Goal: Use online tool/utility: Utilize a website feature to perform a specific function

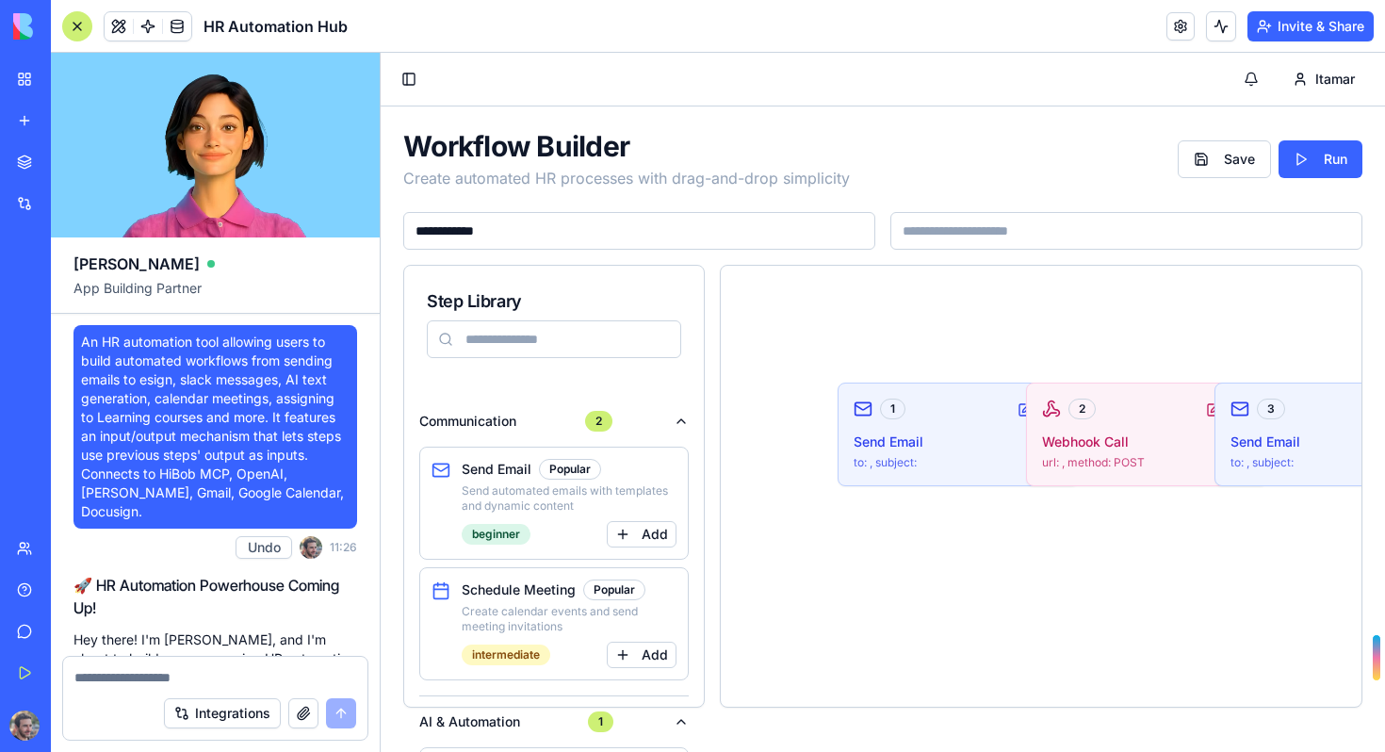
scroll to position [3604, 0]
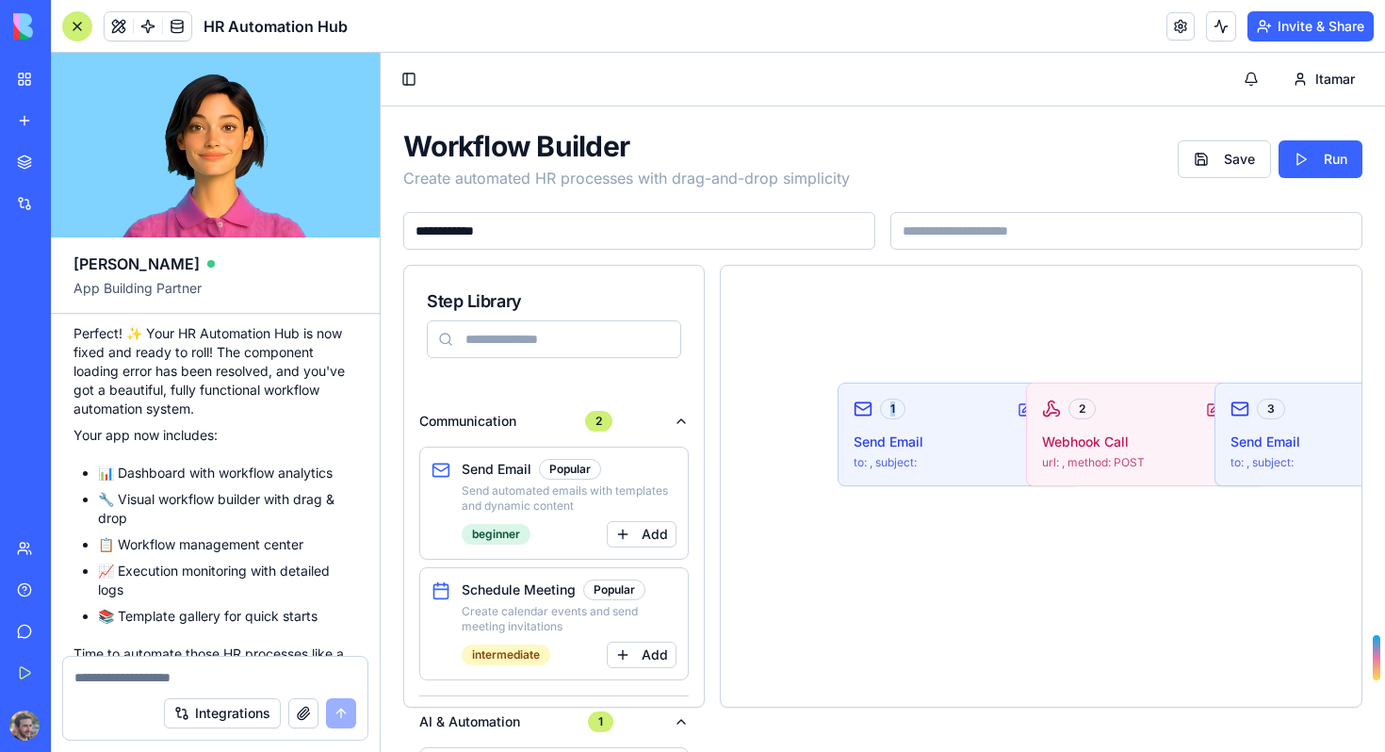
drag, startPoint x: 934, startPoint y: 416, endPoint x: 741, endPoint y: 329, distance: 211.7
click at [741, 328] on div "1 Send Email to: , subject: 2 Webhook Call url: , method: POST 3 Send Email to:…" at bounding box center [1041, 486] width 641 height 441
click at [976, 502] on div "1 Send Email to: , subject: 2 Webhook Call url: , method: POST 3 Send Email to:…" at bounding box center [1041, 486] width 596 height 396
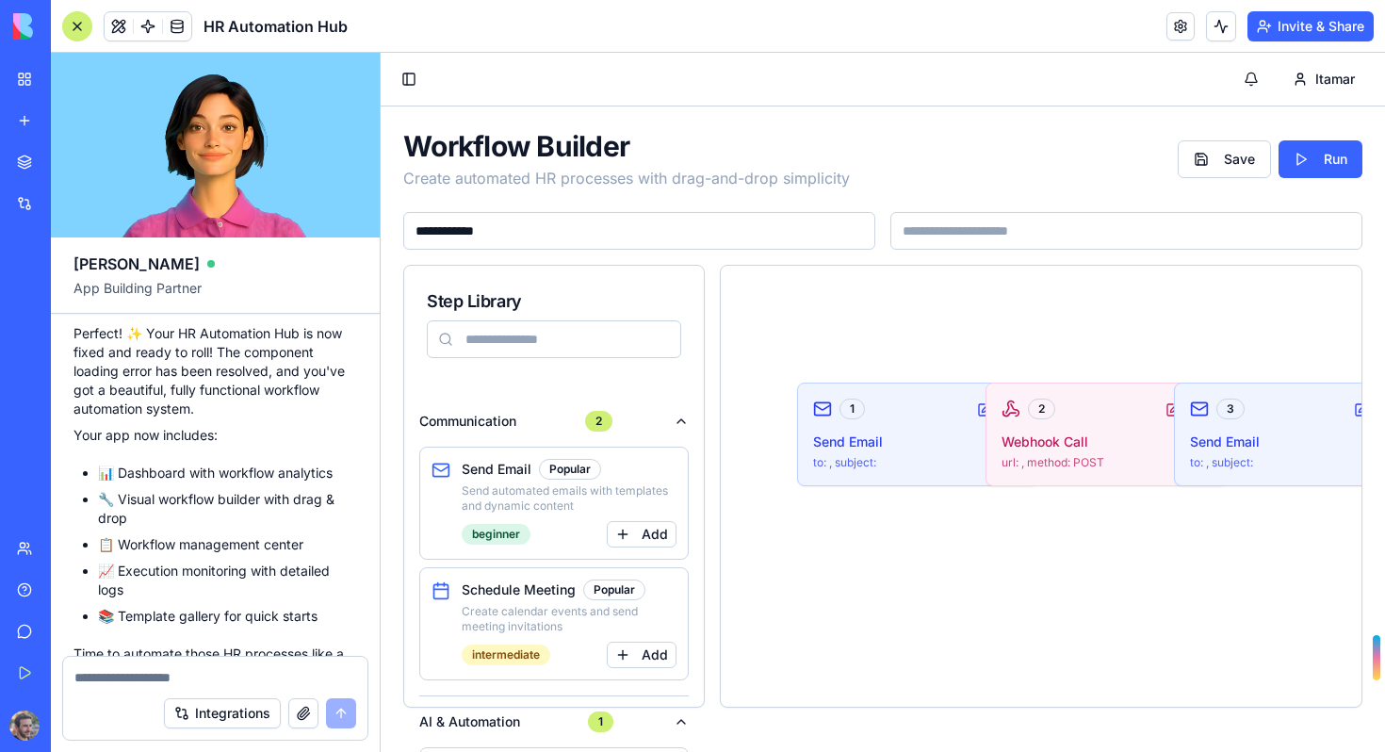
scroll to position [0, 94]
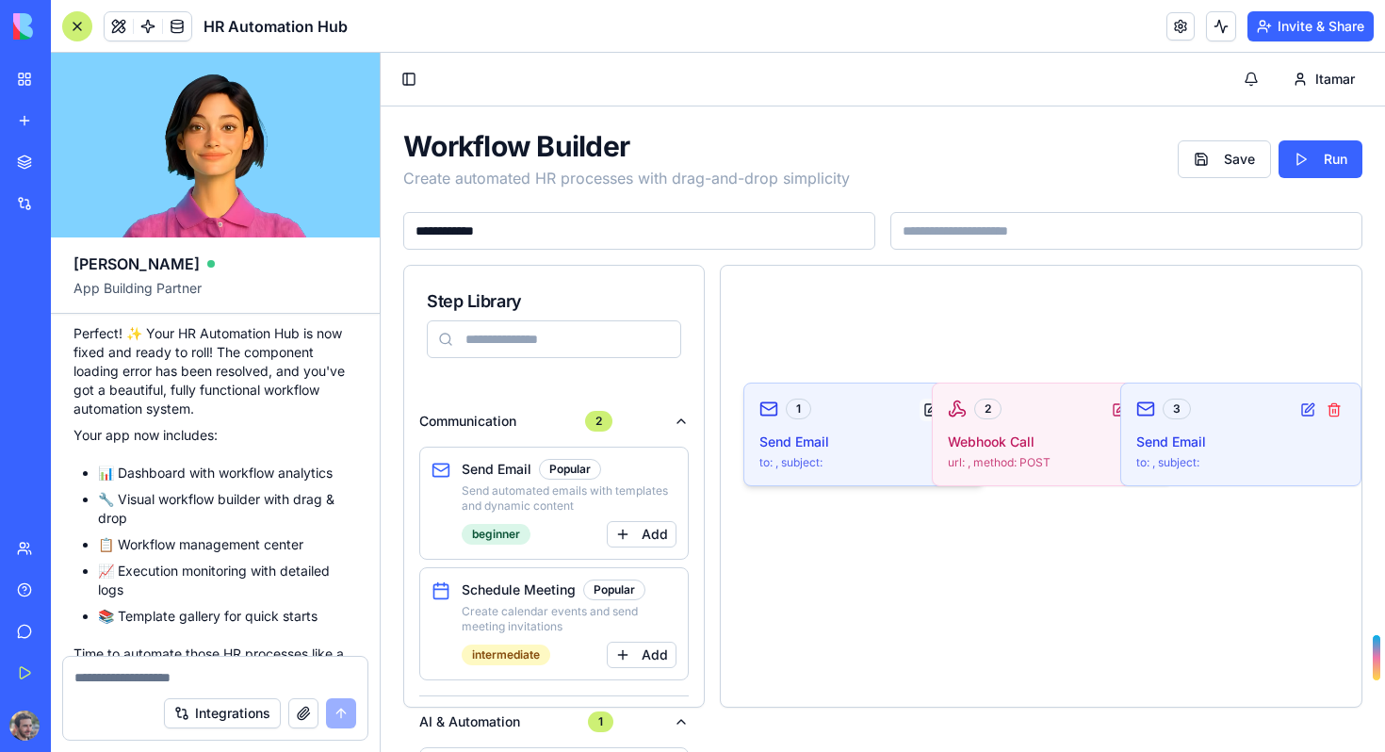
click at [929, 411] on button at bounding box center [931, 410] width 23 height 23
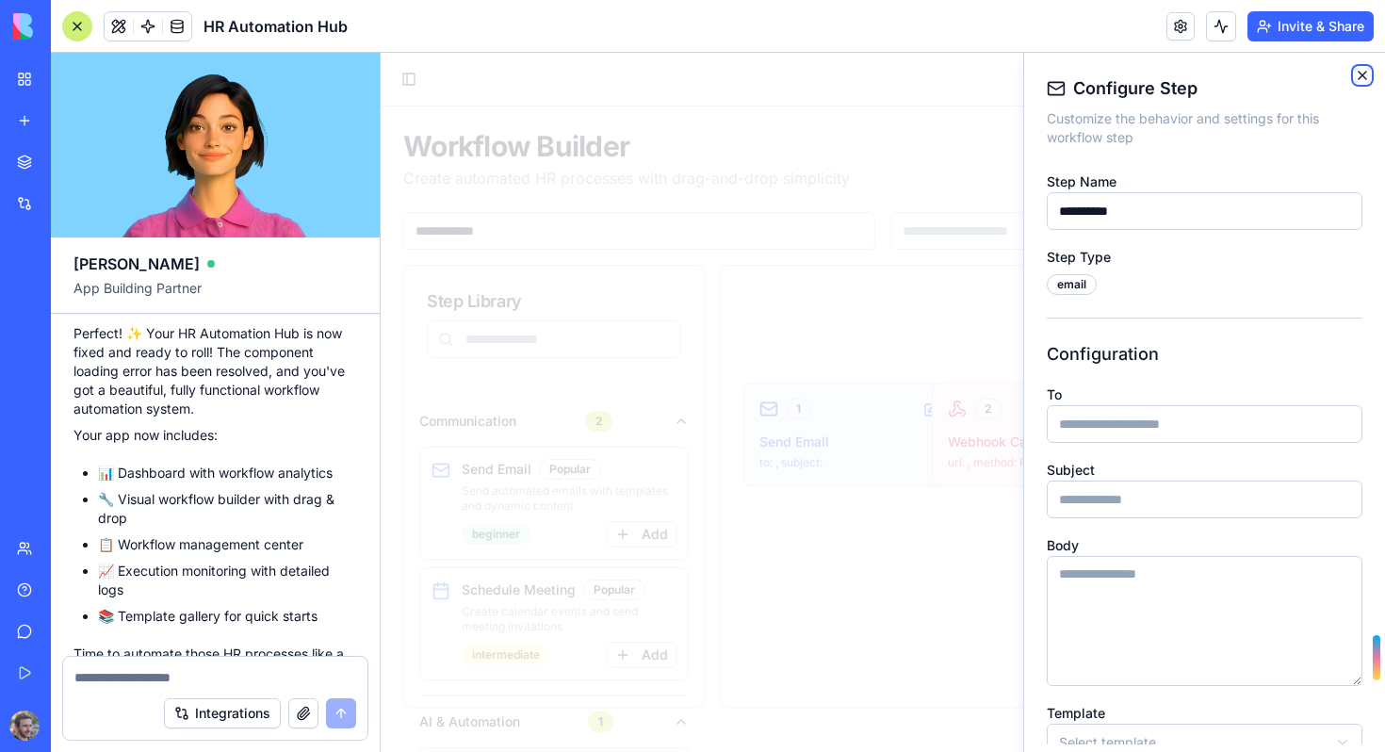
click at [1362, 73] on icon "button" at bounding box center [1362, 75] width 15 height 15
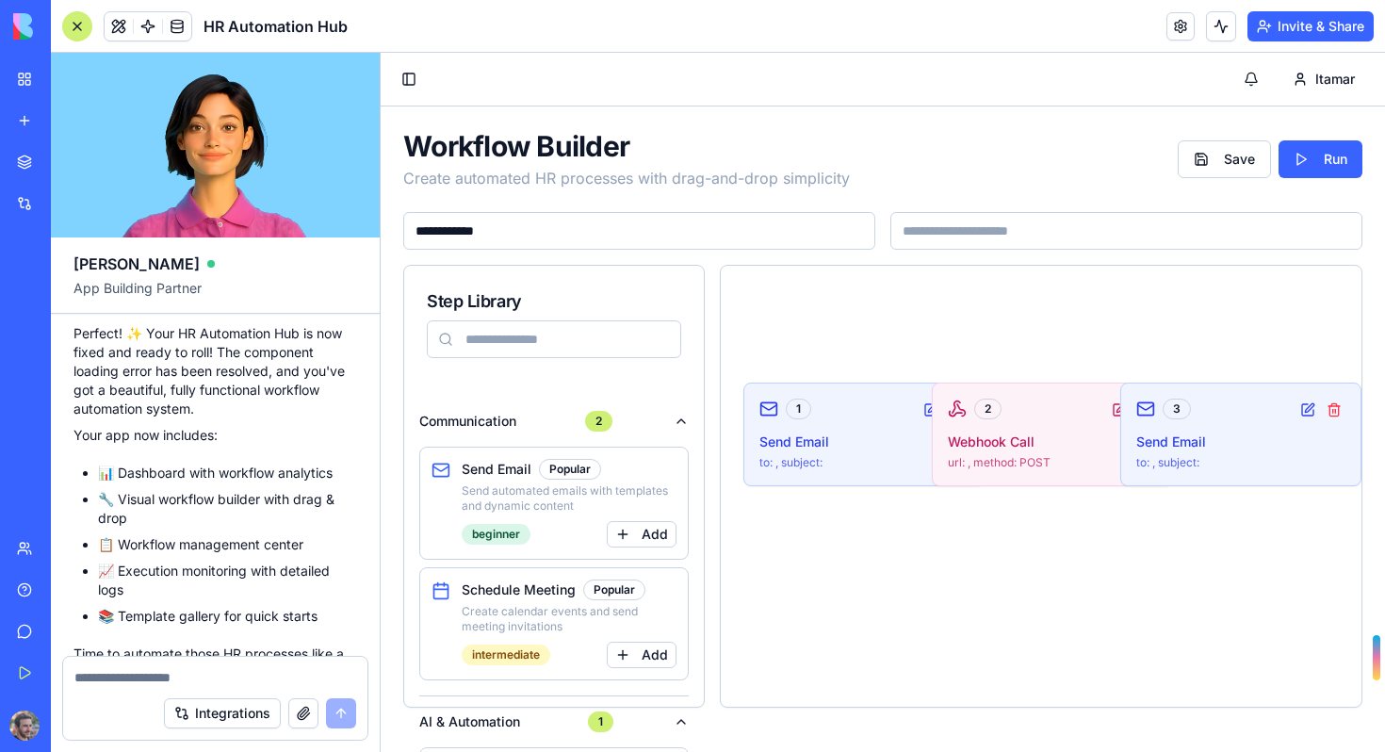
scroll to position [3604, 0]
click at [158, 678] on textarea at bounding box center [215, 677] width 282 height 19
type textarea "*"
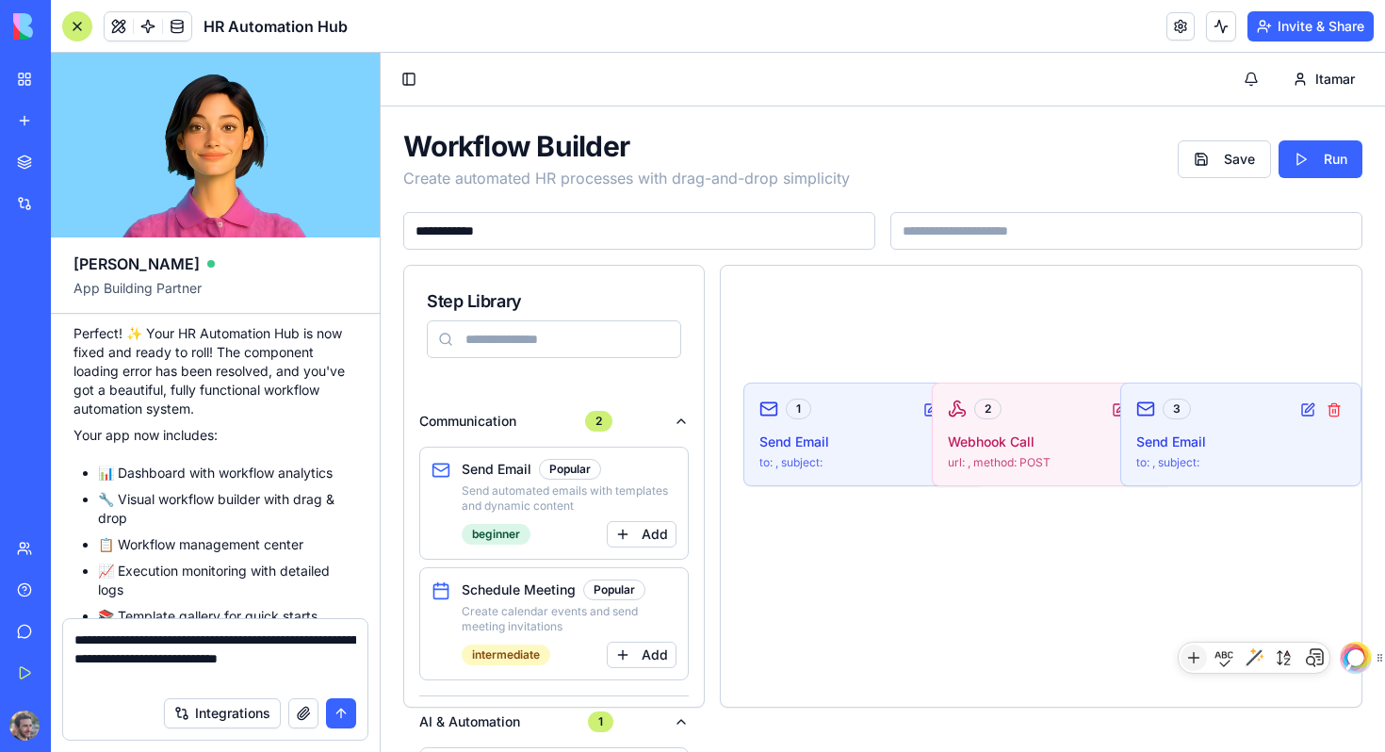
type textarea "**********"
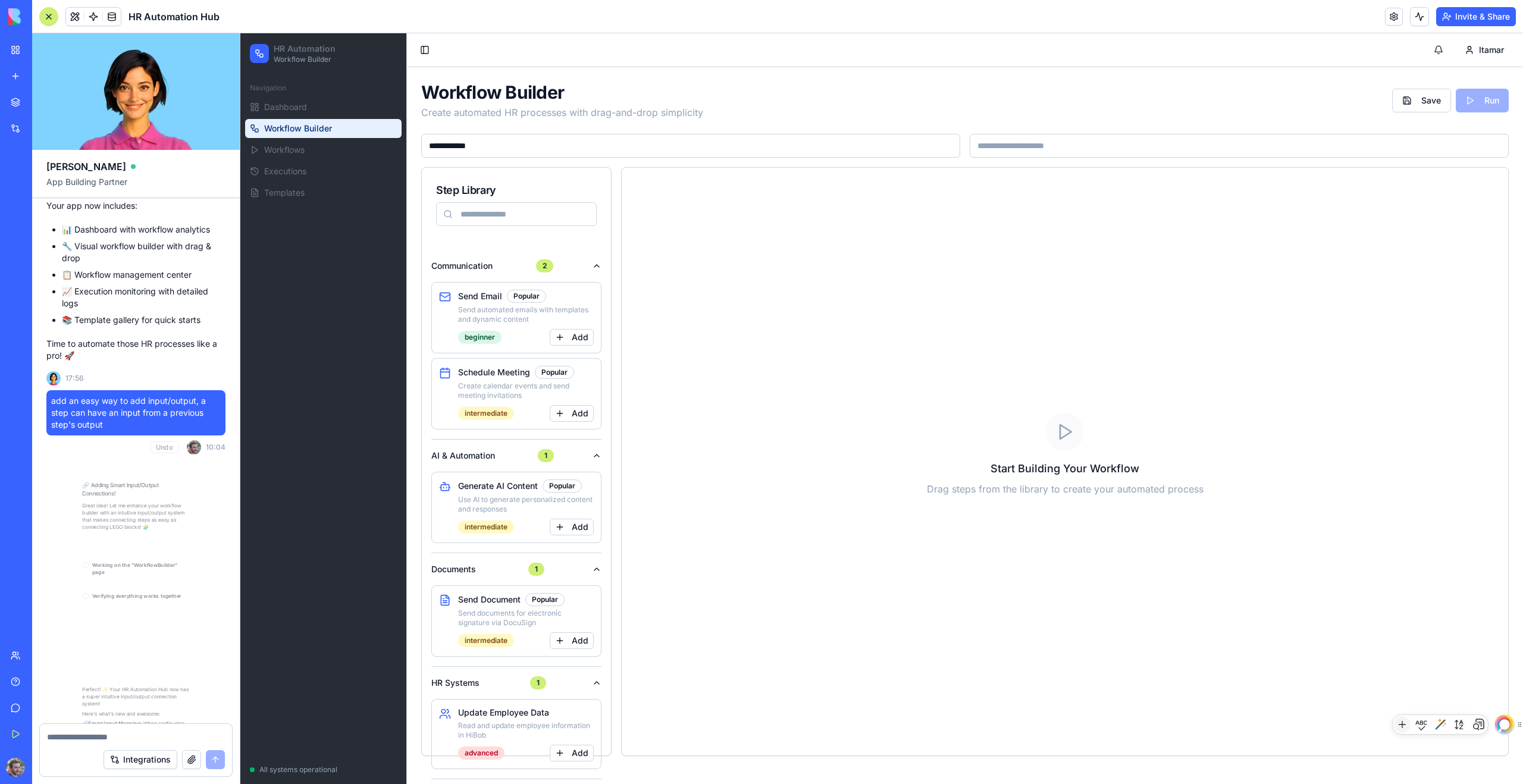
scroll to position [2575, 0]
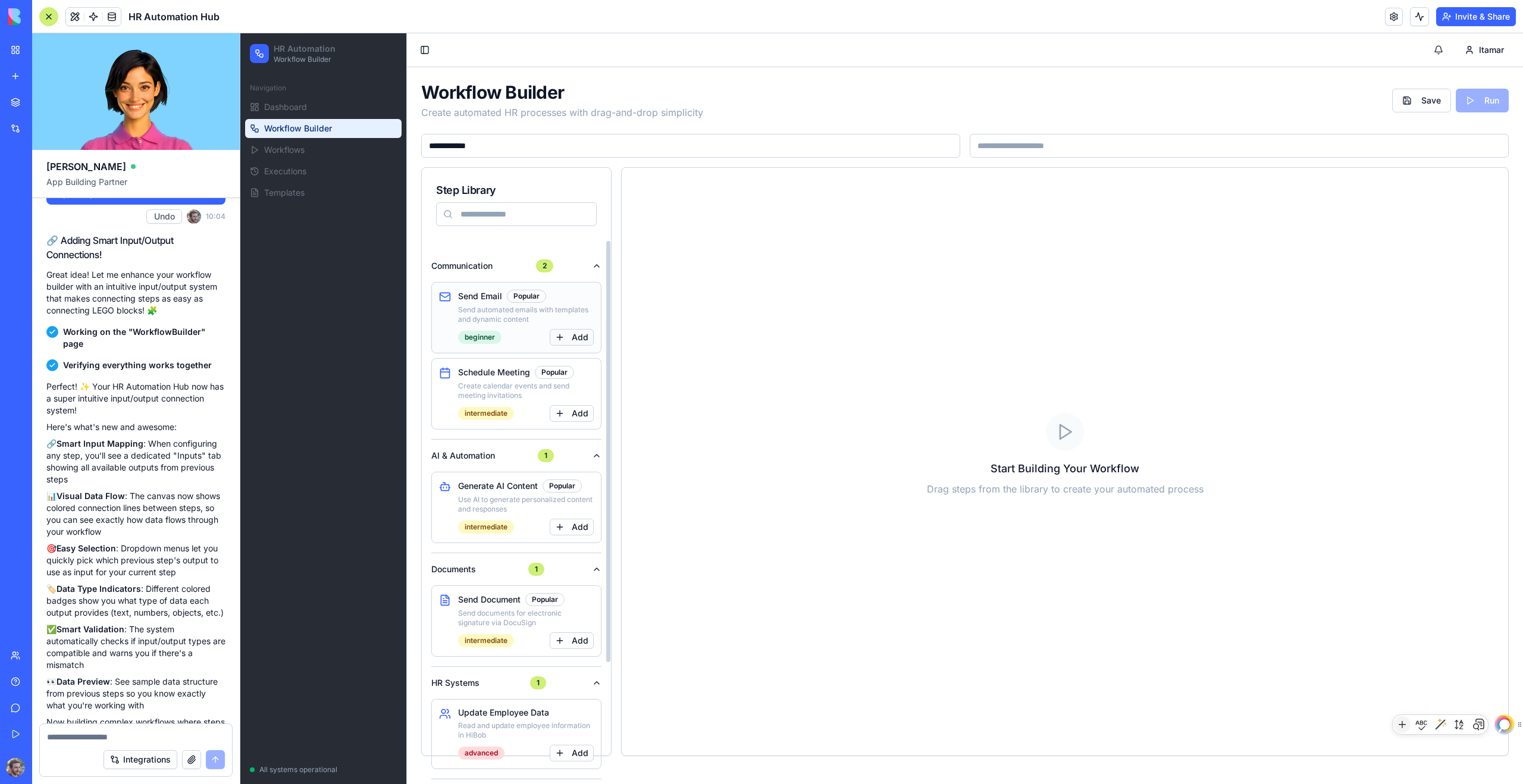
click at [559, 336] on button "Add" at bounding box center [572, 337] width 44 height 16
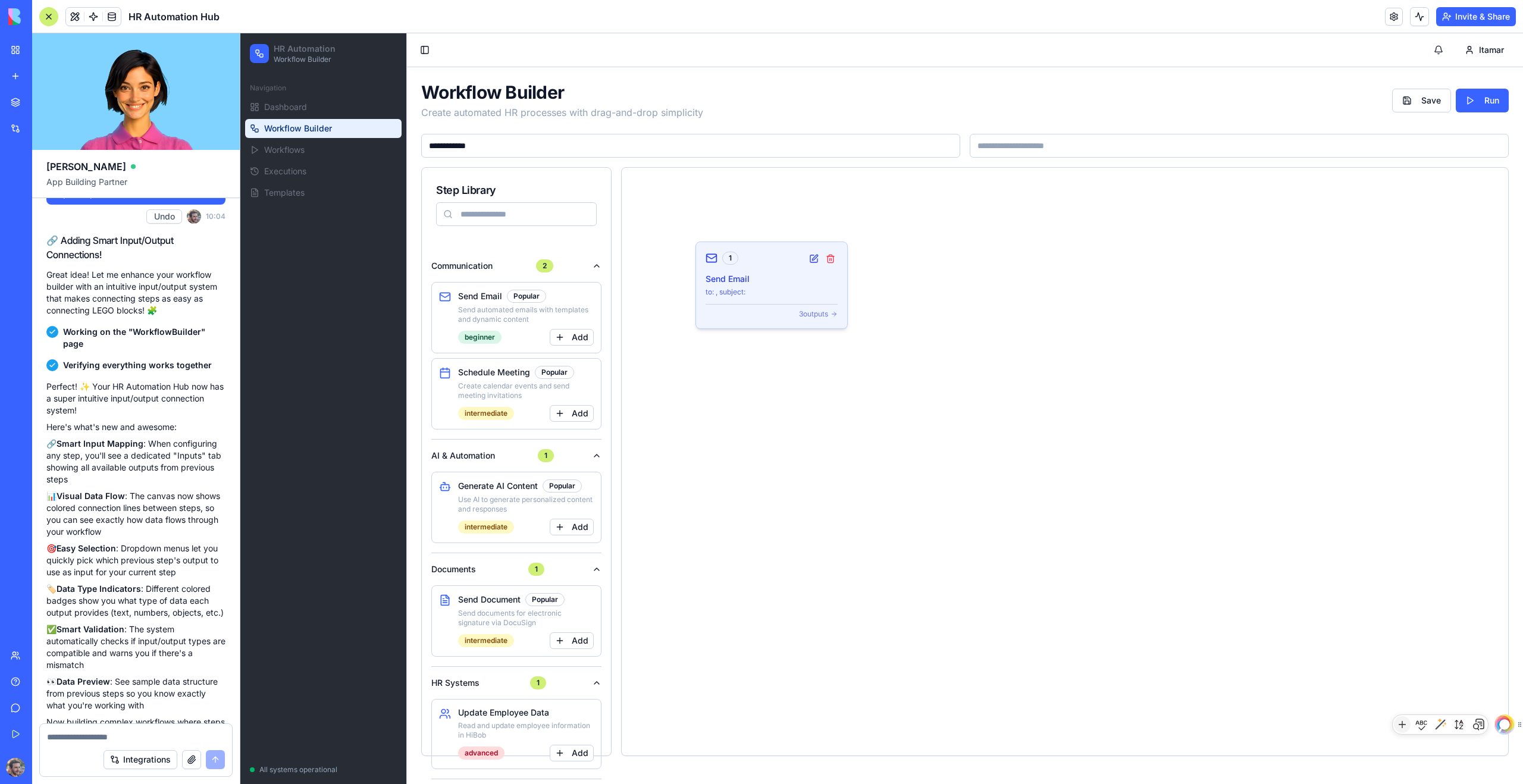
click at [762, 272] on div "1 Send Email to: , subject: 3 outputs" at bounding box center [771, 285] width 151 height 86
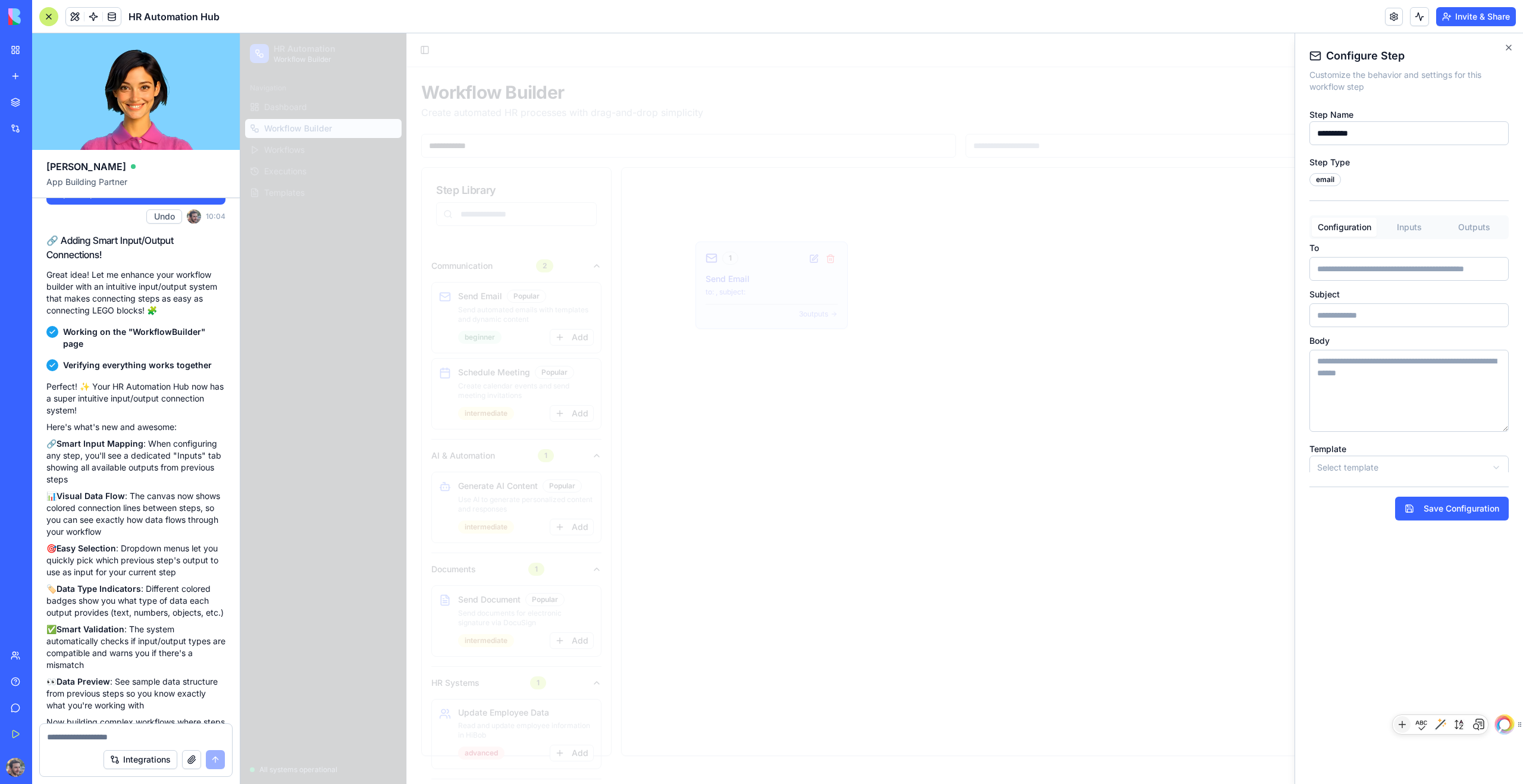
click at [874, 224] on button "Inputs" at bounding box center [1409, 227] width 65 height 19
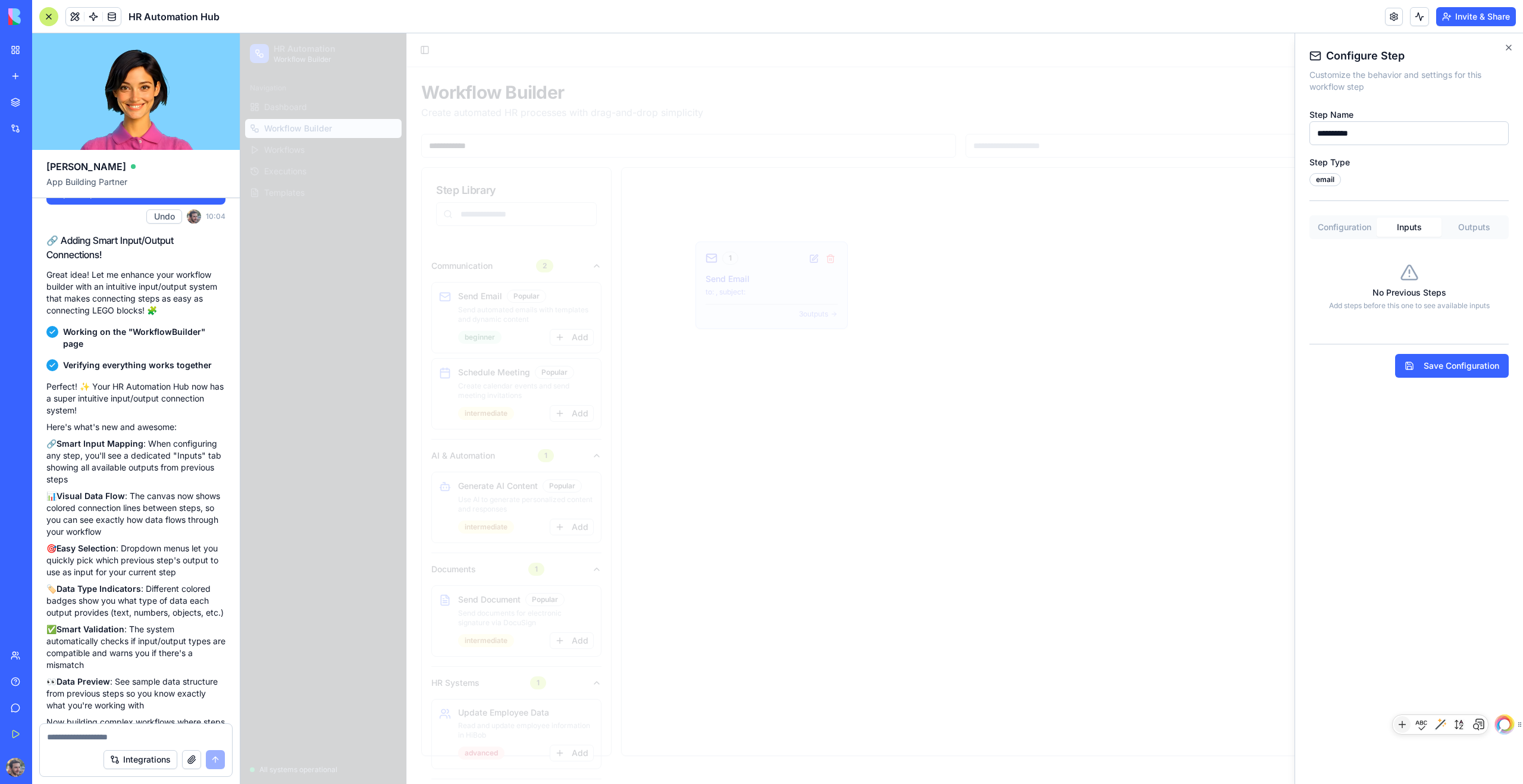
click at [874, 228] on button "Outputs" at bounding box center [1474, 227] width 65 height 19
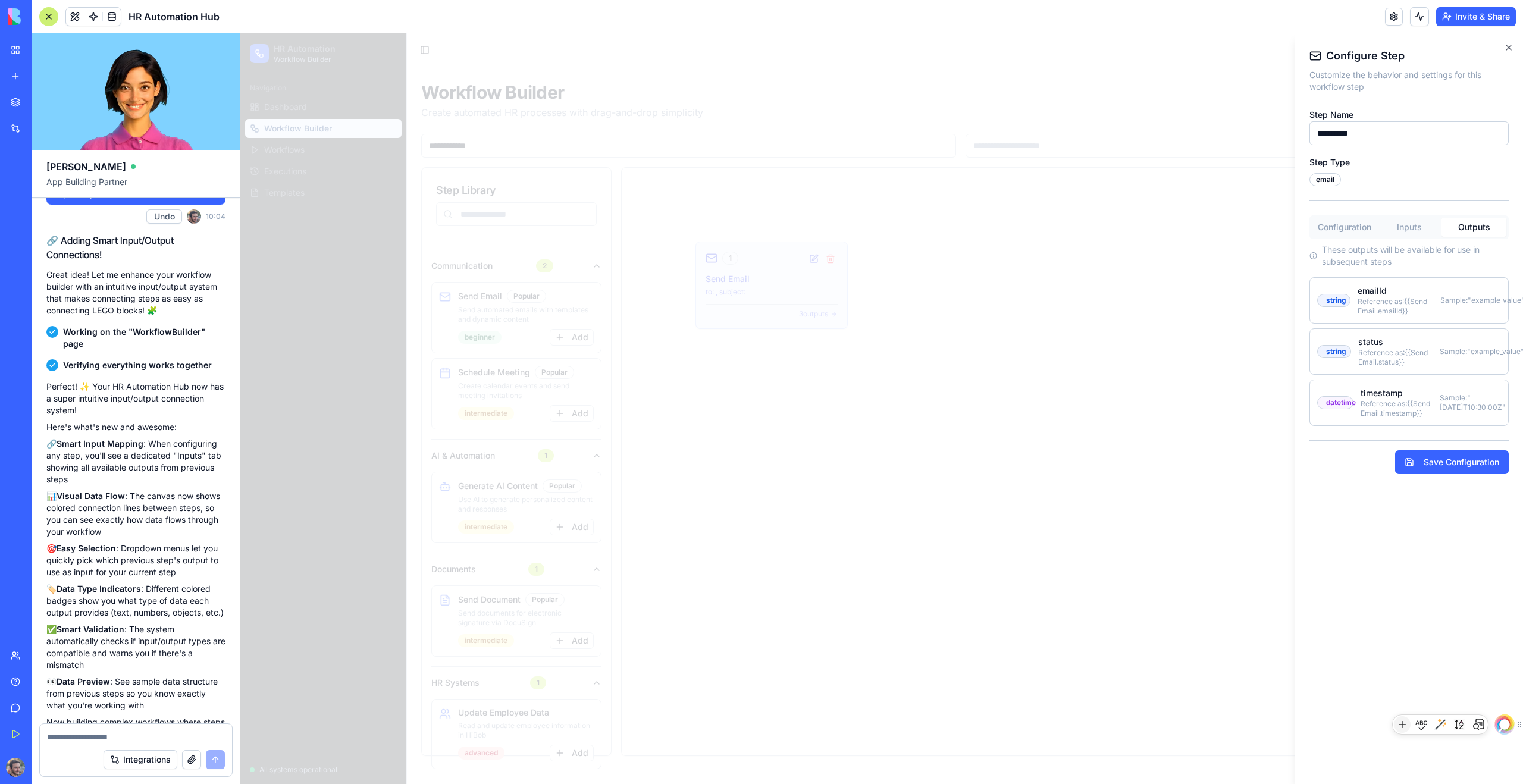
click at [874, 229] on button "Inputs" at bounding box center [1409, 227] width 65 height 19
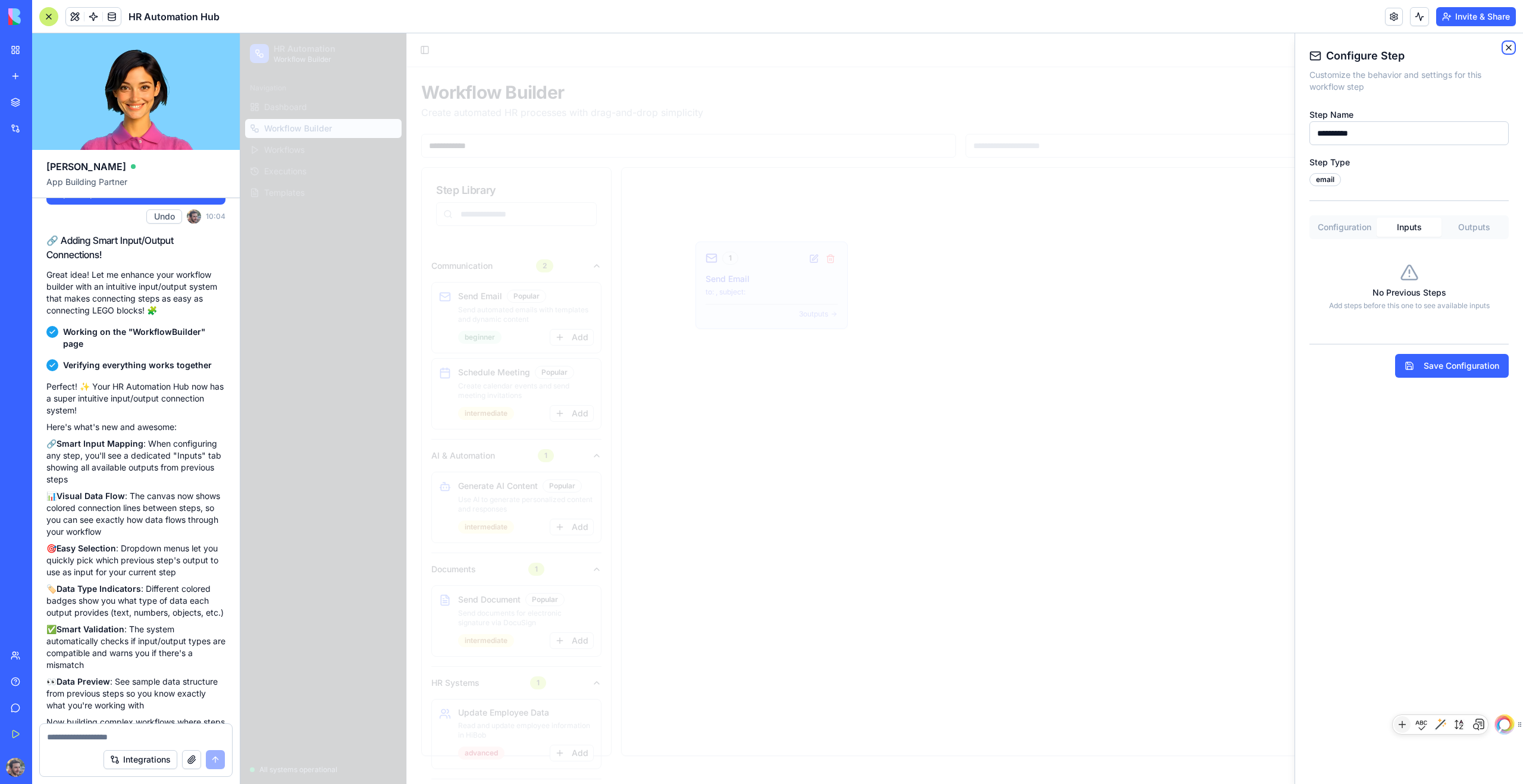
click at [874, 47] on icon "button" at bounding box center [1508, 47] width 9 height 9
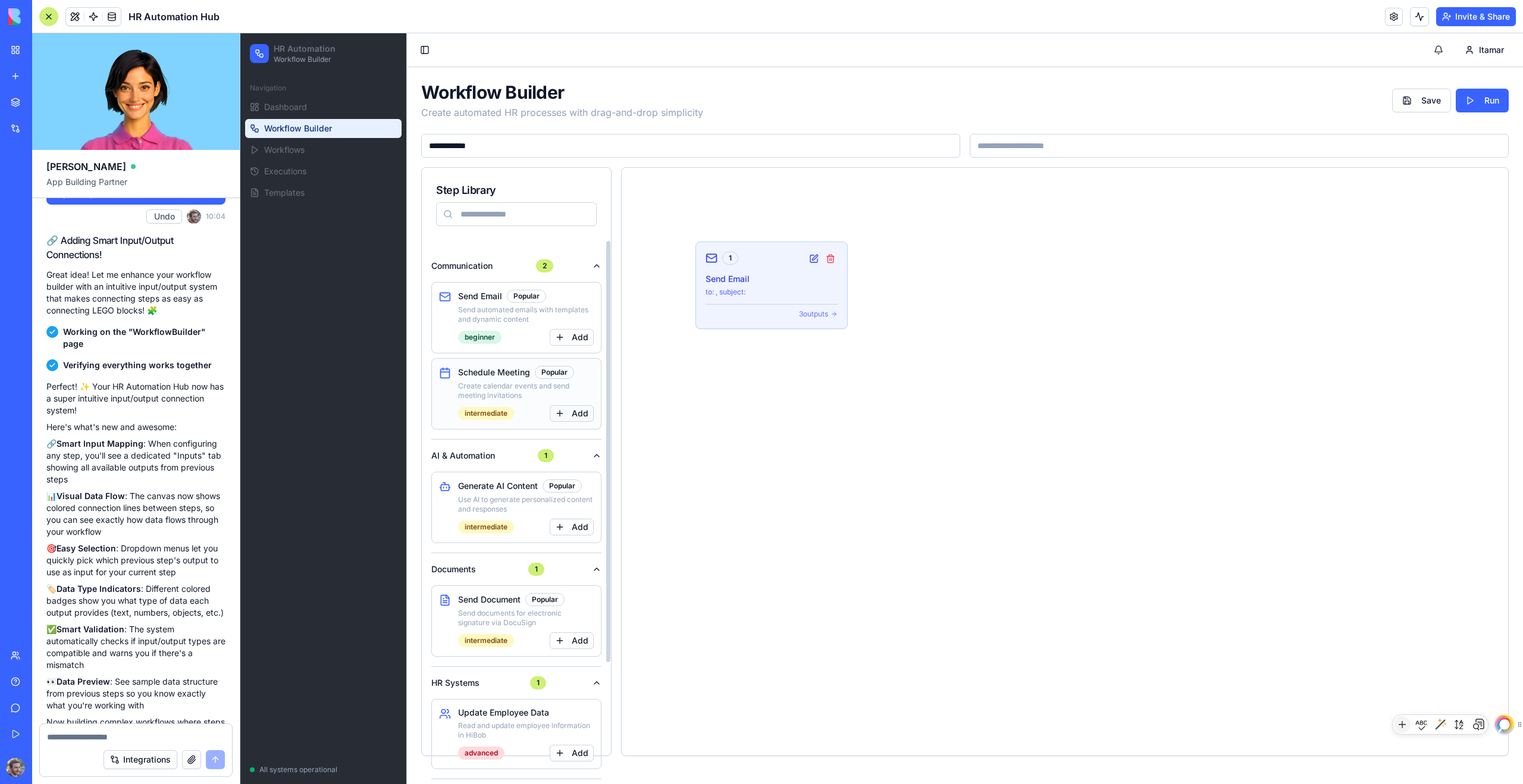
click at [566, 416] on button "Add" at bounding box center [572, 413] width 44 height 16
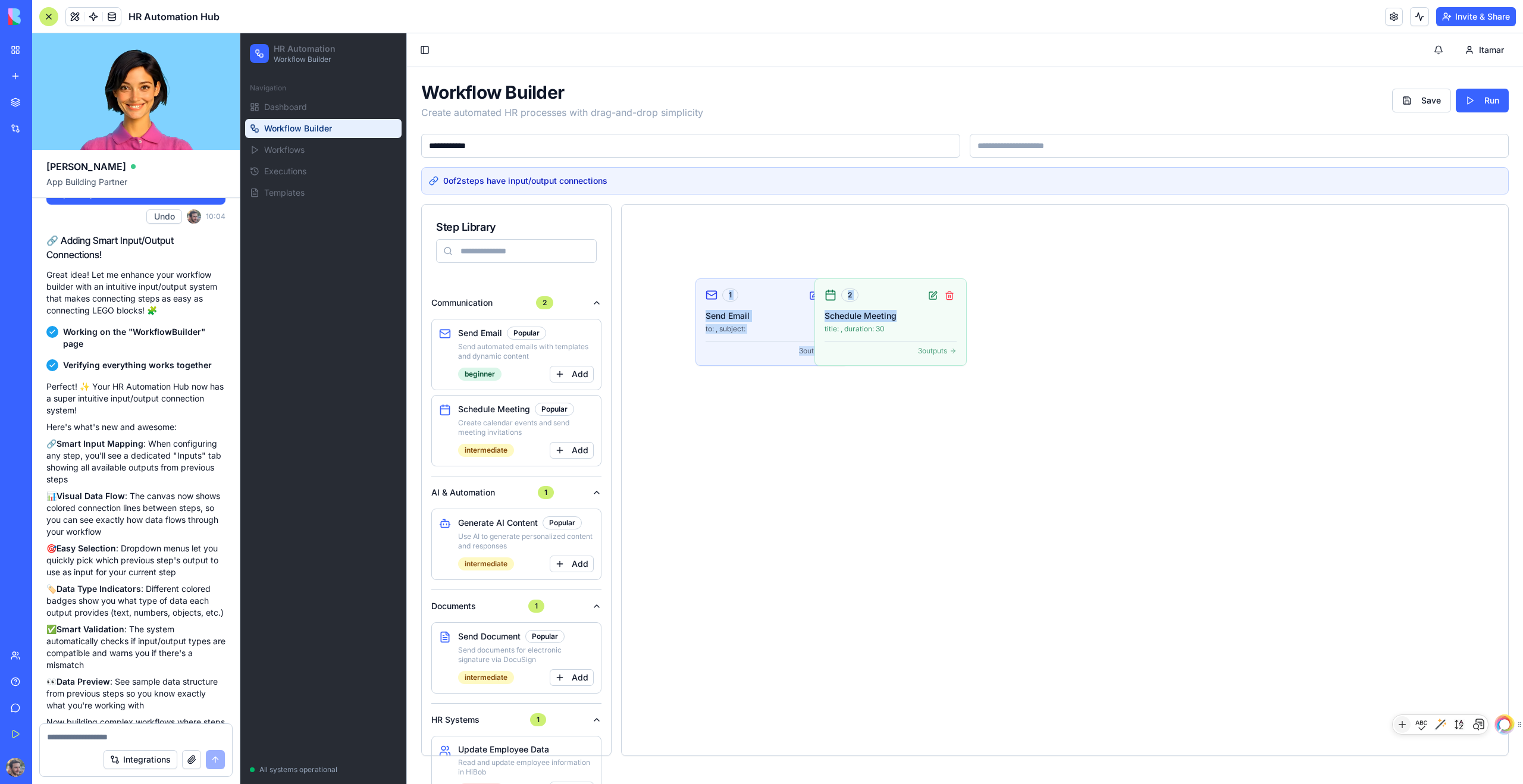
drag, startPoint x: 903, startPoint y: 322, endPoint x: 1111, endPoint y: 326, distance: 208.0
click at [874, 326] on div "1 Send Email to: , subject: 3 outputs 2 Schedule Meeting title: , duration: 30 …" at bounding box center [1065, 480] width 858 height 522
click at [874, 424] on div "1 Send Email to: , subject: 3 outputs 2 Schedule Meeting title: , duration: 30 …" at bounding box center [1065, 480] width 858 height 522
click at [874, 295] on button at bounding box center [933, 295] width 15 height 15
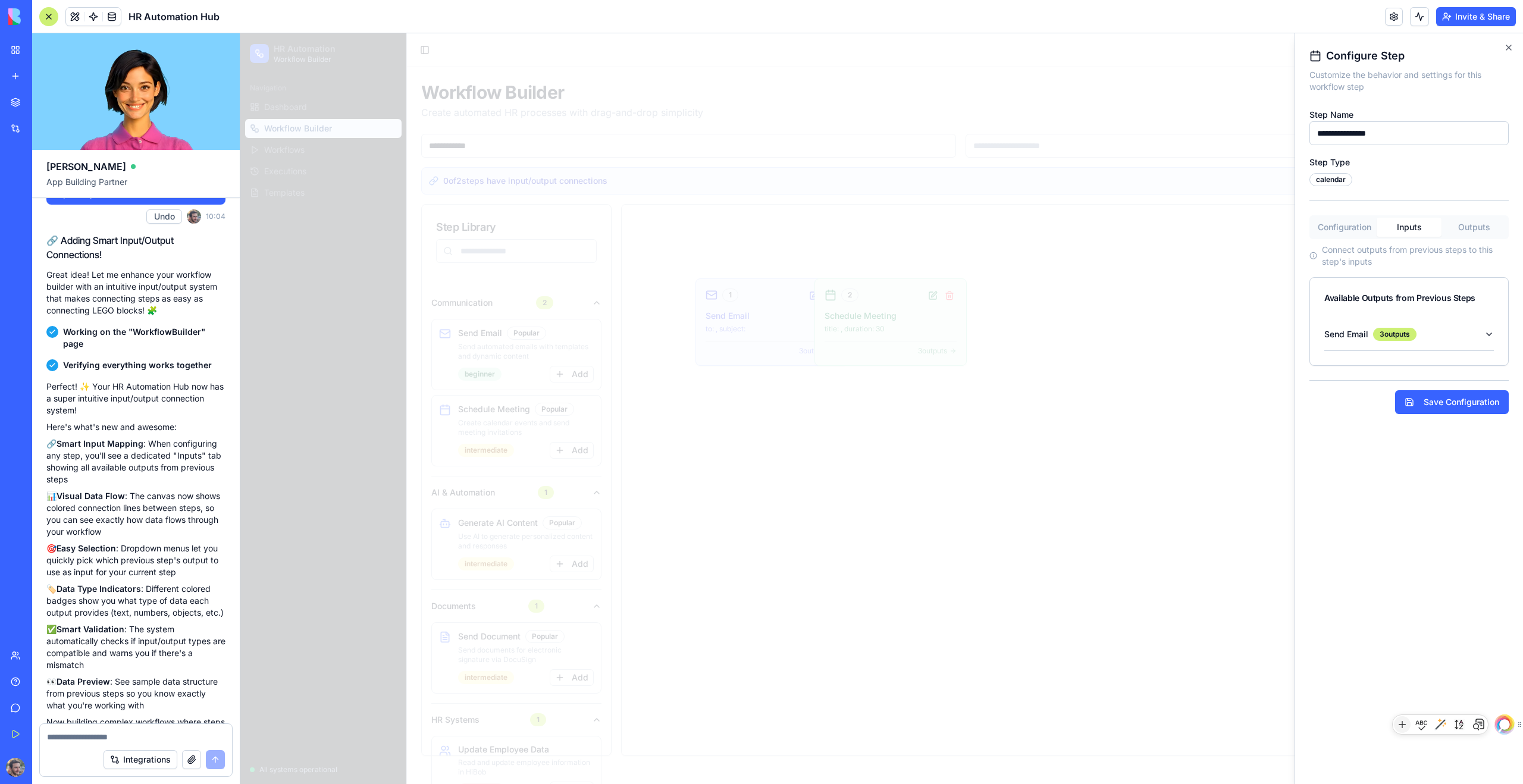
click at [874, 230] on button "Inputs" at bounding box center [1409, 227] width 65 height 19
click at [874, 336] on icon "button" at bounding box center [1489, 334] width 9 height 9
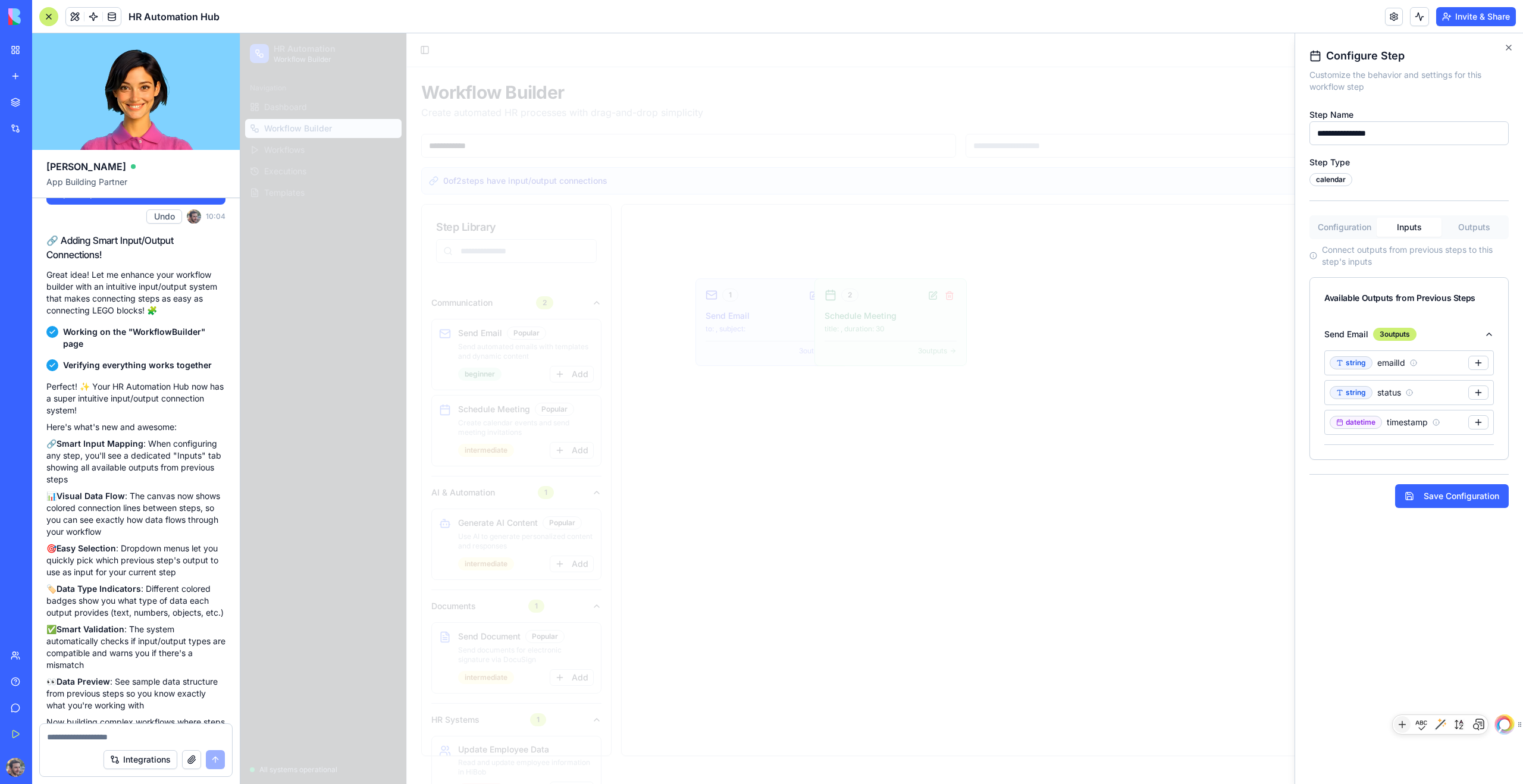
click at [874, 230] on button "Configuration" at bounding box center [1344, 227] width 65 height 19
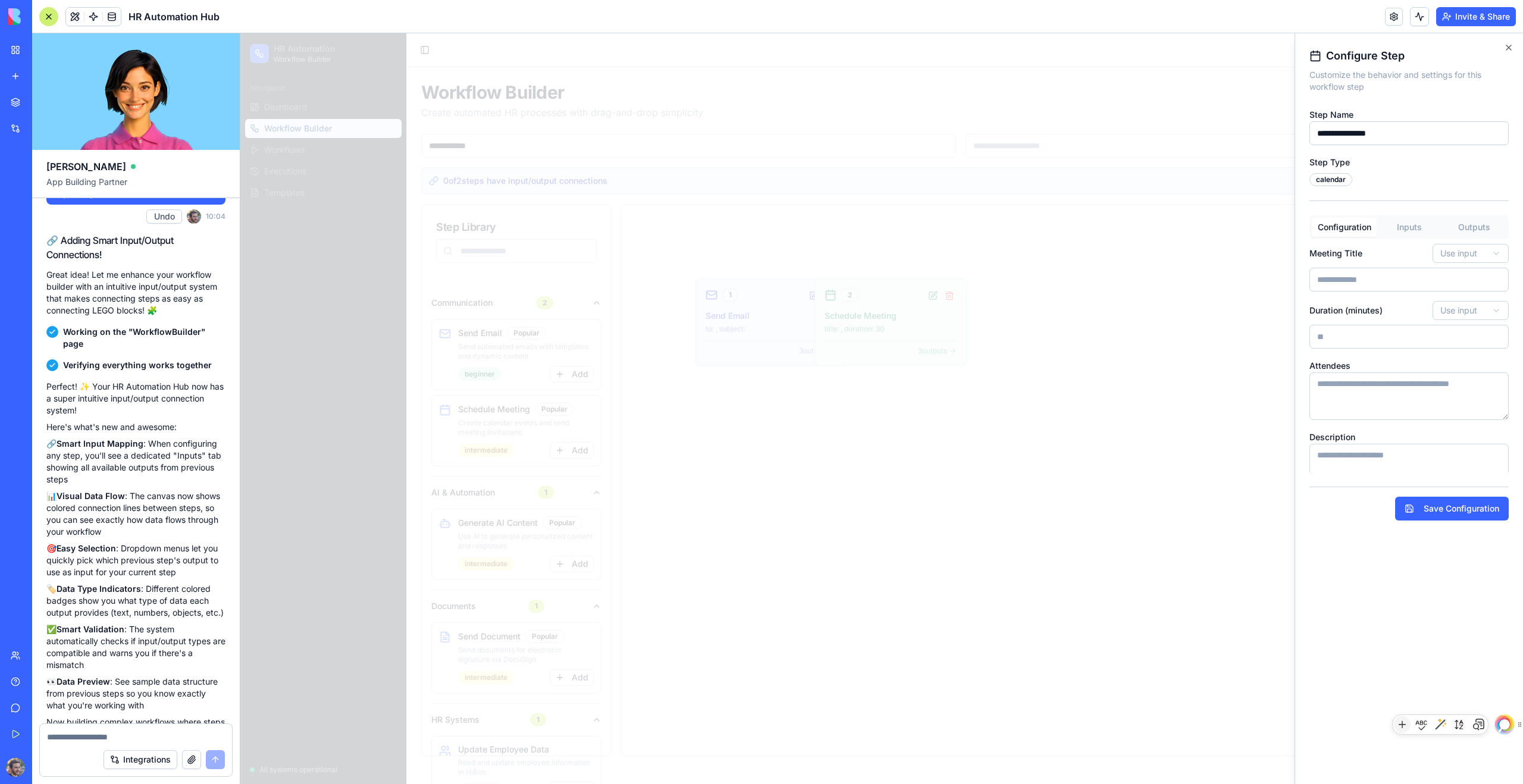
click at [874, 226] on button "Outputs" at bounding box center [1474, 227] width 65 height 19
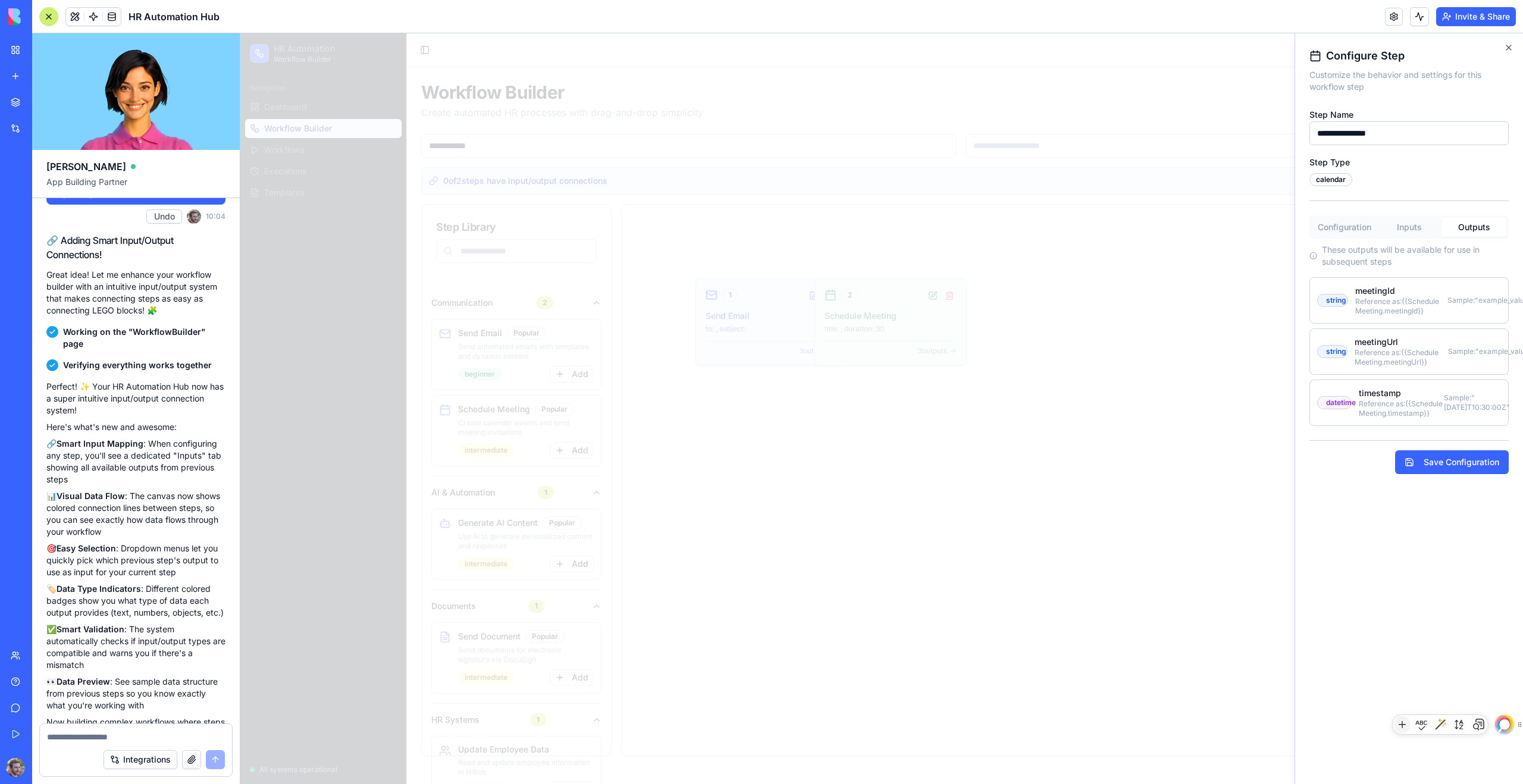
click at [874, 229] on button "Inputs" at bounding box center [1409, 227] width 65 height 19
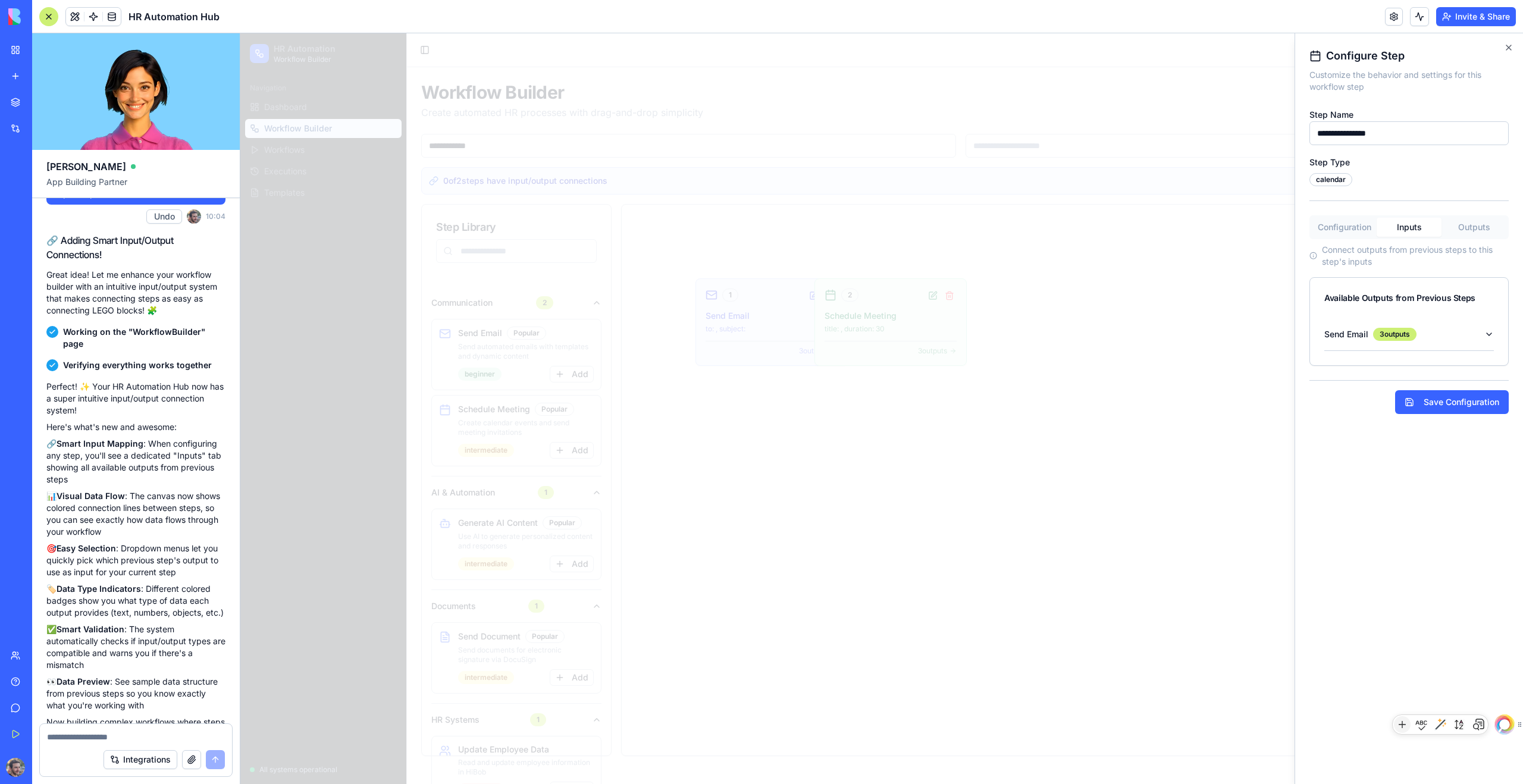
click at [874, 228] on button "Outputs" at bounding box center [1474, 227] width 65 height 19
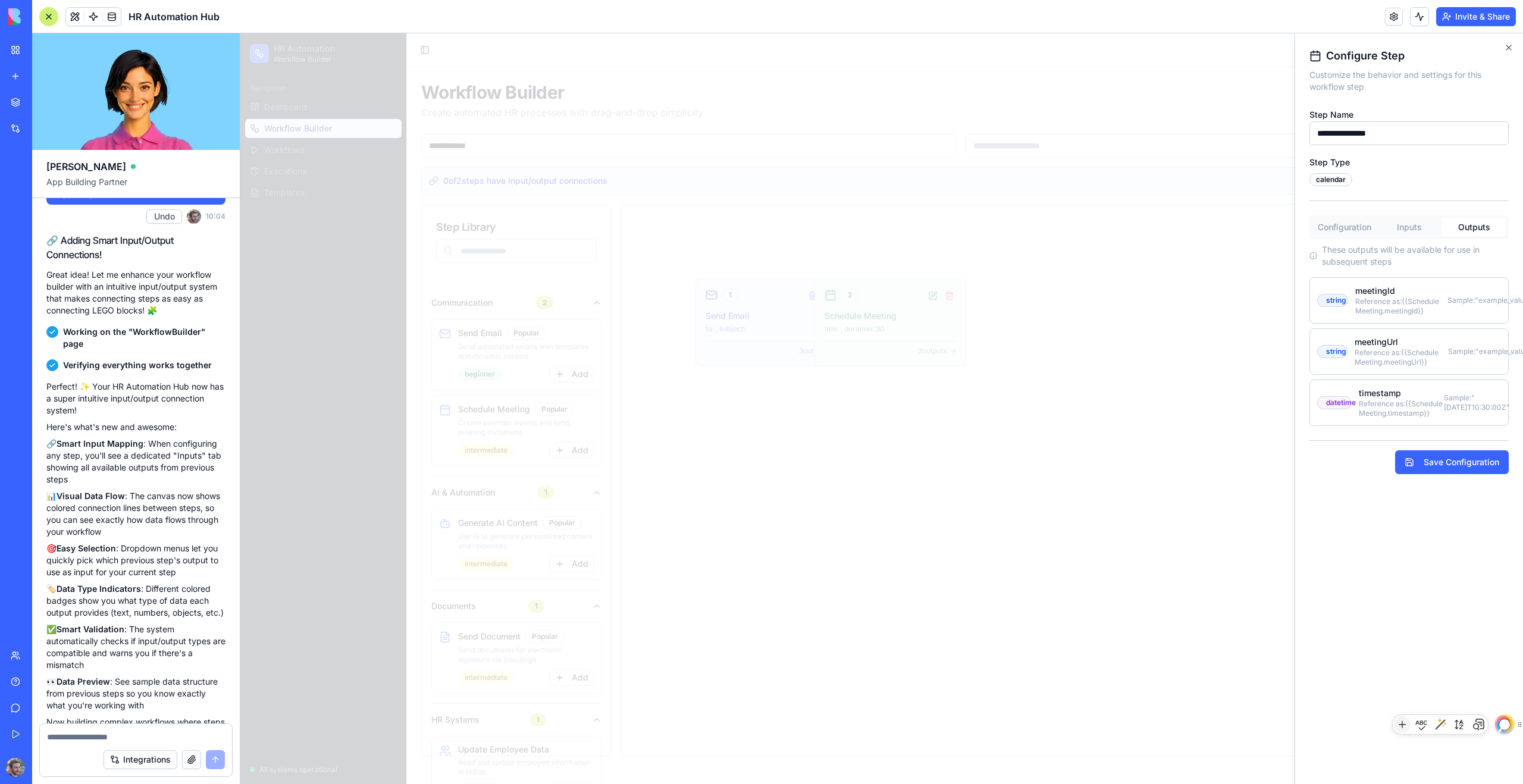
click at [874, 299] on div "string" at bounding box center [1333, 300] width 18 height 9
click at [874, 300] on div "Reference as: {{Schedule Meeting.meetingId}}" at bounding box center [1401, 306] width 92 height 19
click at [874, 304] on div "Sample: "example_value"" at bounding box center [1474, 300] width 54 height 9
click at [874, 226] on button "Inputs" at bounding box center [1409, 227] width 65 height 19
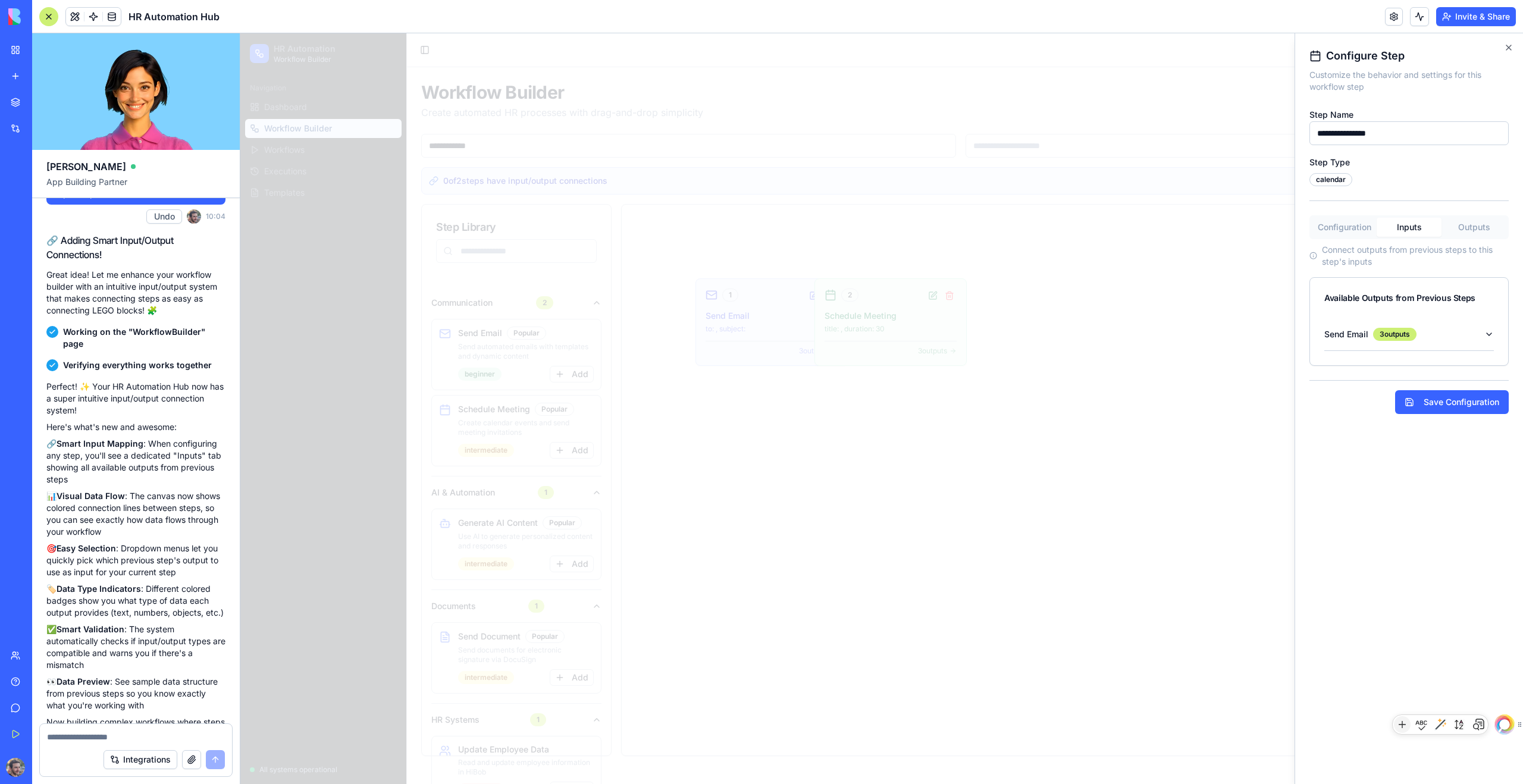
click at [874, 226] on button "Outputs" at bounding box center [1474, 227] width 65 height 19
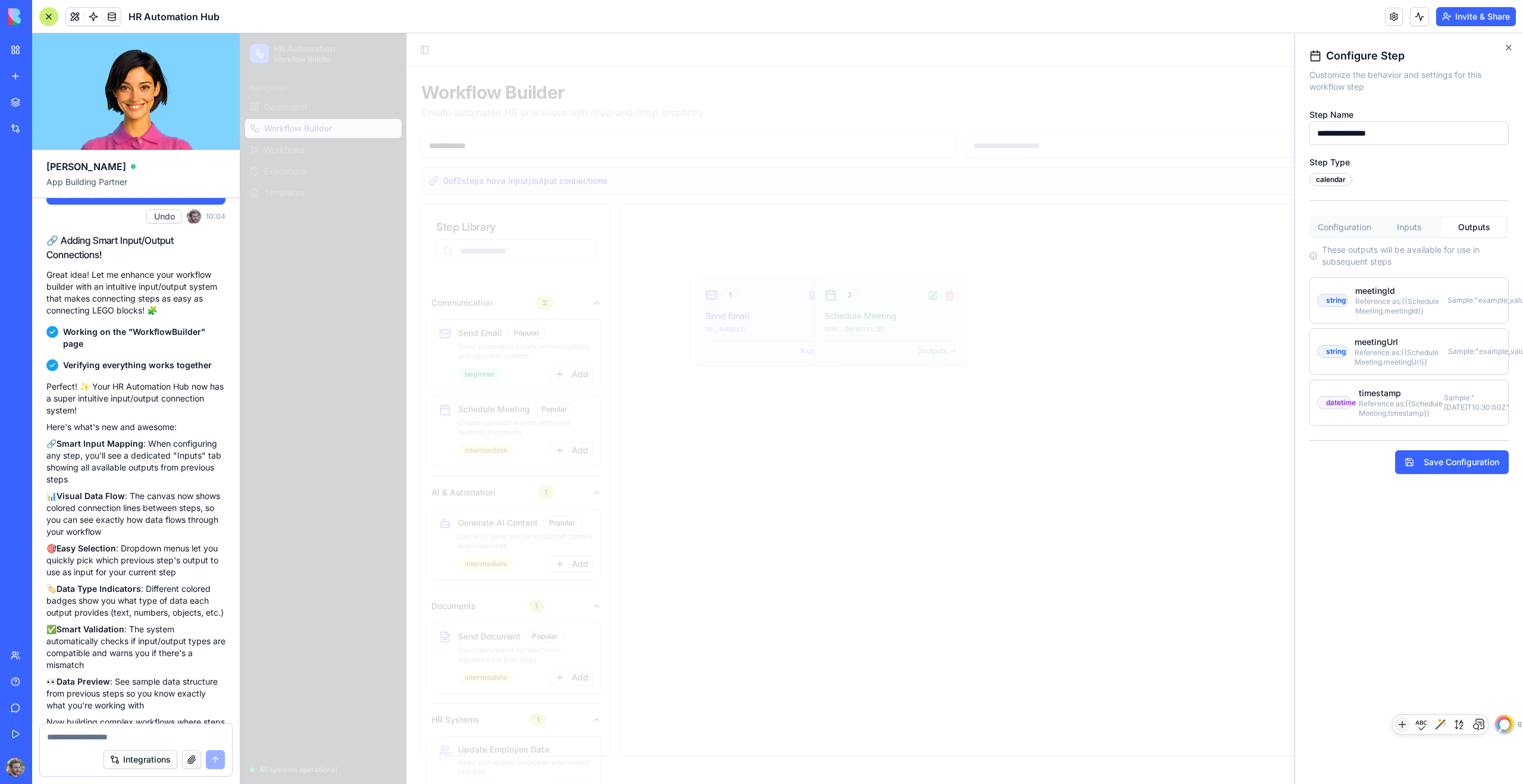
click at [874, 405] on div "datetime" at bounding box center [1335, 402] width 21 height 9
click at [874, 408] on div "Reference as: {{Schedule Meeting.timestamp}}" at bounding box center [1401, 408] width 85 height 19
click at [874, 417] on div "datetime timestamp Reference as: {{Schedule Meeting.timestamp}} Sample: "[DATE]…" at bounding box center [1409, 402] width 200 height 46
click at [874, 418] on div "Reference as: {{Schedule Meeting.timestamp}}" at bounding box center [1401, 408] width 85 height 19
click at [874, 363] on div "Reference as: {{Schedule Meeting.meetingUrl}}" at bounding box center [1401, 357] width 93 height 19
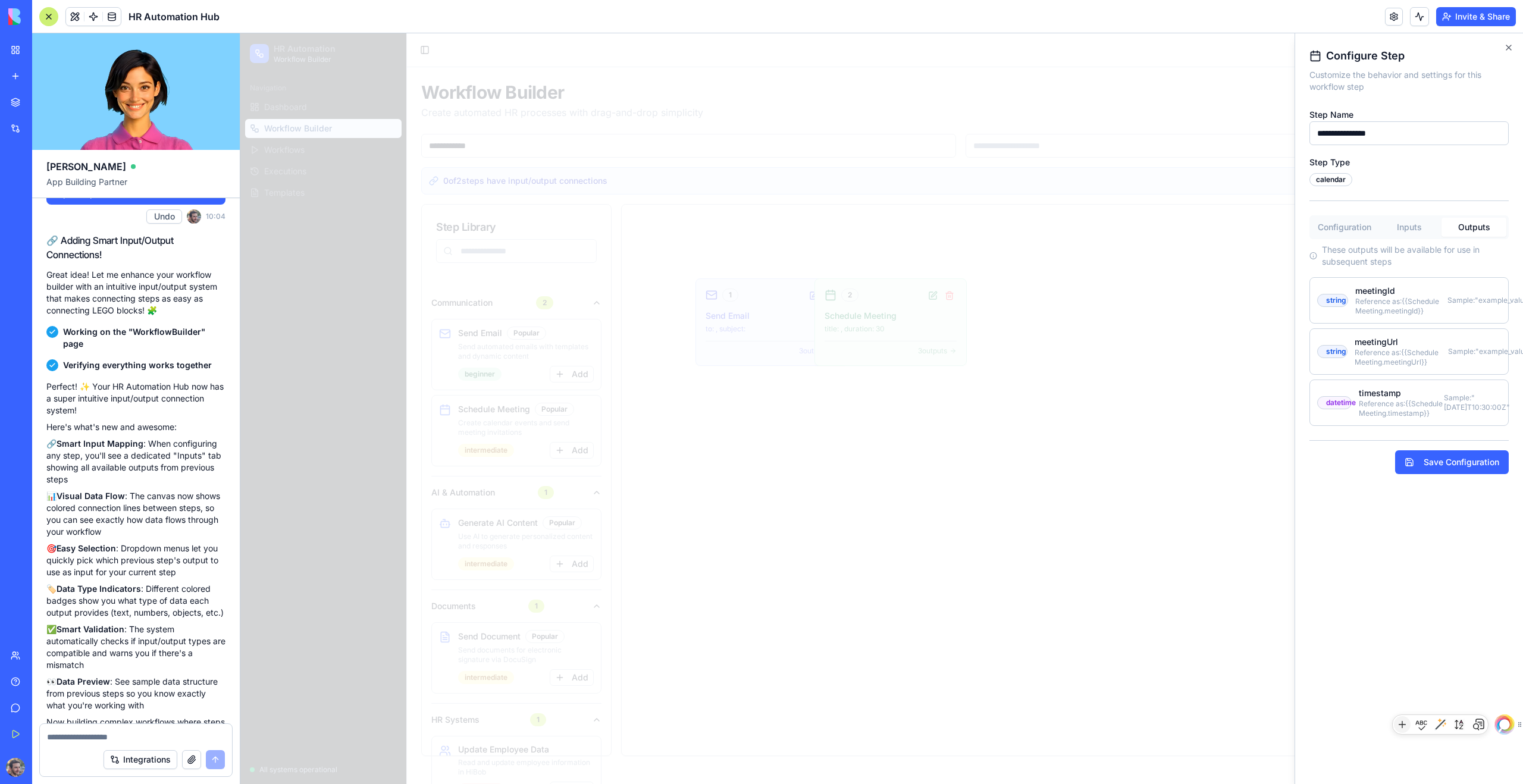
click at [874, 325] on div "string meetingId Reference as: {{Schedule Meeting.meetingId}} Sample: "example_…" at bounding box center [1409, 352] width 200 height 149
click at [874, 232] on button "Configuration" at bounding box center [1344, 227] width 65 height 19
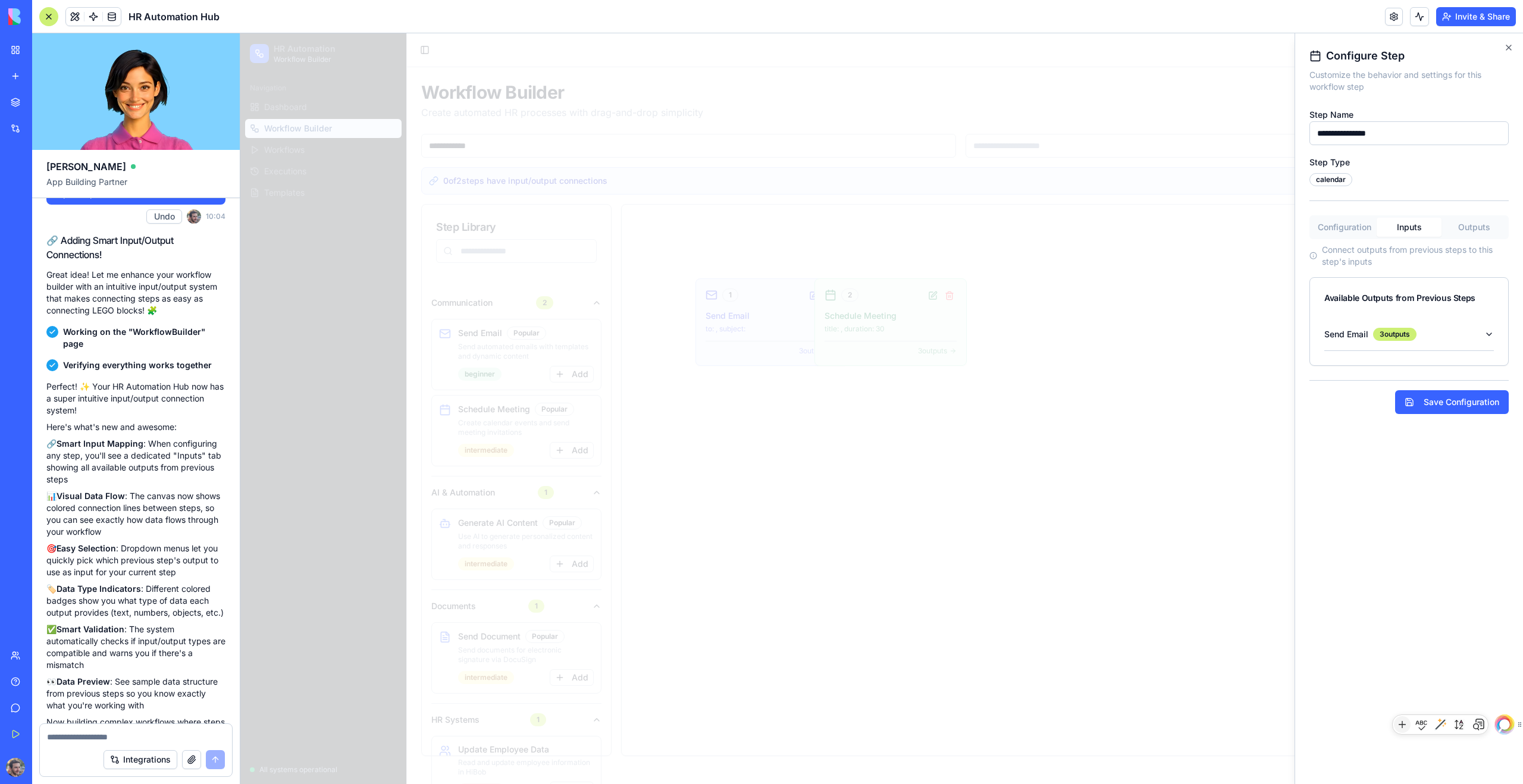
click at [874, 232] on button "Inputs" at bounding box center [1409, 227] width 65 height 19
click at [874, 334] on div "Send Email 3 outputs" at bounding box center [1409, 342] width 198 height 47
click at [874, 335] on icon "button" at bounding box center [1489, 334] width 9 height 9
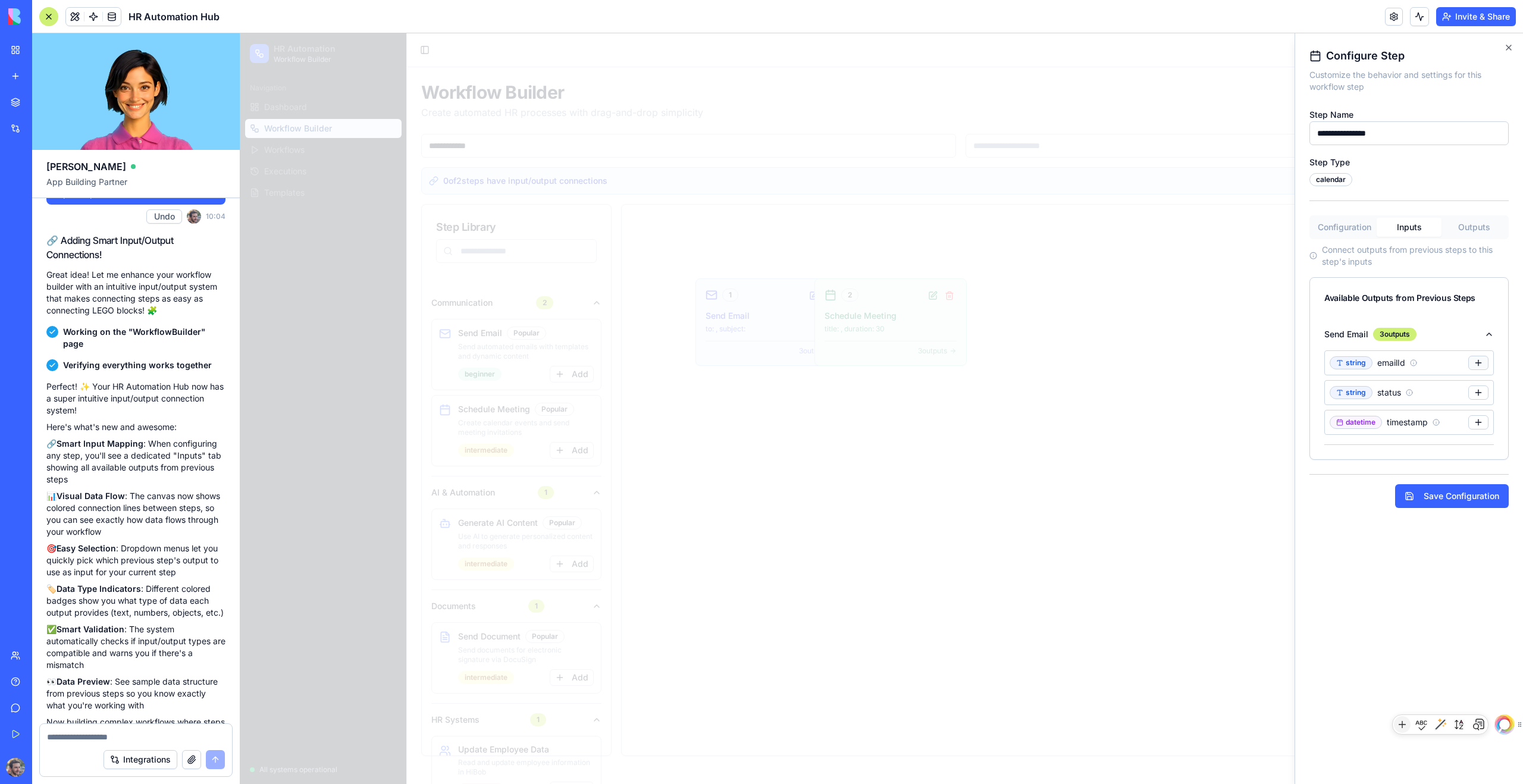
click at [874, 365] on button at bounding box center [1478, 362] width 20 height 15
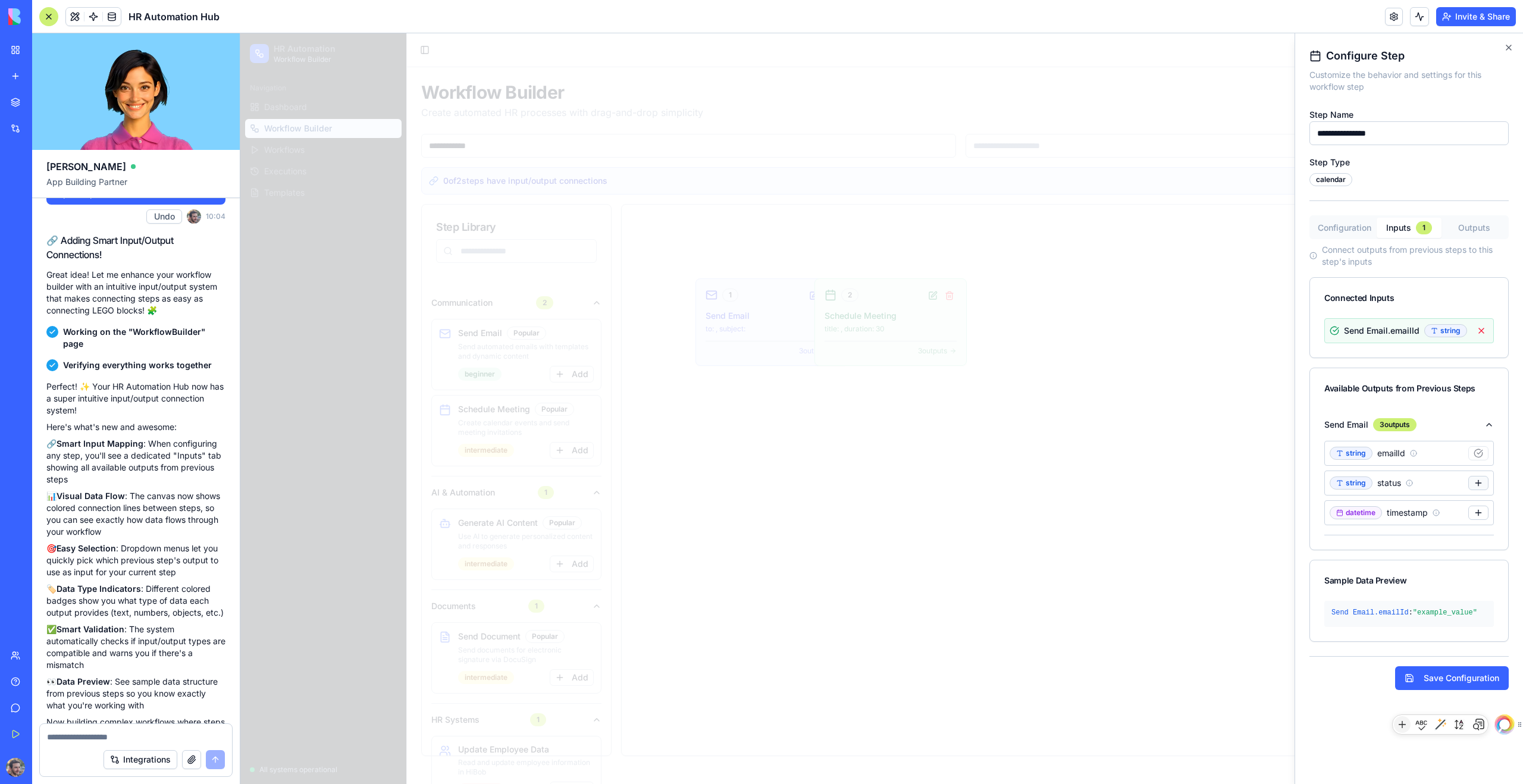
click at [874, 474] on button at bounding box center [1478, 483] width 20 height 15
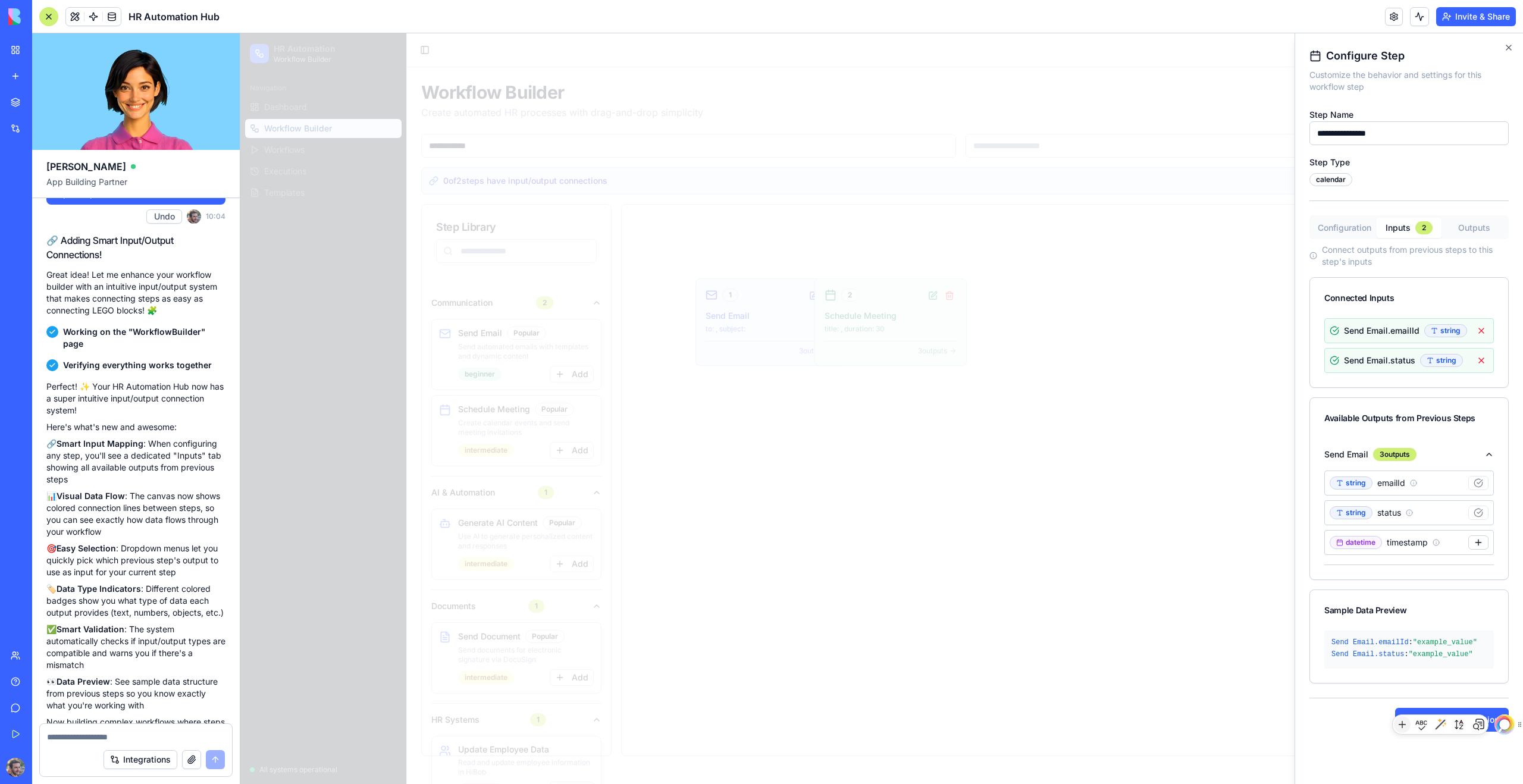
click at [874, 228] on button "Outputs" at bounding box center [1474, 228] width 65 height 19
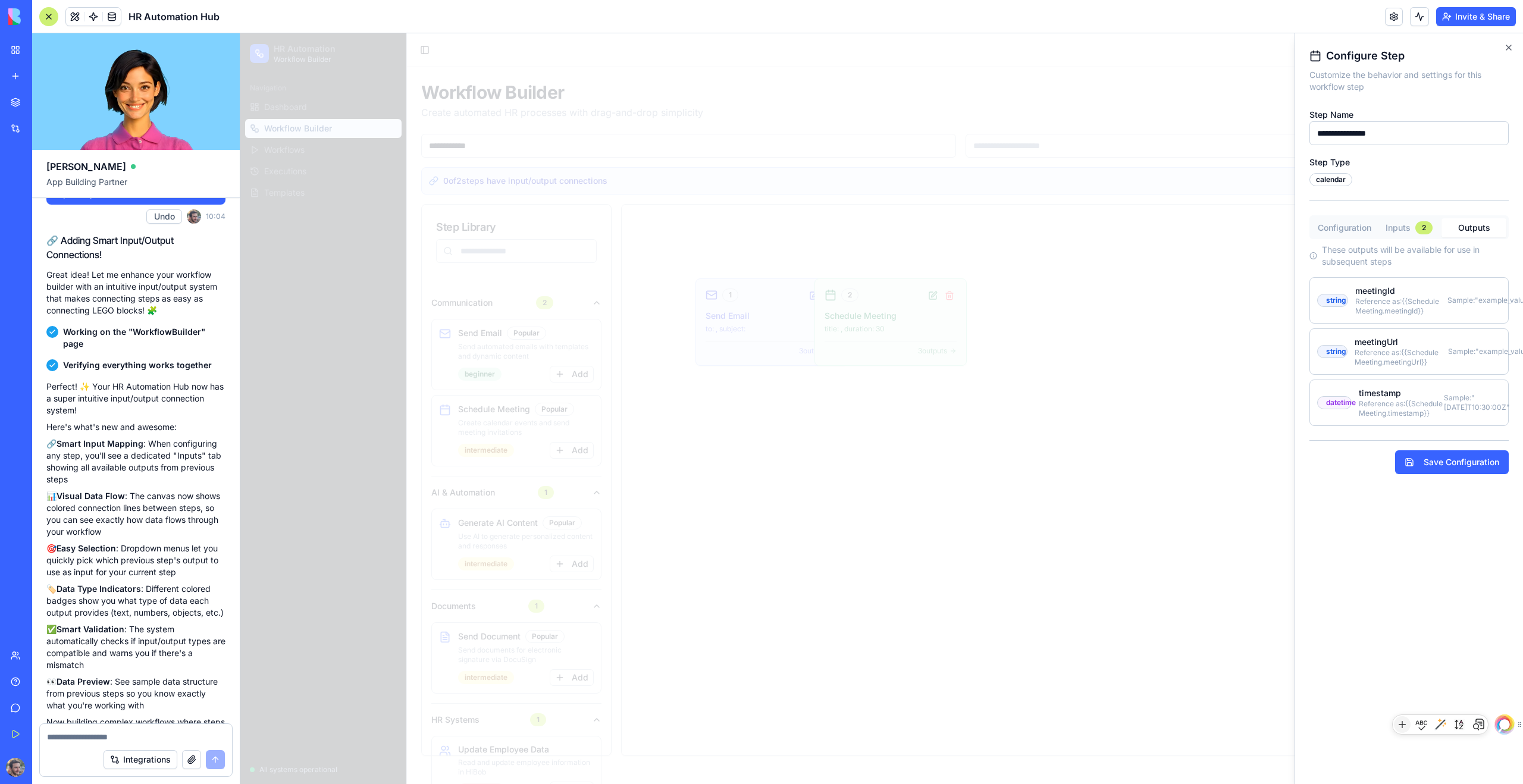
click at [874, 232] on button "Configuration" at bounding box center [1344, 228] width 65 height 19
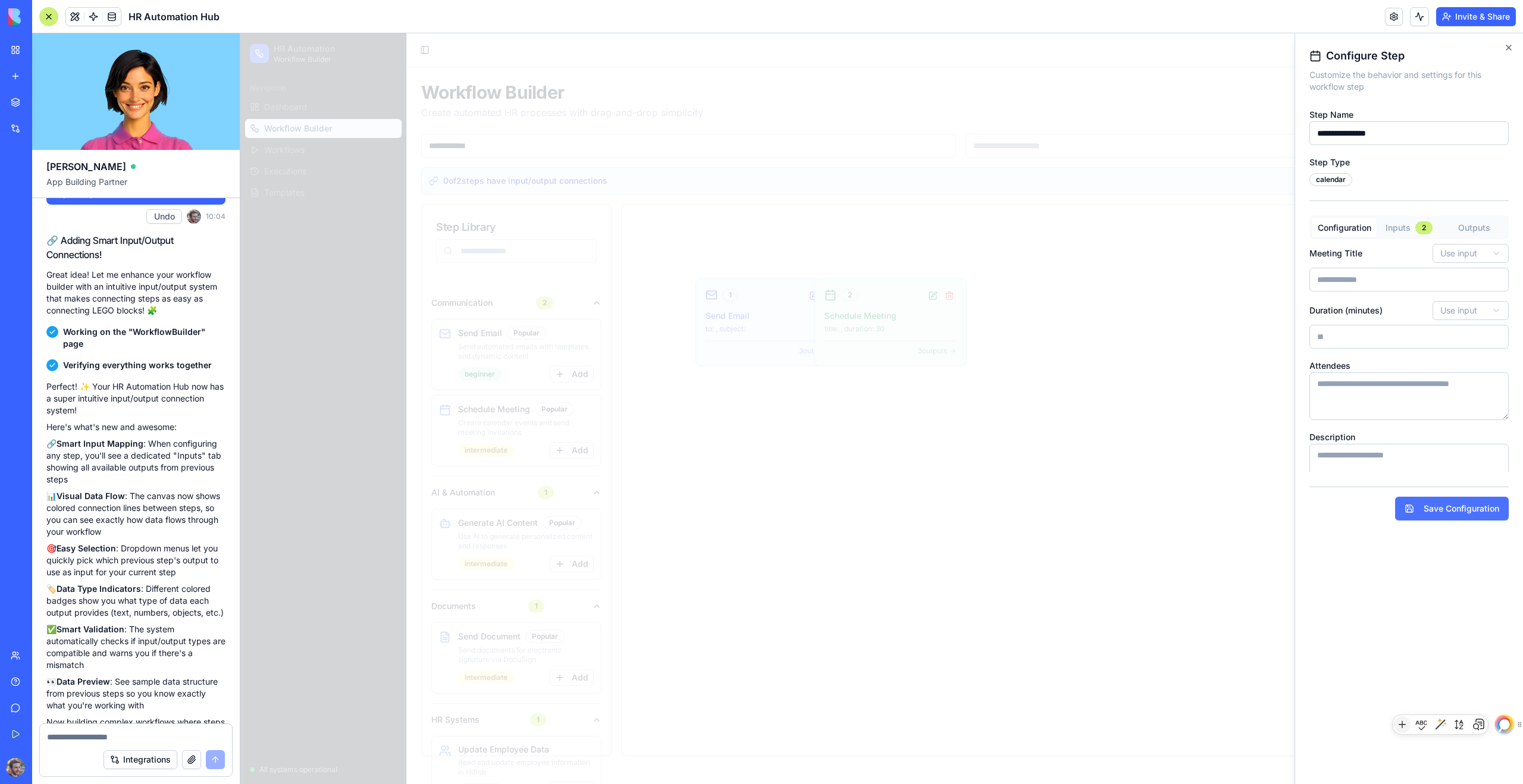
click at [874, 474] on button "Save Configuration" at bounding box center [1452, 509] width 114 height 24
click at [874, 49] on icon "button" at bounding box center [1509, 48] width 5 height 5
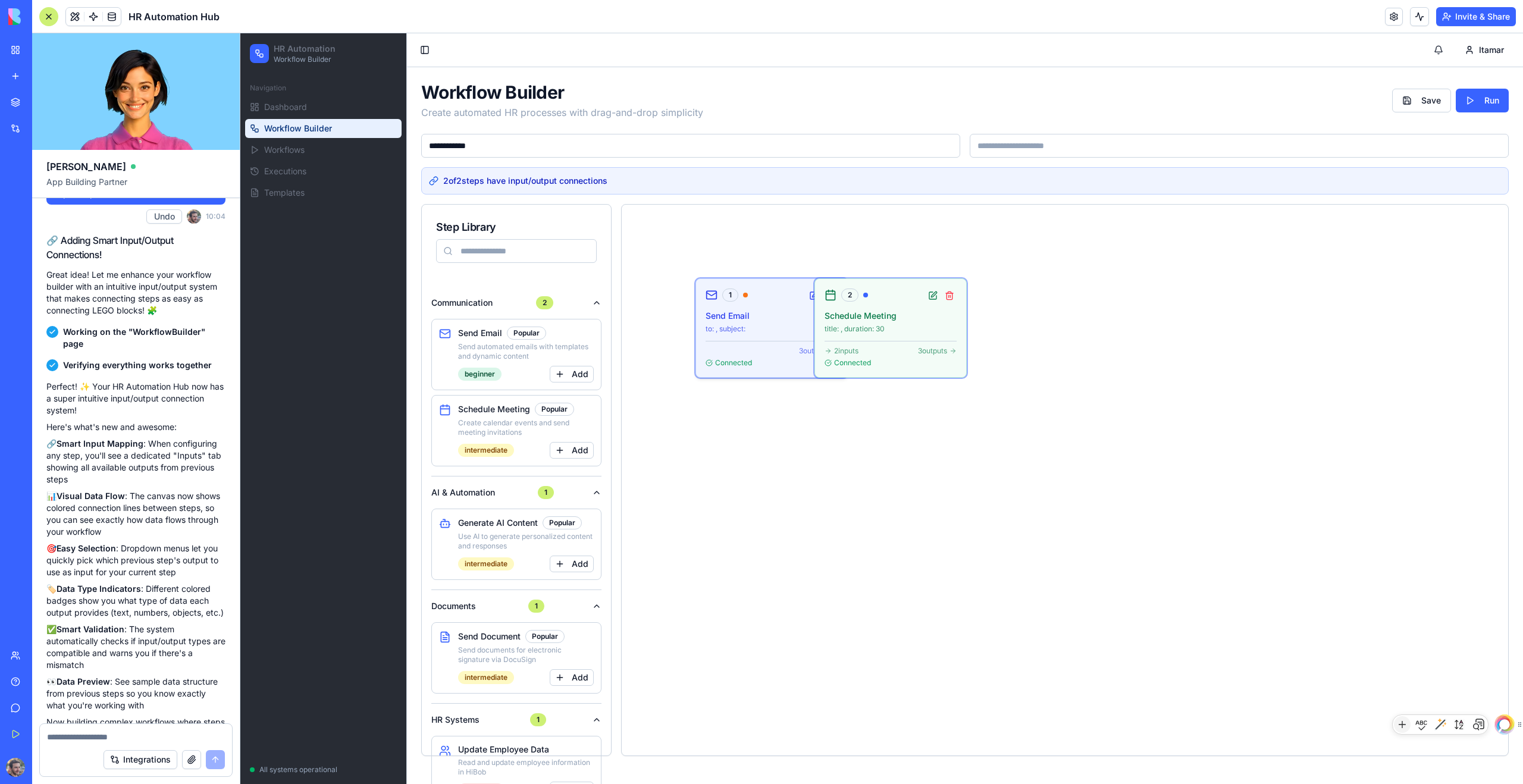
click at [740, 314] on h4 "Send Email" at bounding box center [772, 316] width 132 height 12
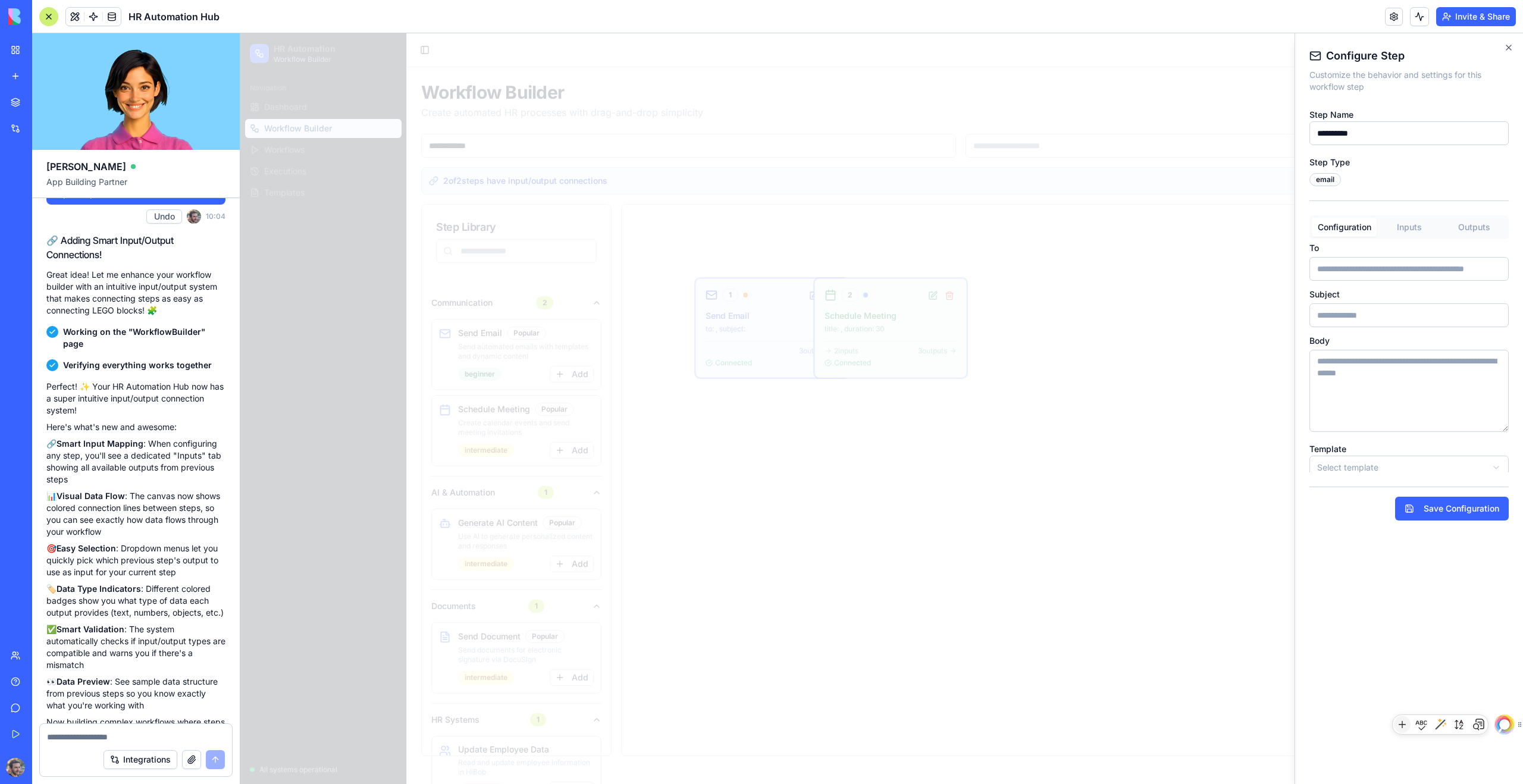
click at [874, 225] on button "Outputs" at bounding box center [1474, 227] width 65 height 19
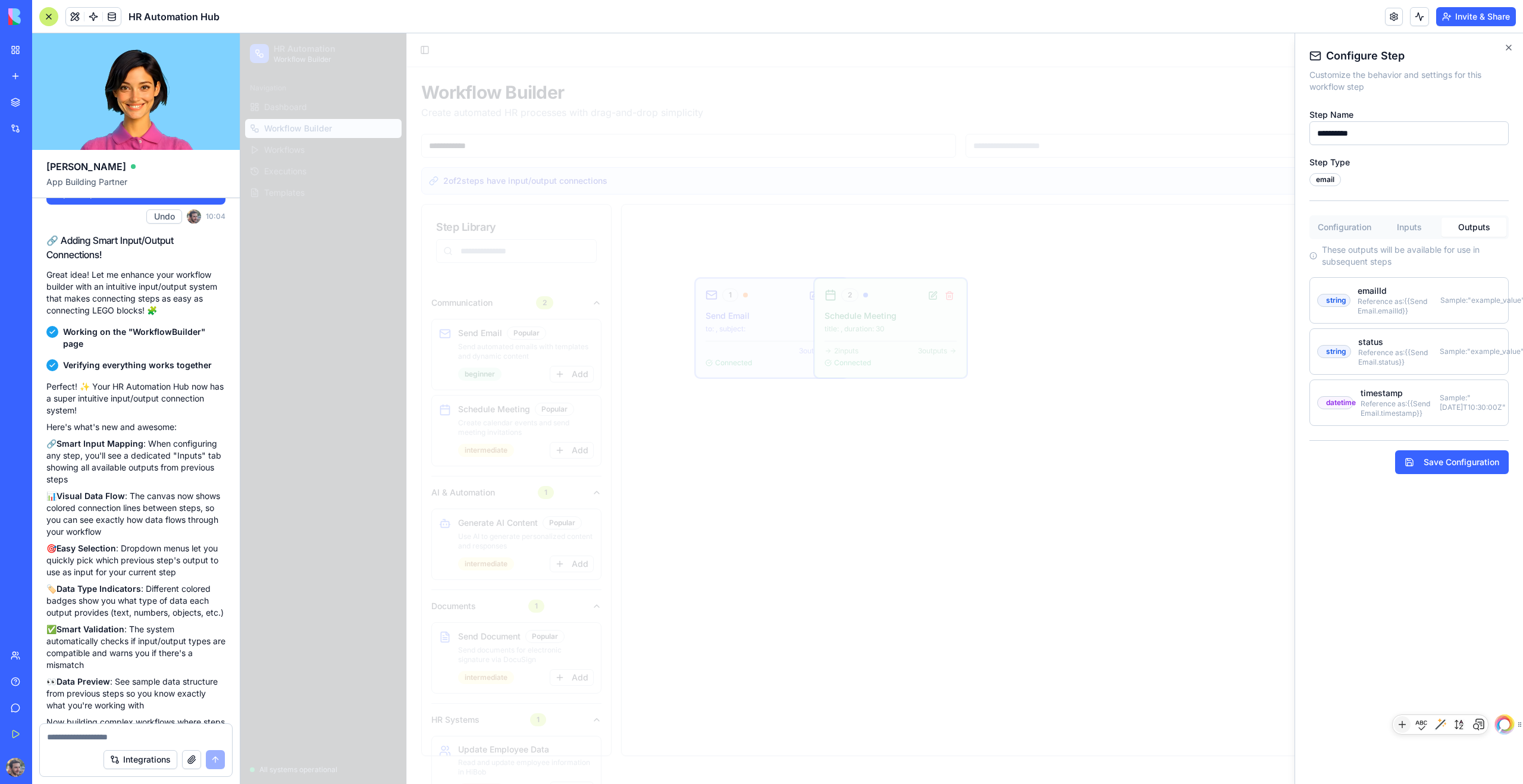
click at [874, 228] on button "Inputs" at bounding box center [1409, 227] width 65 height 19
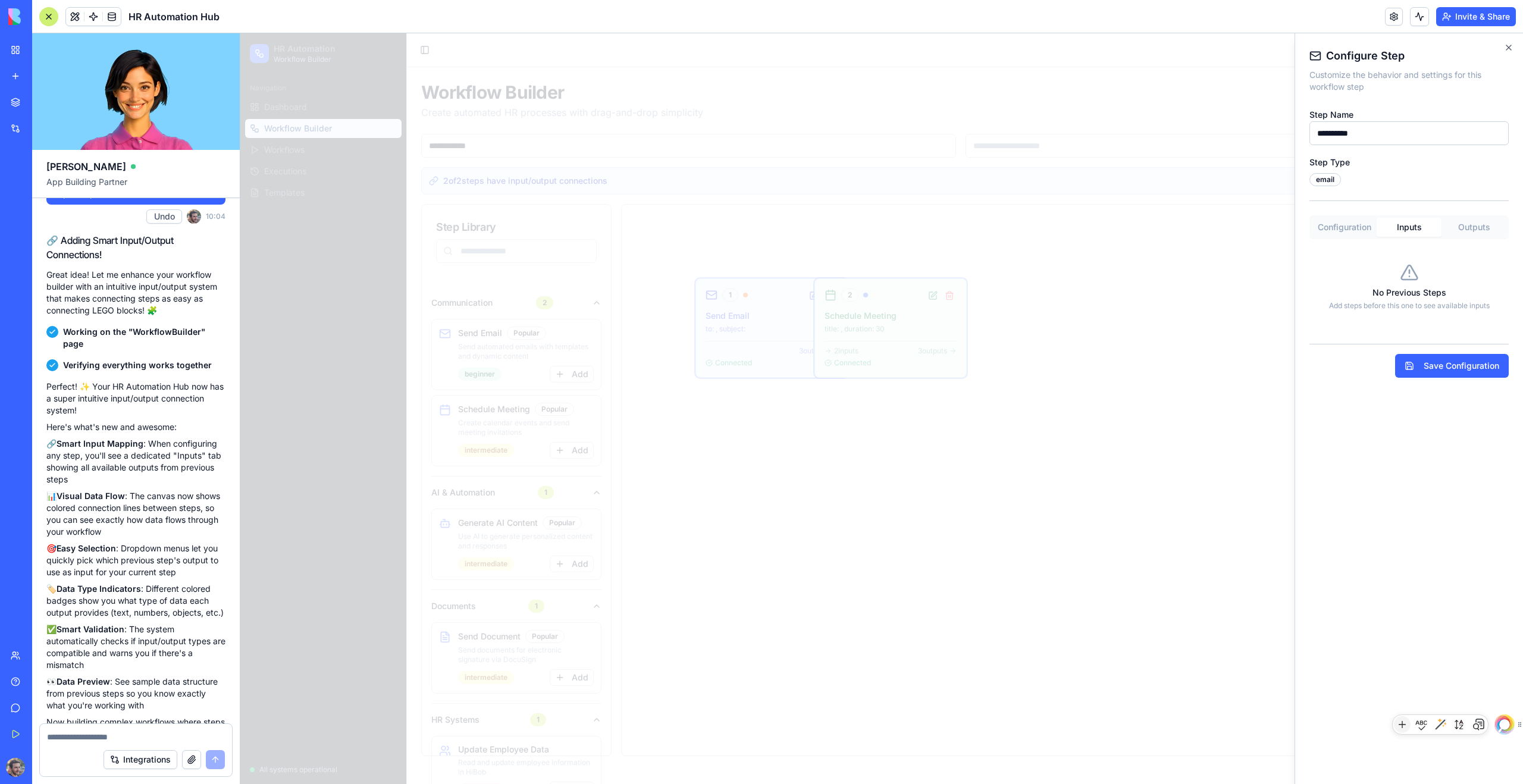
click at [874, 232] on button "Outputs" at bounding box center [1474, 227] width 65 height 19
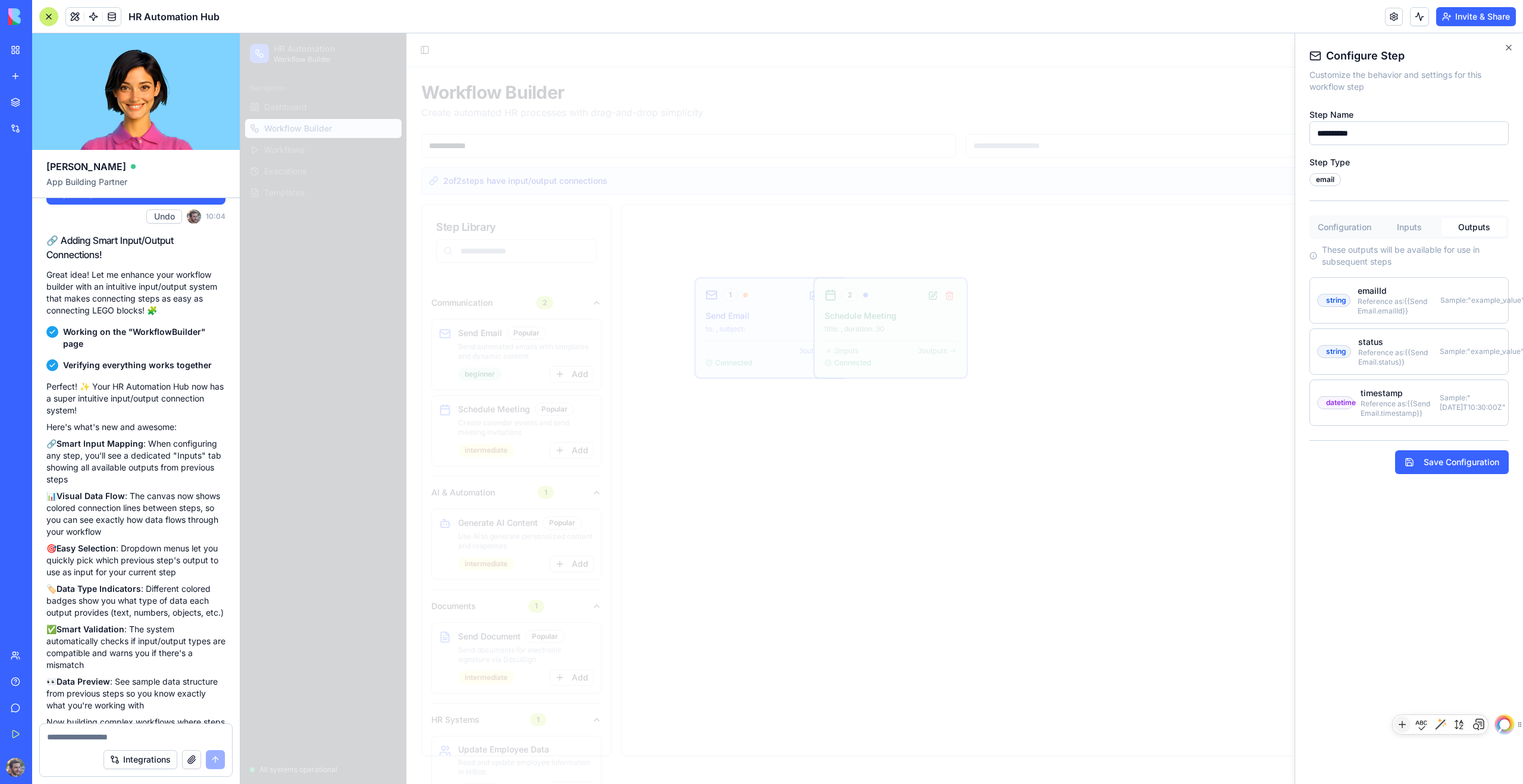
click at [874, 232] on button "Configuration" at bounding box center [1344, 227] width 65 height 19
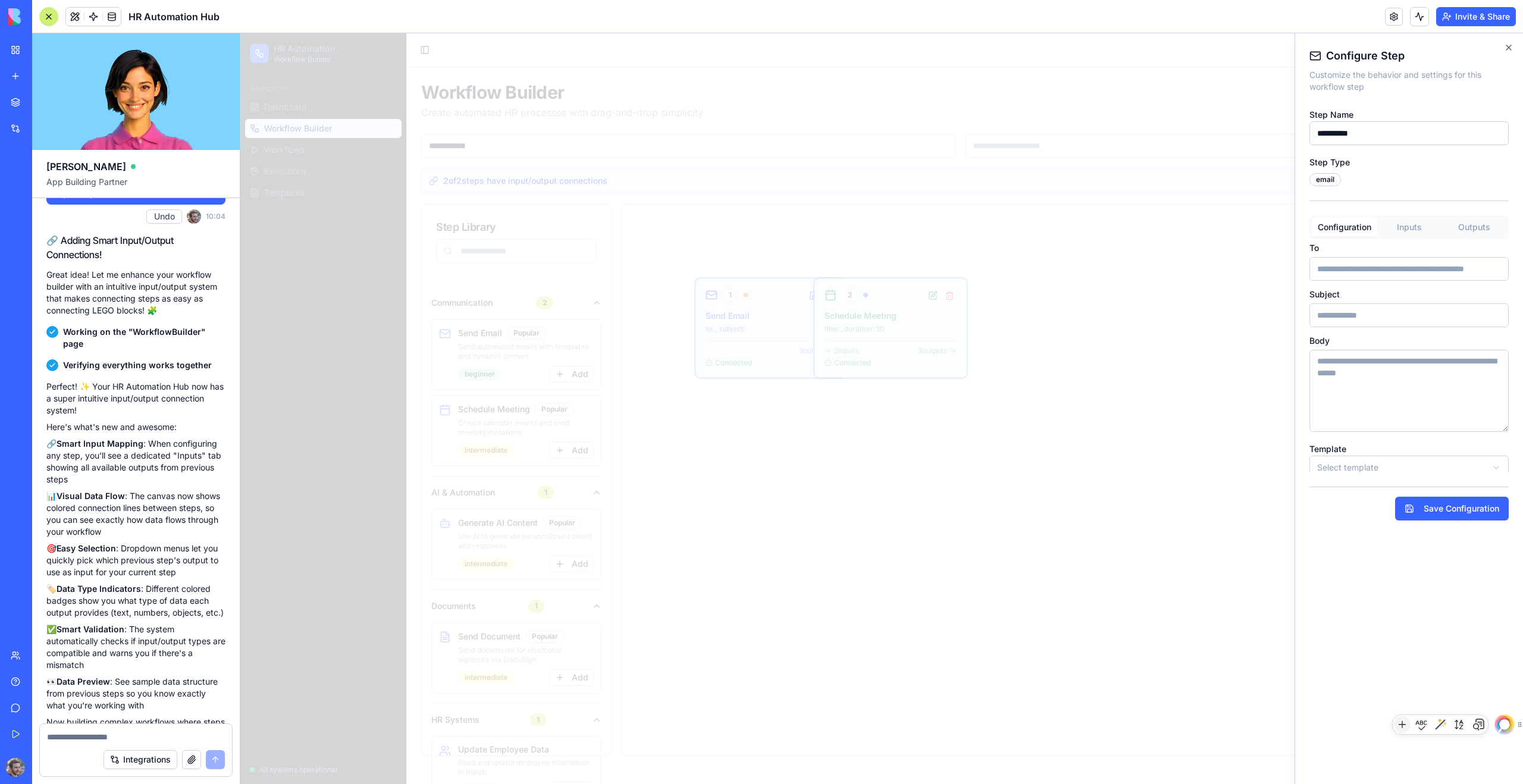
click at [874, 366] on textarea "Body" at bounding box center [1409, 391] width 200 height 82
click at [874, 353] on div "**********" at bounding box center [1409, 408] width 229 height 751
click at [874, 407] on textarea "Body" at bounding box center [1409, 391] width 200 height 82
click at [874, 430] on textarea "Body" at bounding box center [1409, 391] width 200 height 82
drag, startPoint x: 1506, startPoint y: 427, endPoint x: 1503, endPoint y: 420, distance: 7.6
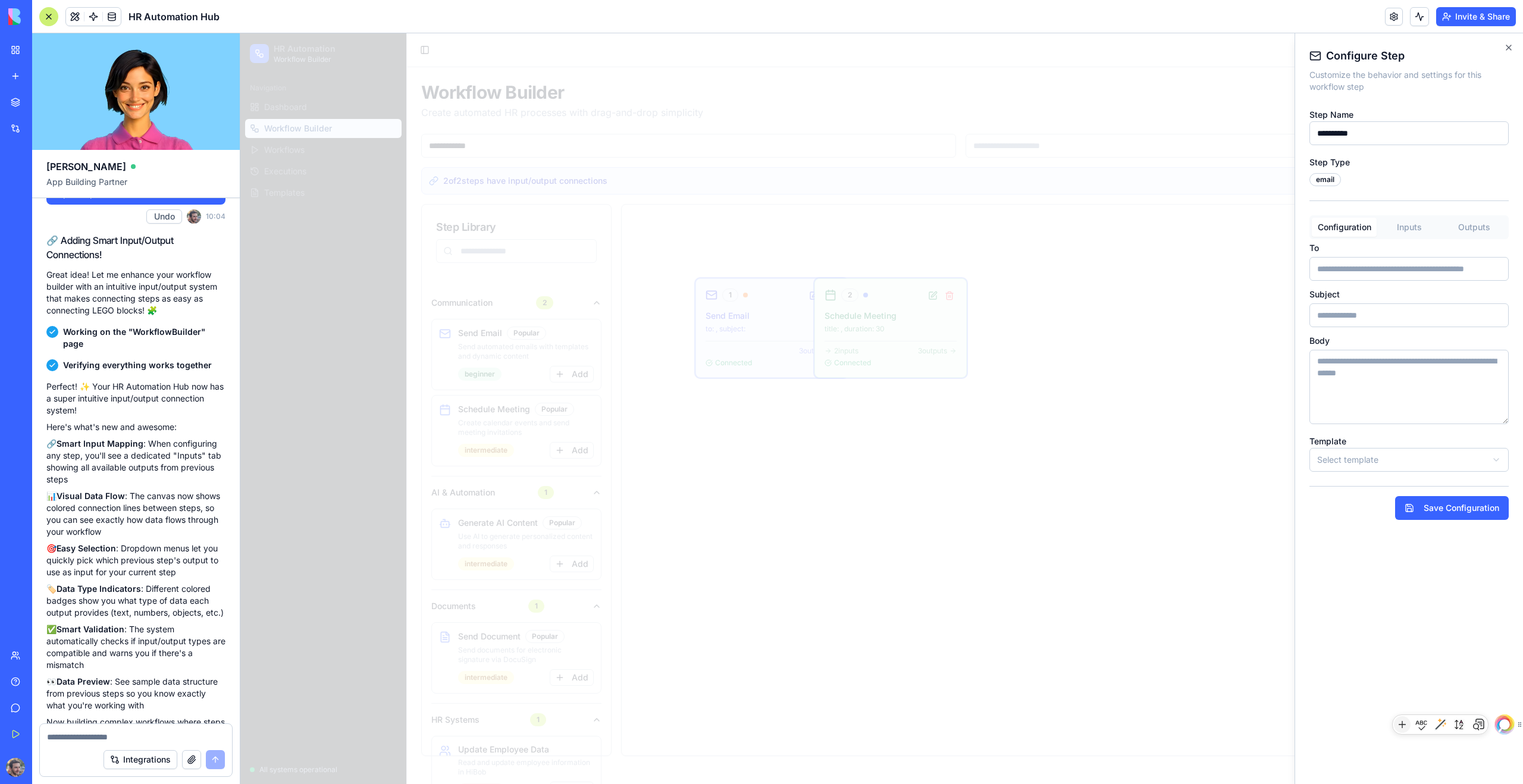
click at [874, 420] on textarea "Body" at bounding box center [1409, 387] width 200 height 74
click at [874, 232] on button "Inputs" at bounding box center [1409, 227] width 65 height 19
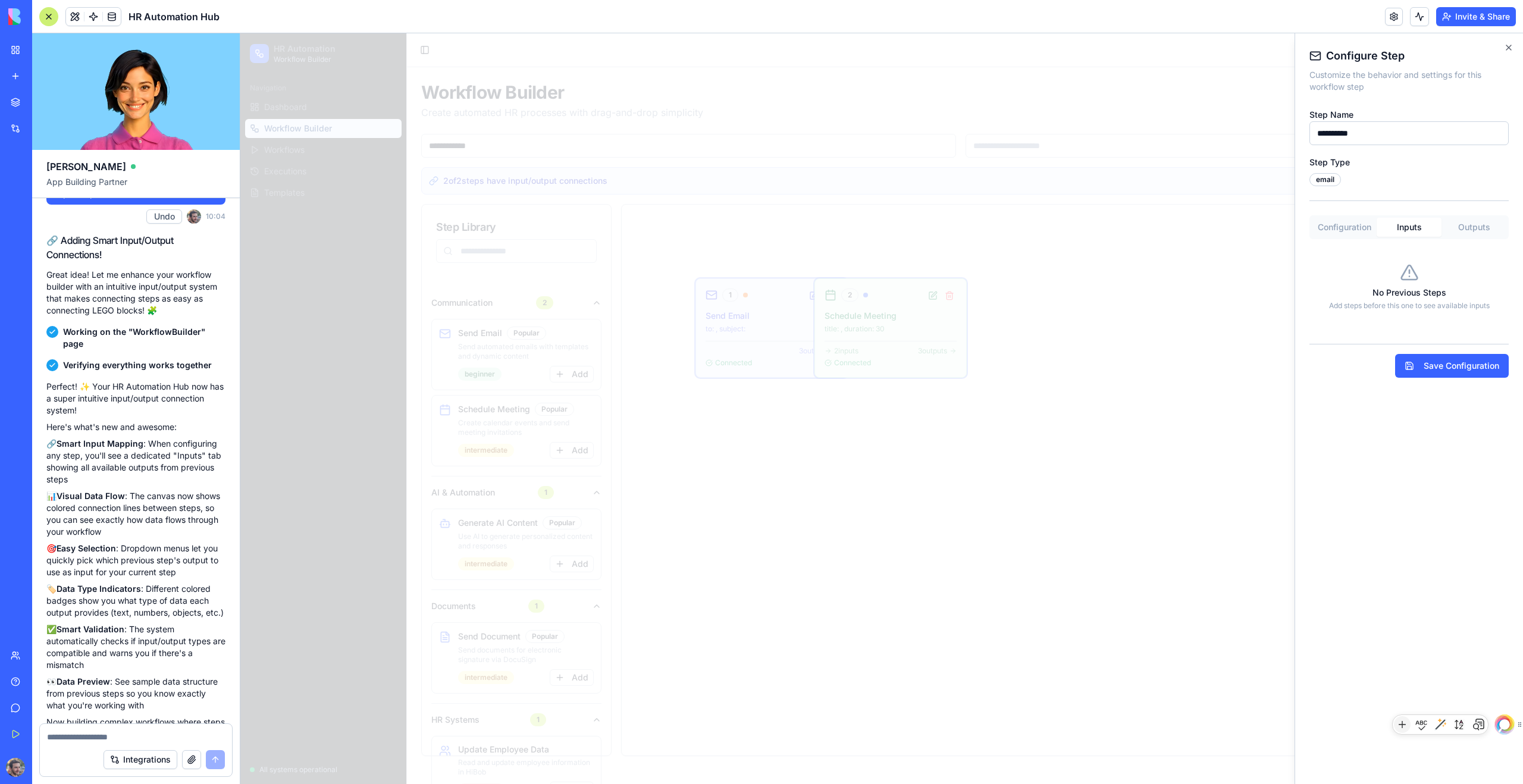
click at [874, 229] on button "Outputs" at bounding box center [1474, 227] width 65 height 19
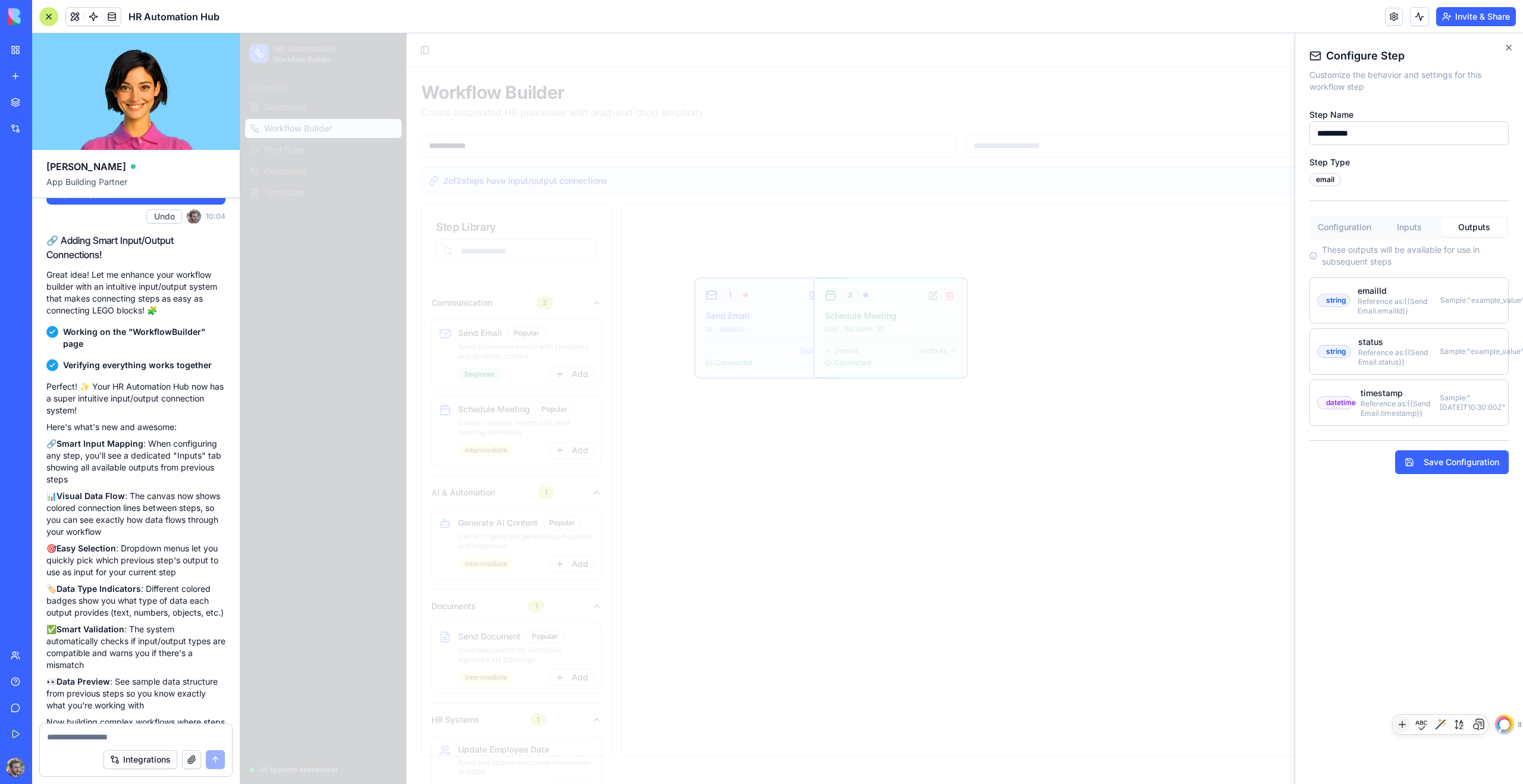
click at [874, 232] on button "Configuration" at bounding box center [1344, 227] width 65 height 19
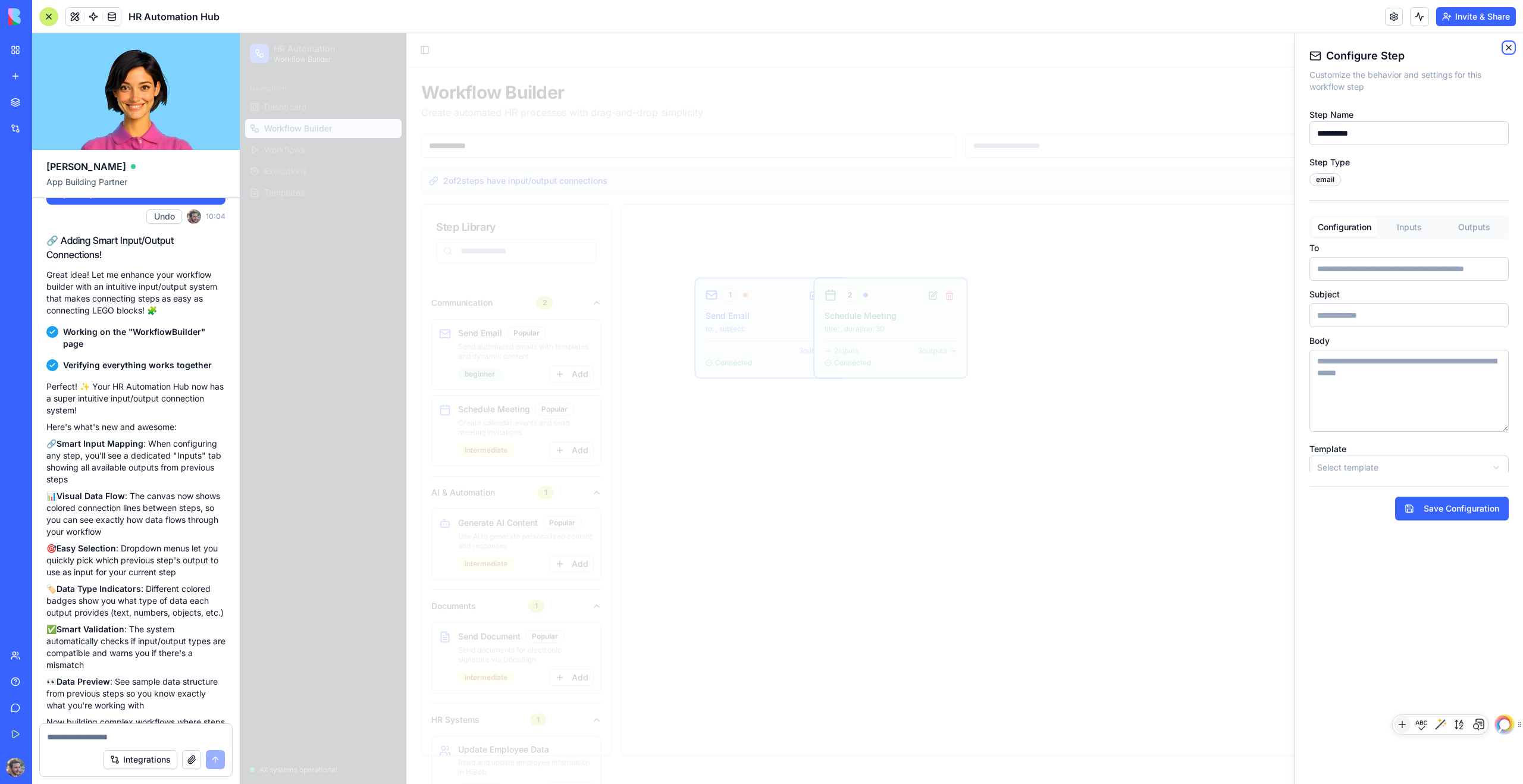
click at [874, 45] on icon "button" at bounding box center [1508, 47] width 9 height 9
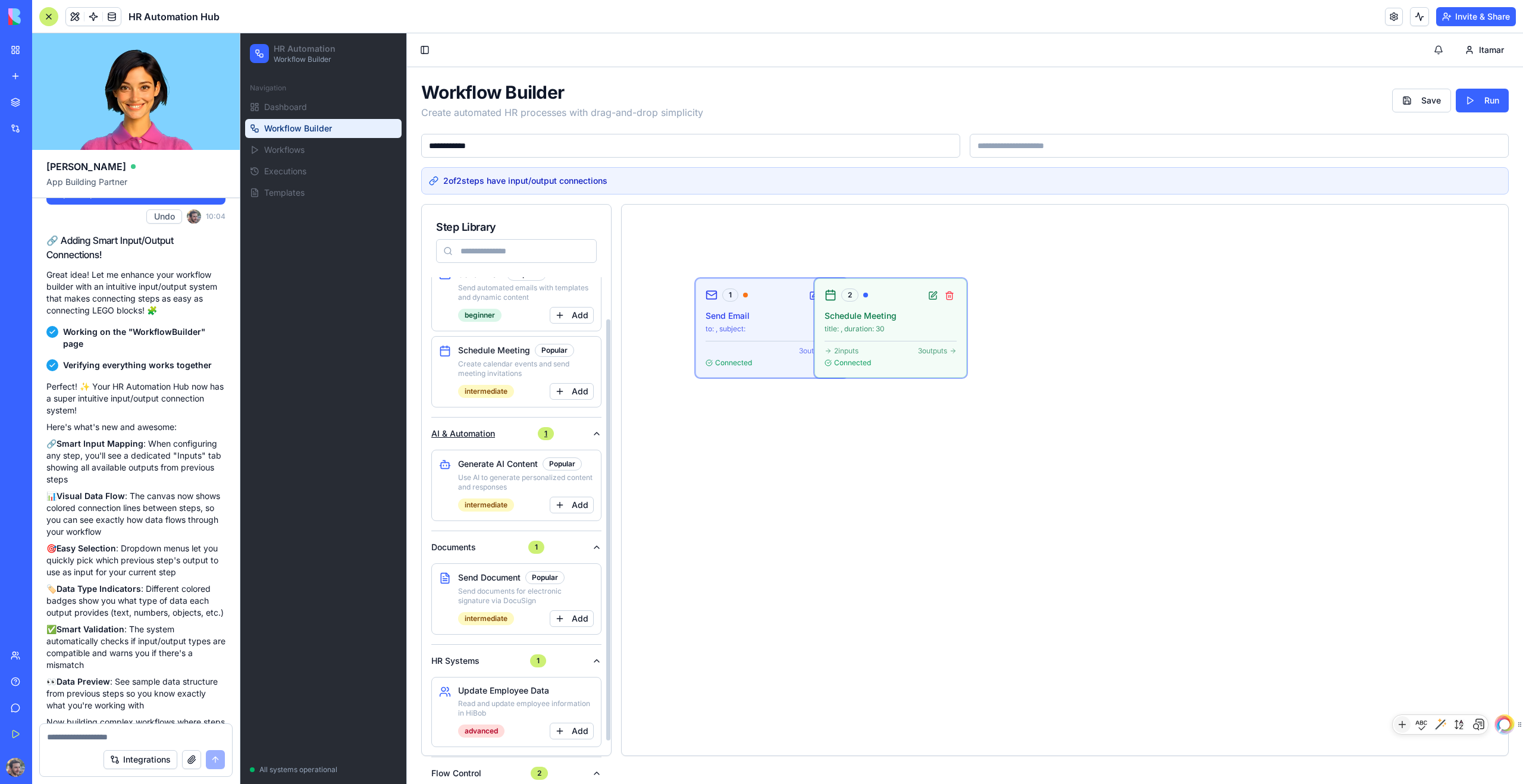
scroll to position [87, 0]
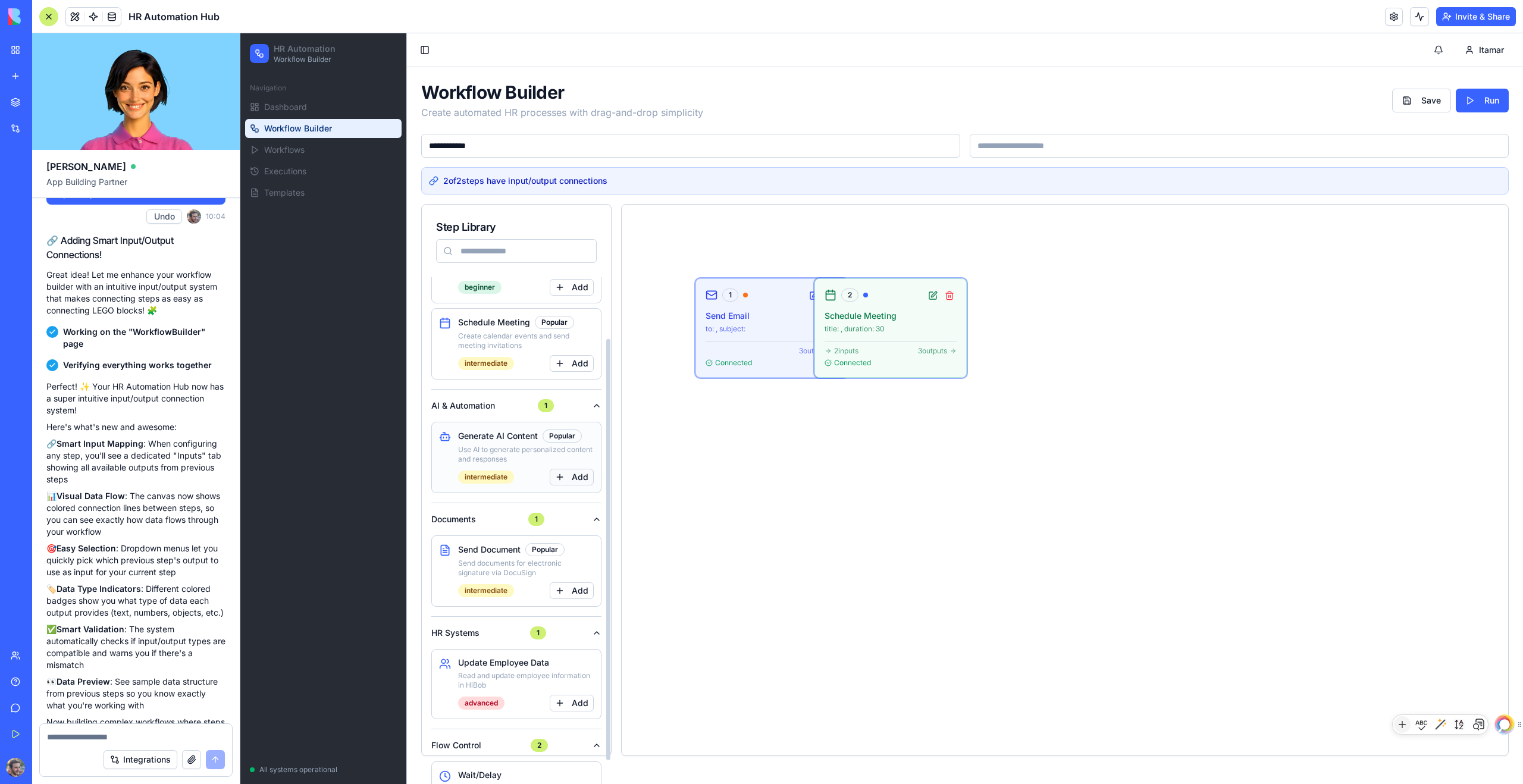
click at [570, 474] on button "Add" at bounding box center [572, 477] width 44 height 16
click at [874, 354] on span "3 outputs" at bounding box center [1051, 350] width 29 height 9
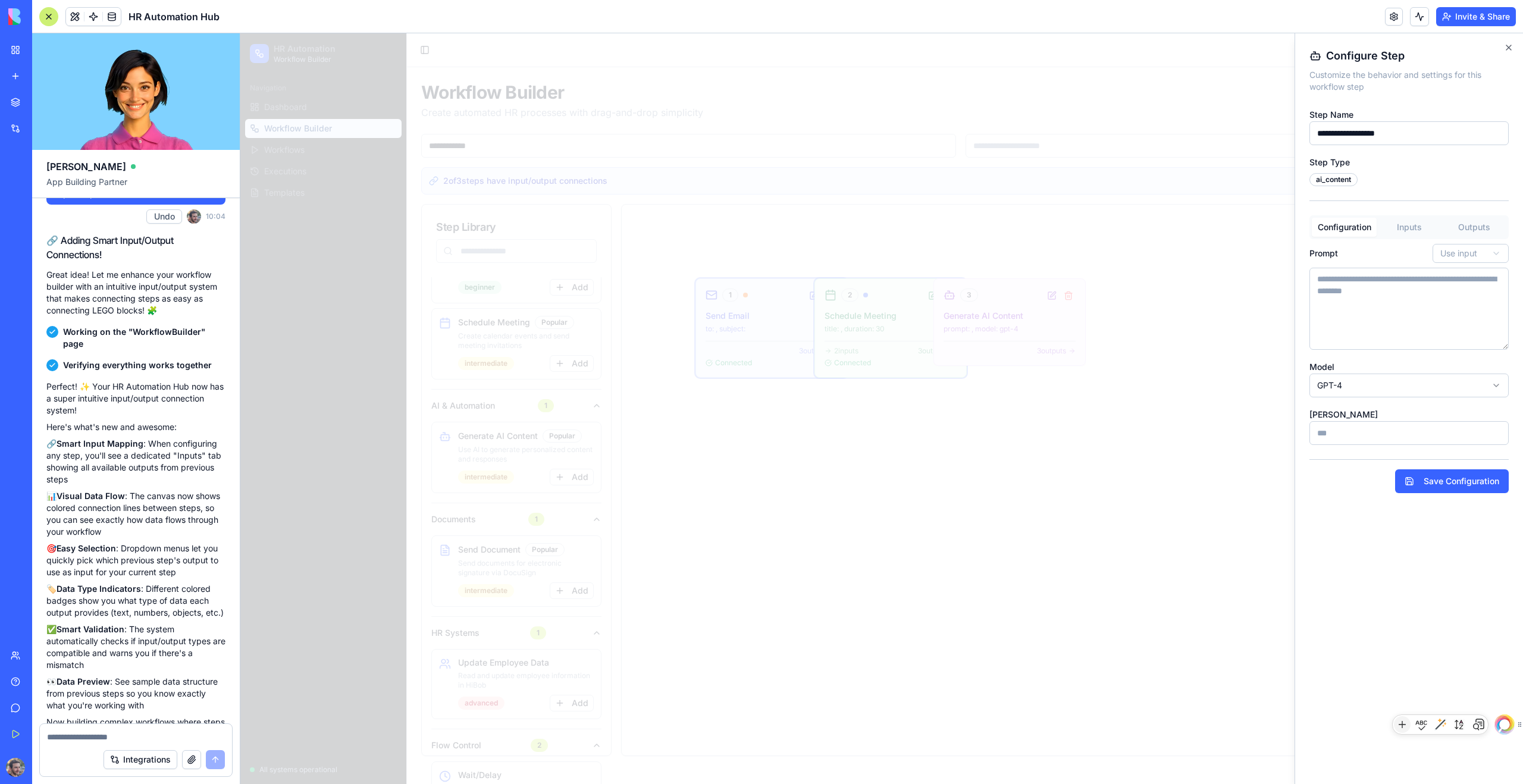
click at [874, 228] on button "Inputs" at bounding box center [1409, 227] width 65 height 19
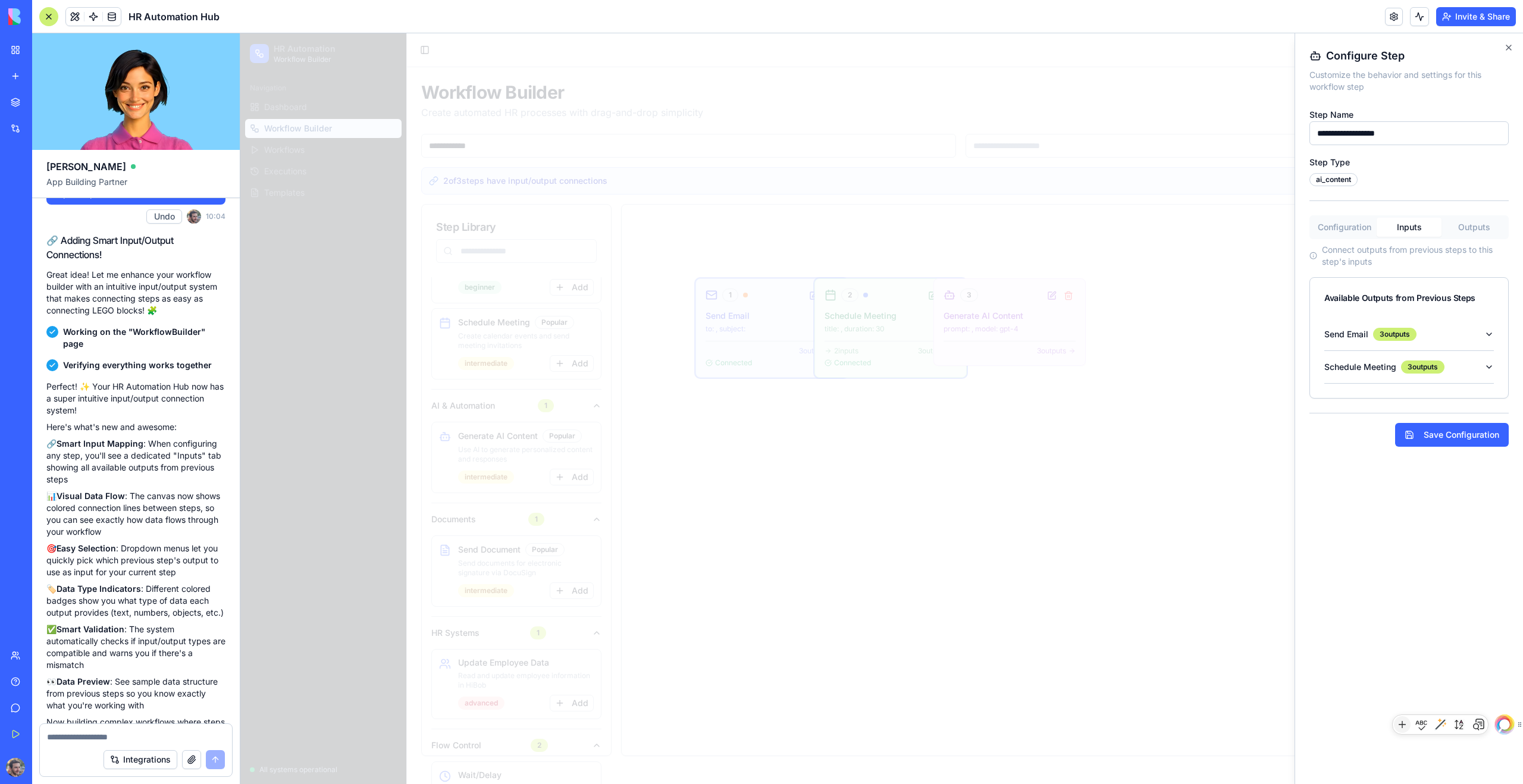
click at [874, 224] on button "Outputs" at bounding box center [1474, 227] width 65 height 19
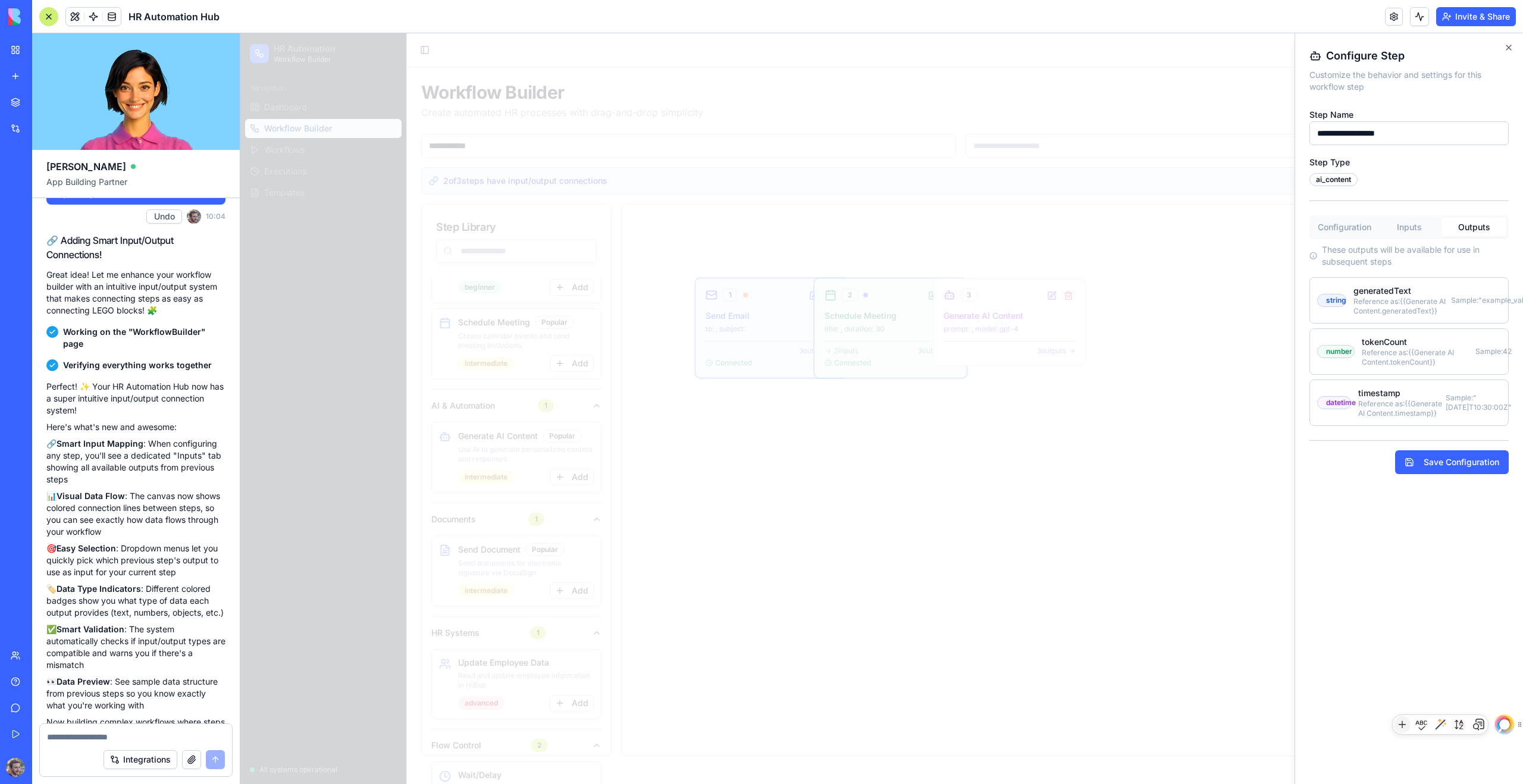
click at [874, 232] on button "Inputs" at bounding box center [1409, 227] width 65 height 19
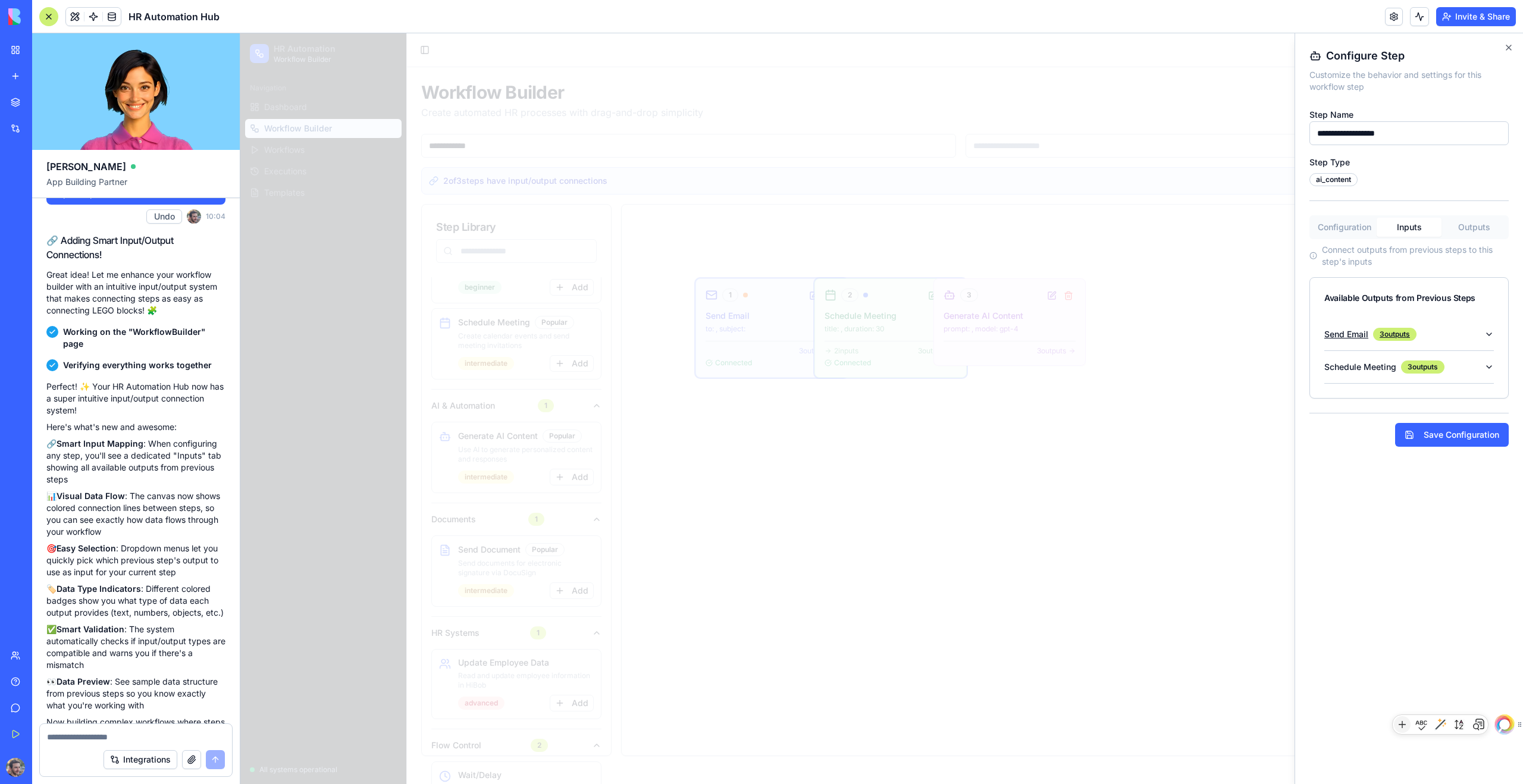
click at [874, 335] on icon "button" at bounding box center [1489, 334] width 9 height 9
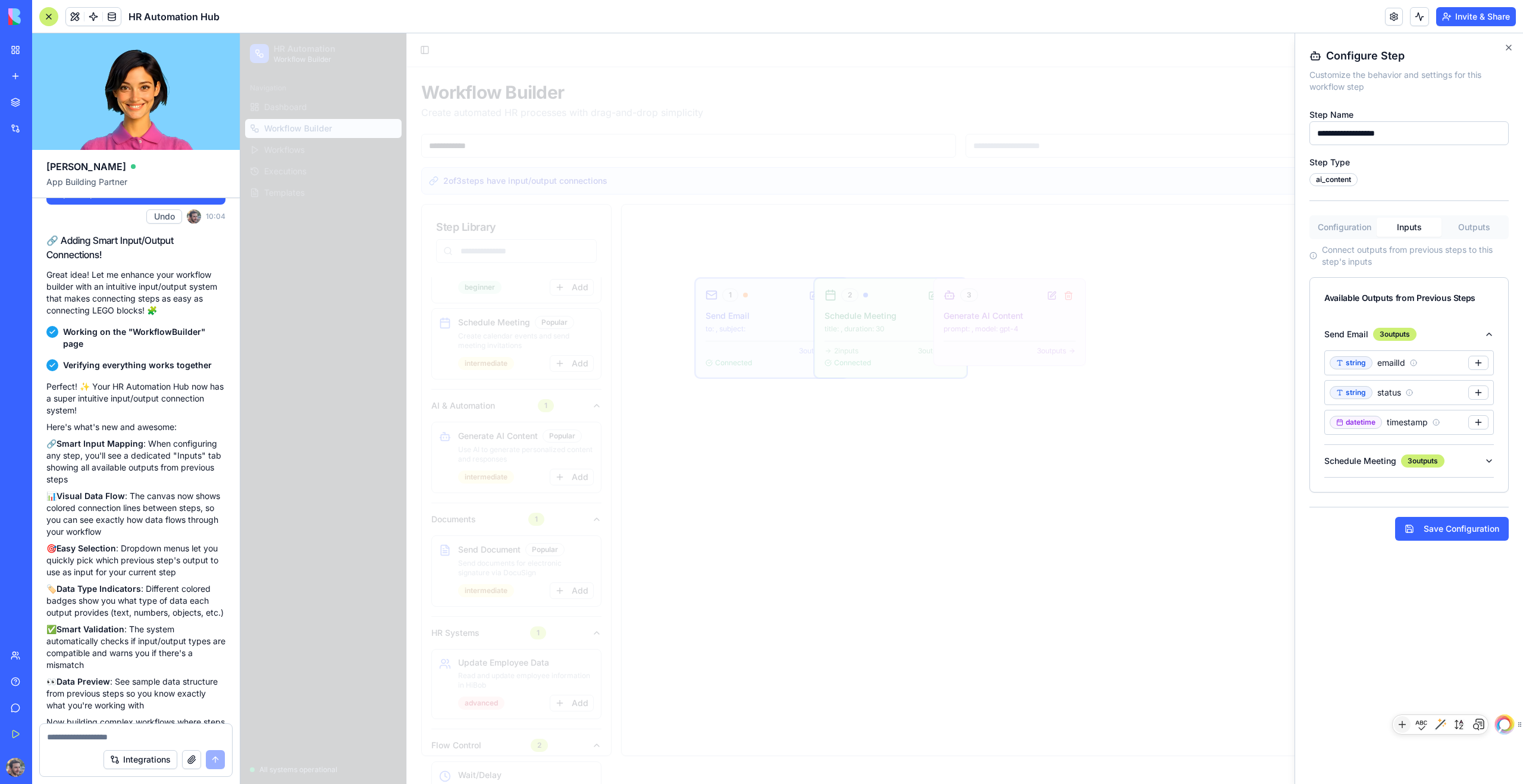
click at [874, 225] on button "Outputs" at bounding box center [1474, 227] width 65 height 19
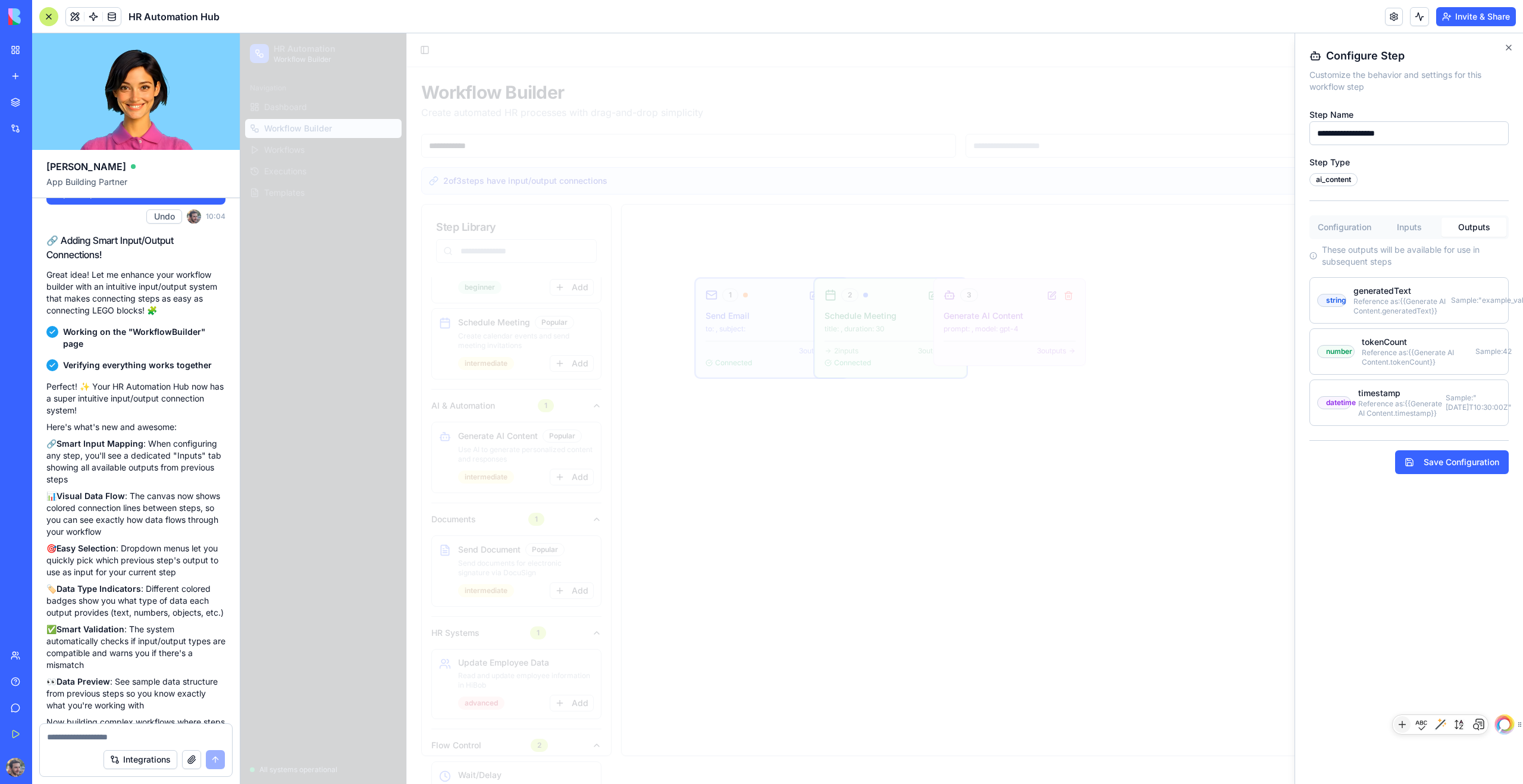
click at [874, 229] on button "Configuration" at bounding box center [1344, 227] width 65 height 19
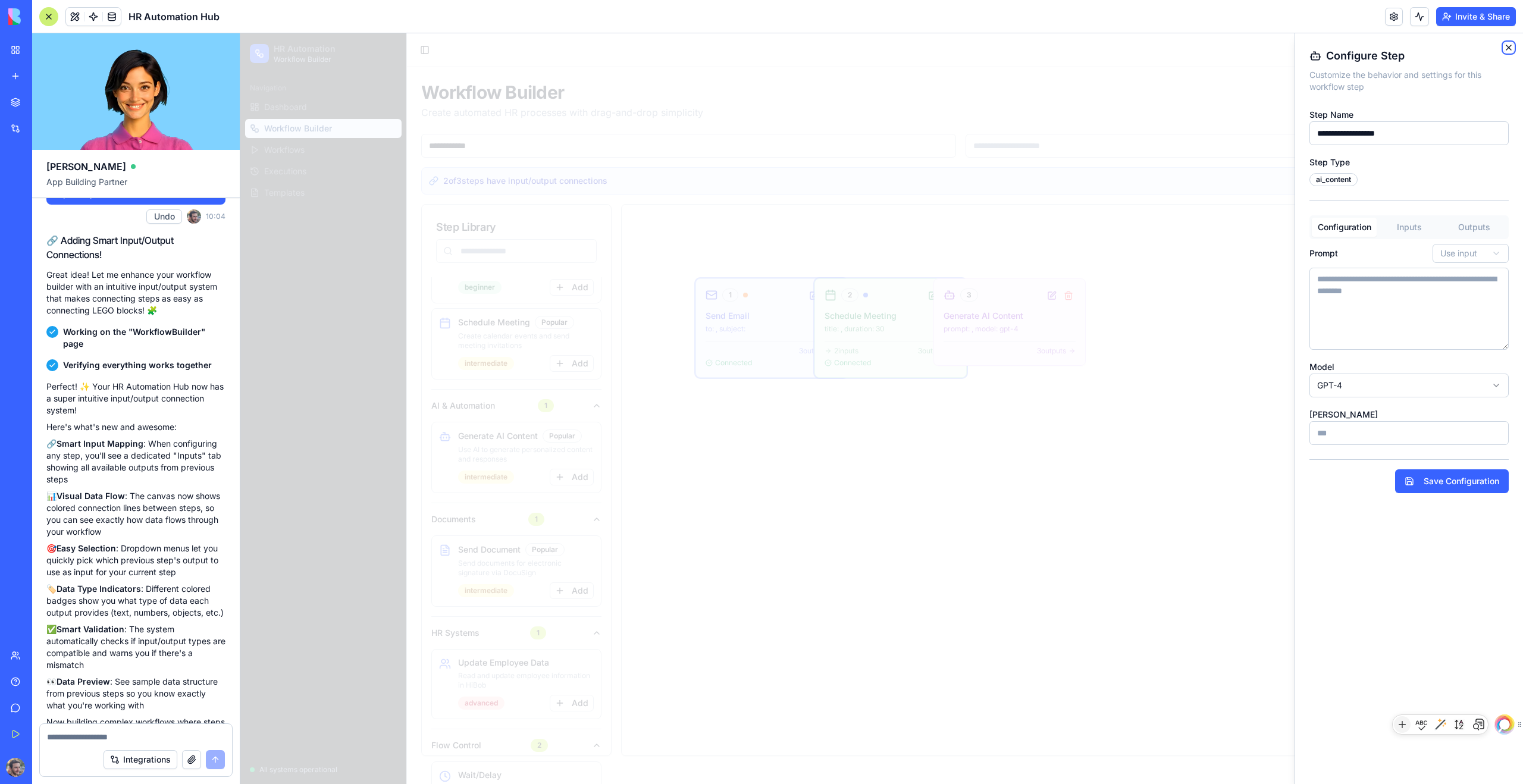
click at [874, 45] on icon "button" at bounding box center [1508, 47] width 9 height 9
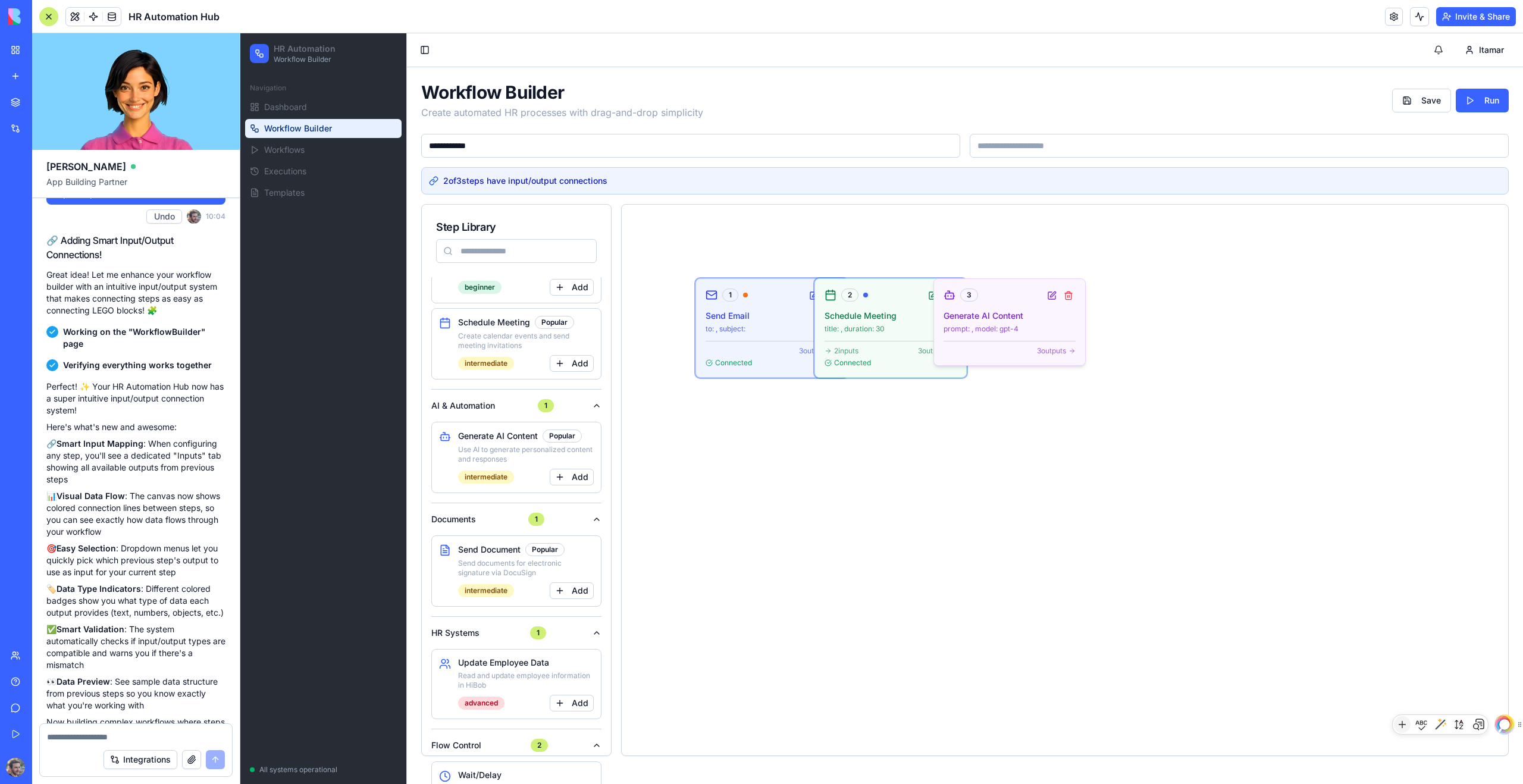
click at [874, 301] on div "3" at bounding box center [1009, 295] width 132 height 15
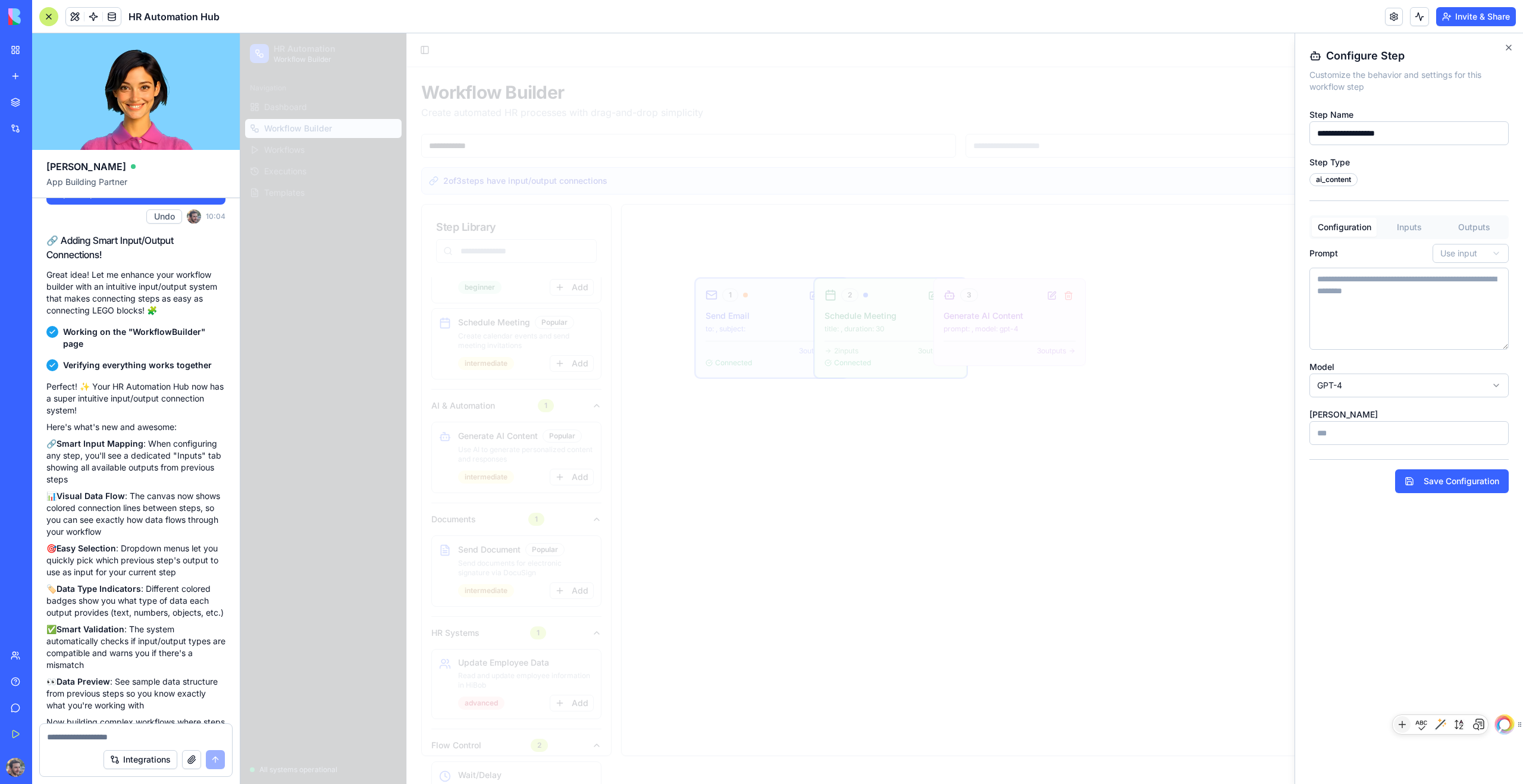
click at [874, 222] on button "Inputs" at bounding box center [1409, 227] width 65 height 19
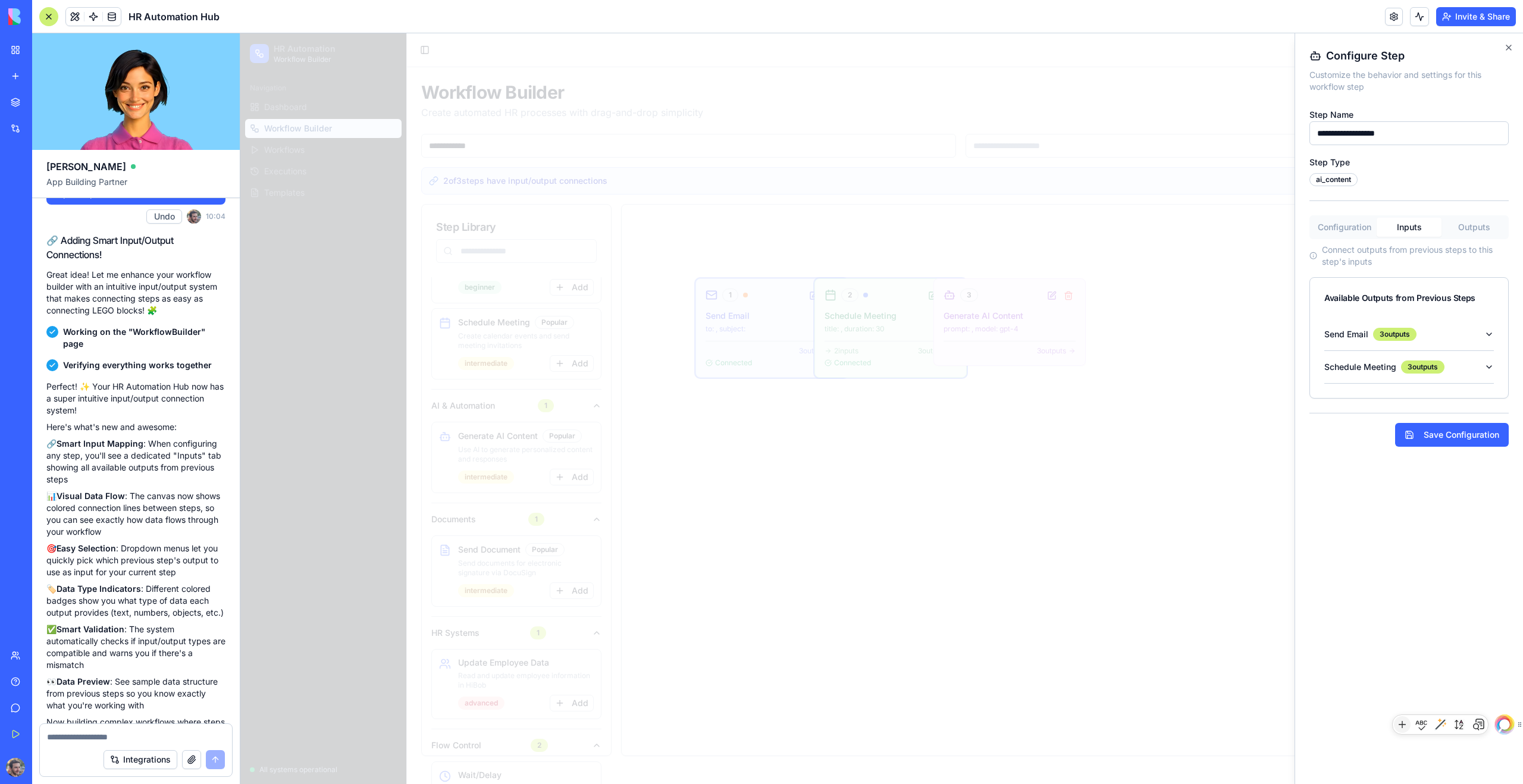
click at [874, 226] on button "Outputs" at bounding box center [1474, 227] width 65 height 19
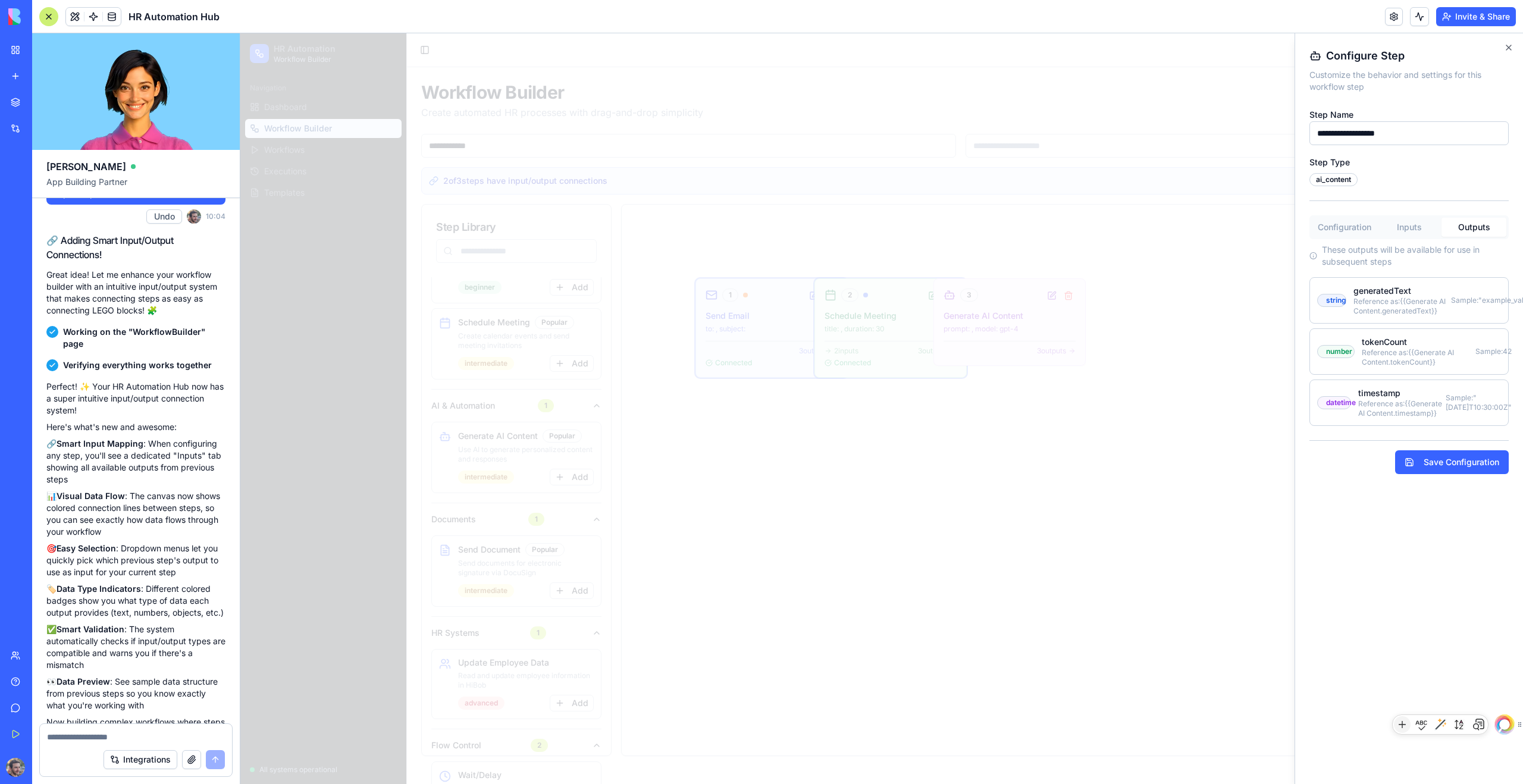
click at [874, 231] on button "Inputs" at bounding box center [1409, 227] width 65 height 19
click at [874, 232] on button "Outputs" at bounding box center [1474, 227] width 65 height 19
click at [874, 50] on icon "button" at bounding box center [1508, 47] width 9 height 9
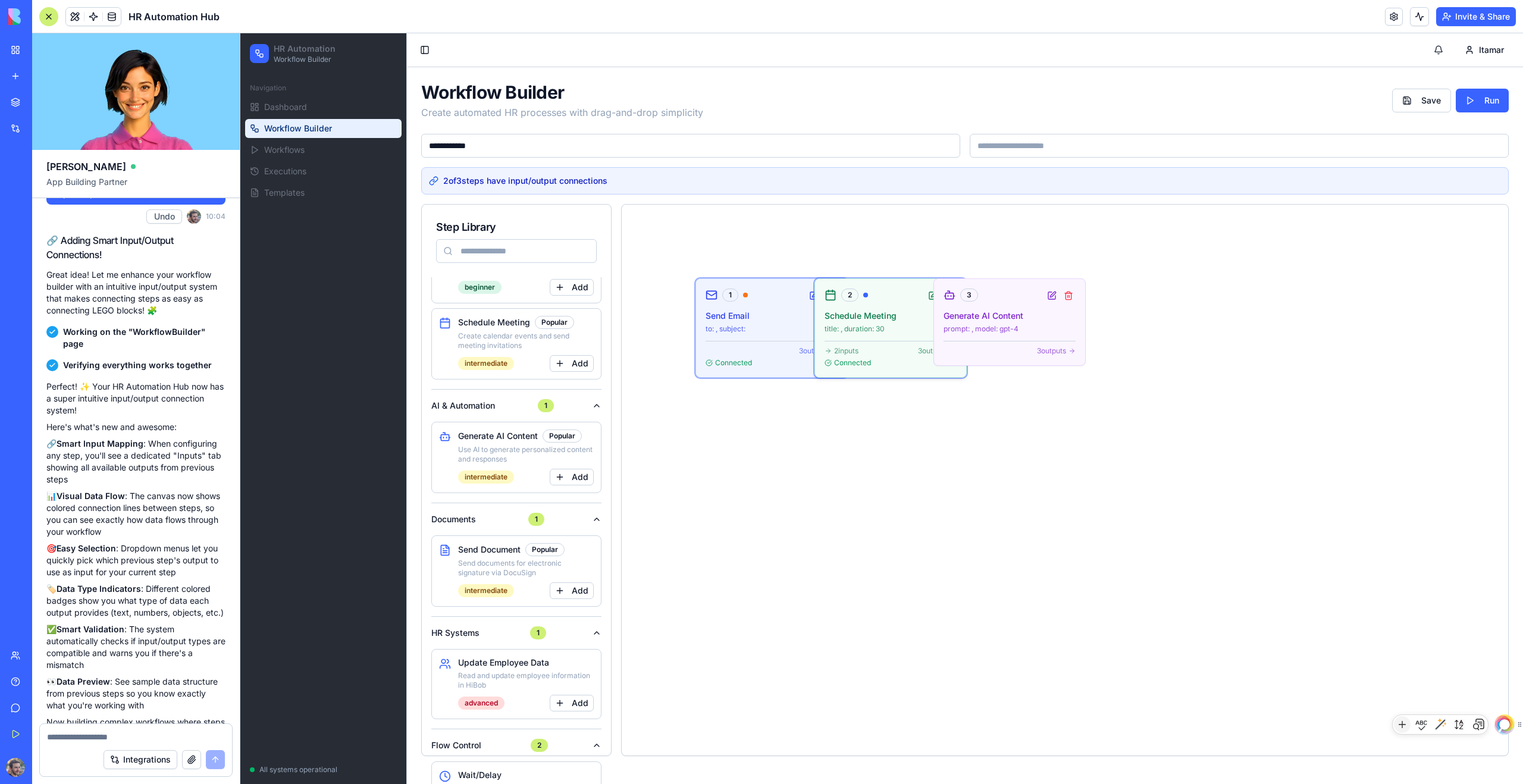
click at [874, 314] on h4 "Schedule Meeting" at bounding box center [890, 316] width 132 height 12
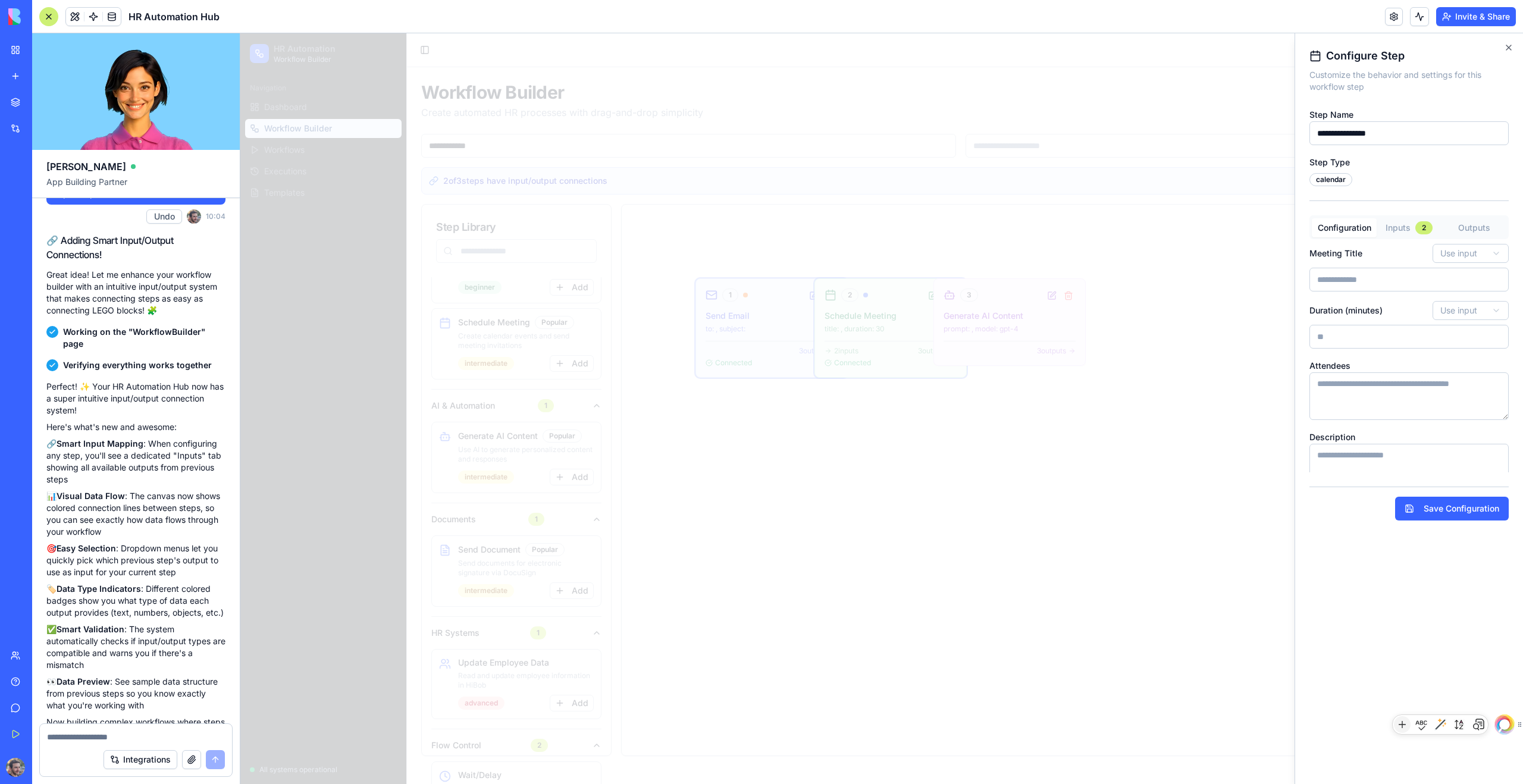
click at [874, 227] on button "Inputs 2" at bounding box center [1409, 228] width 65 height 20
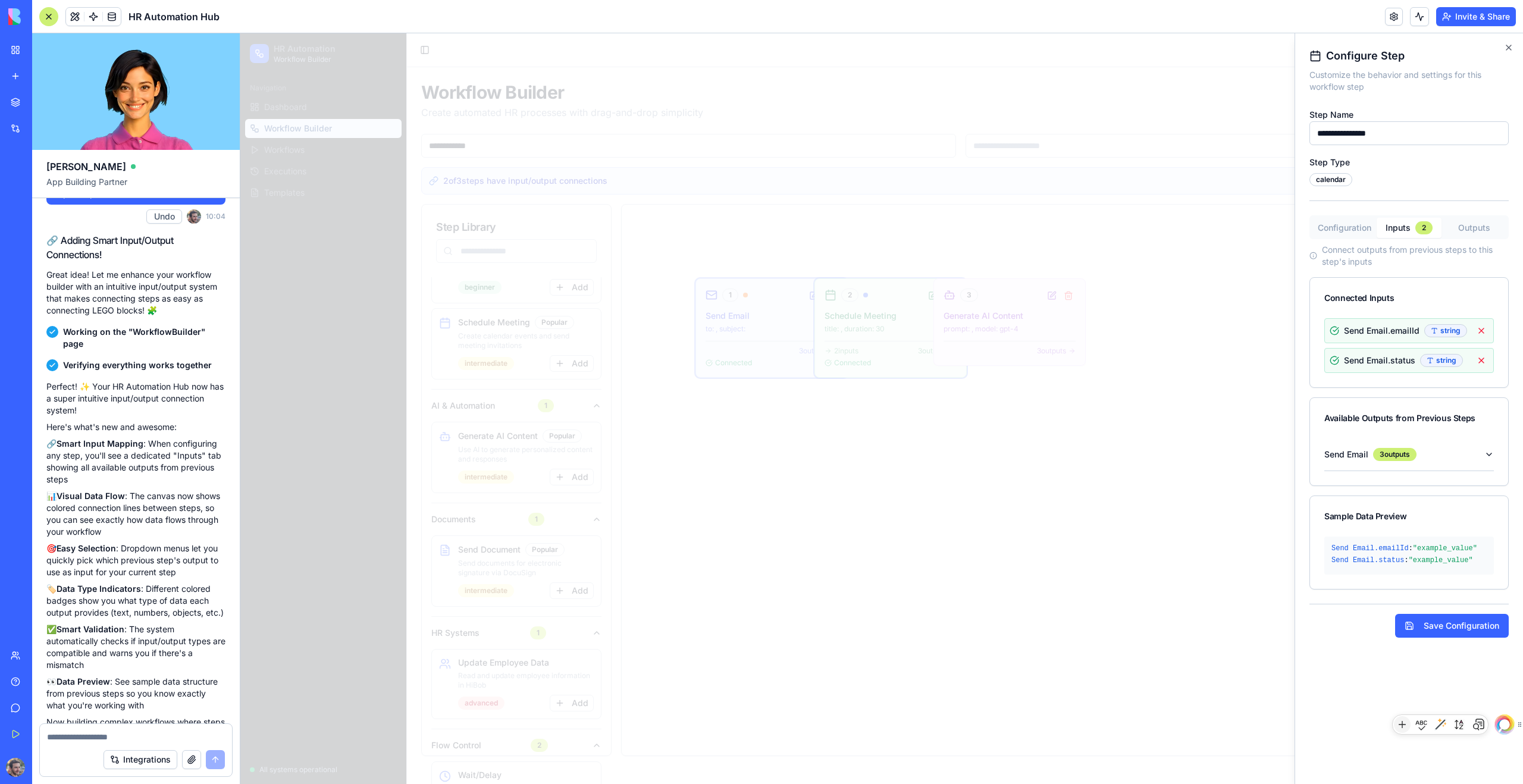
click at [874, 223] on button "Configuration" at bounding box center [1344, 228] width 65 height 19
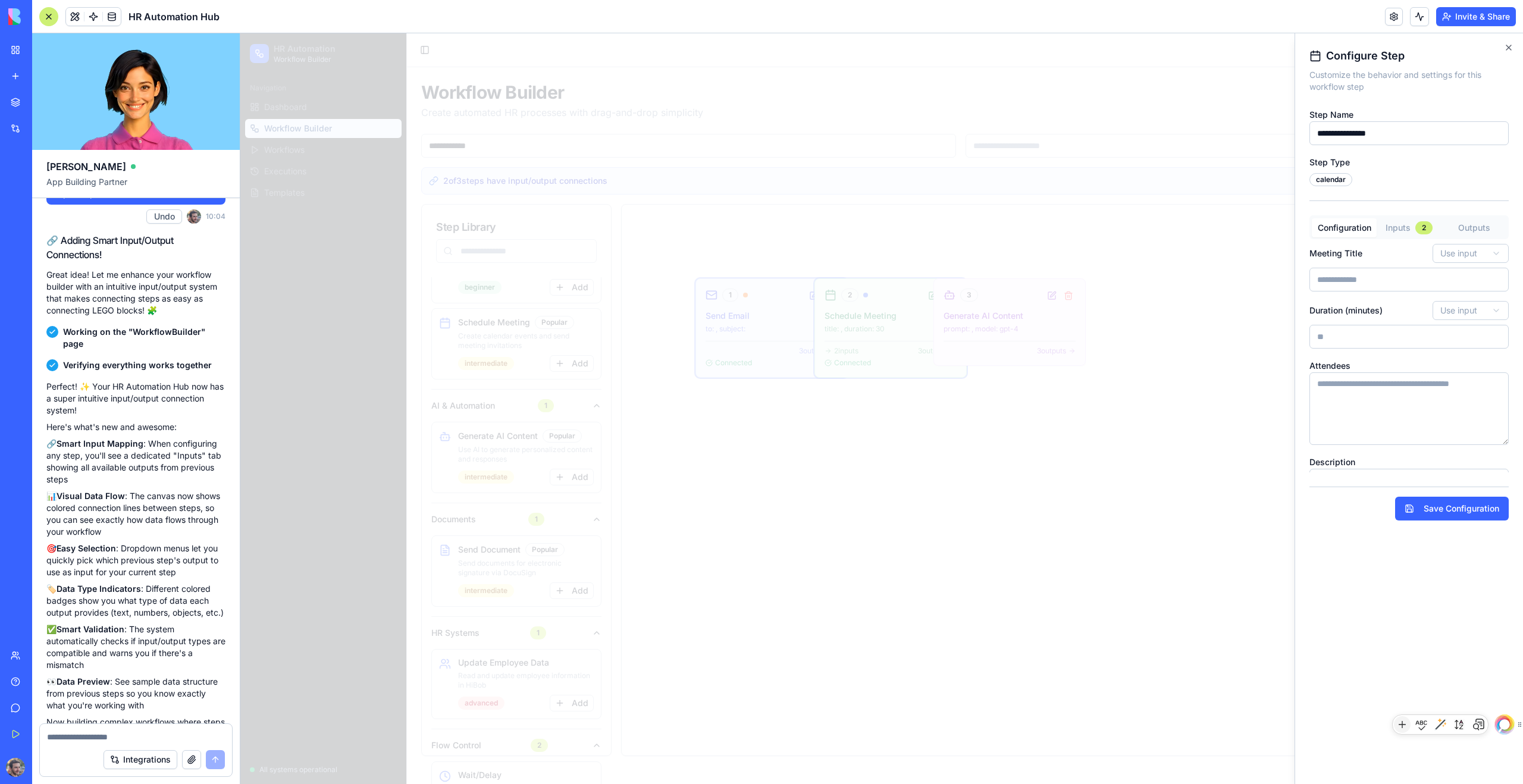
drag, startPoint x: 1504, startPoint y: 417, endPoint x: 1510, endPoint y: 442, distance: 25.7
click at [874, 442] on div "**********" at bounding box center [1409, 408] width 229 height 751
click at [874, 223] on button "Inputs 2" at bounding box center [1409, 228] width 65 height 20
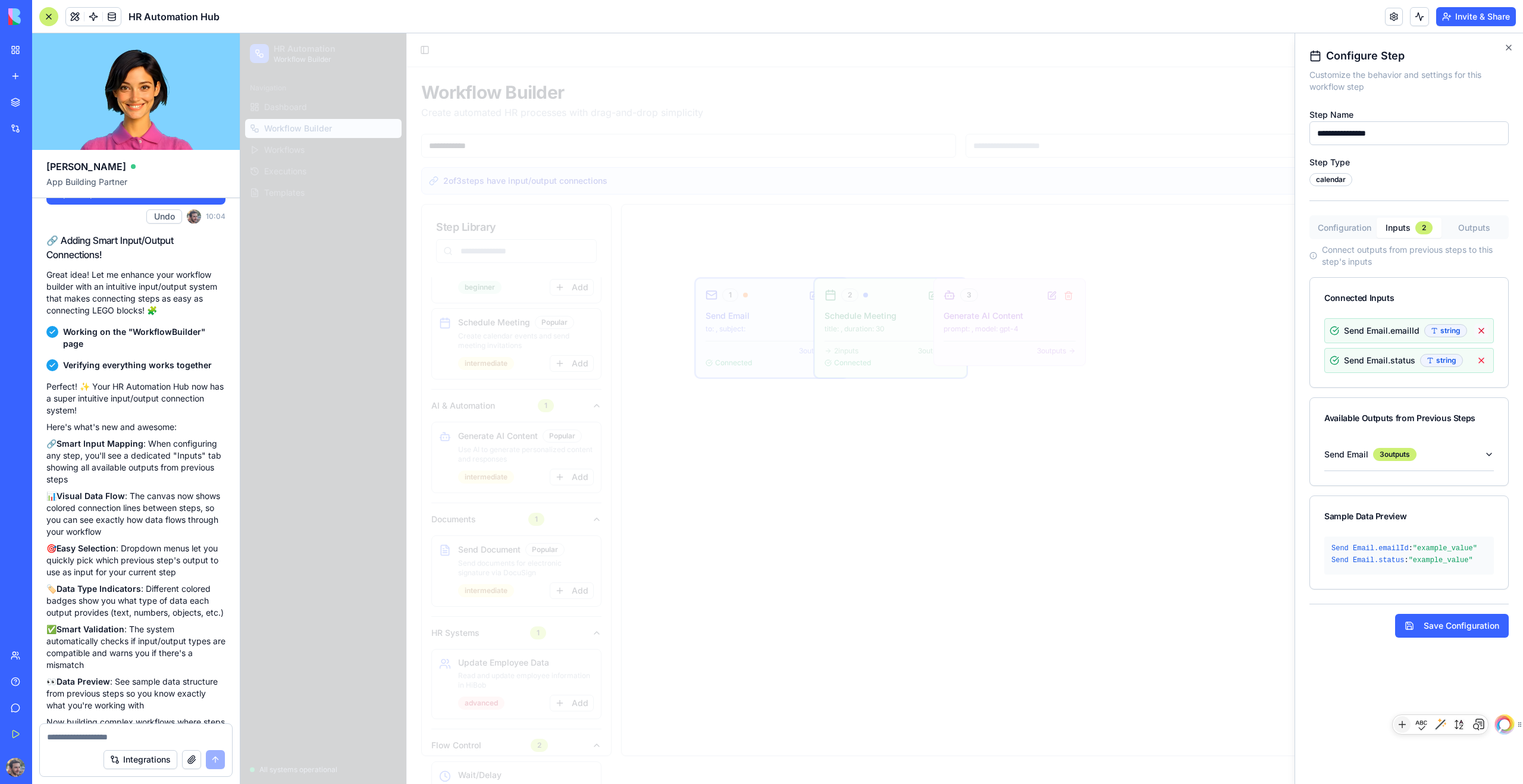
click at [874, 331] on button at bounding box center [1481, 331] width 15 height 15
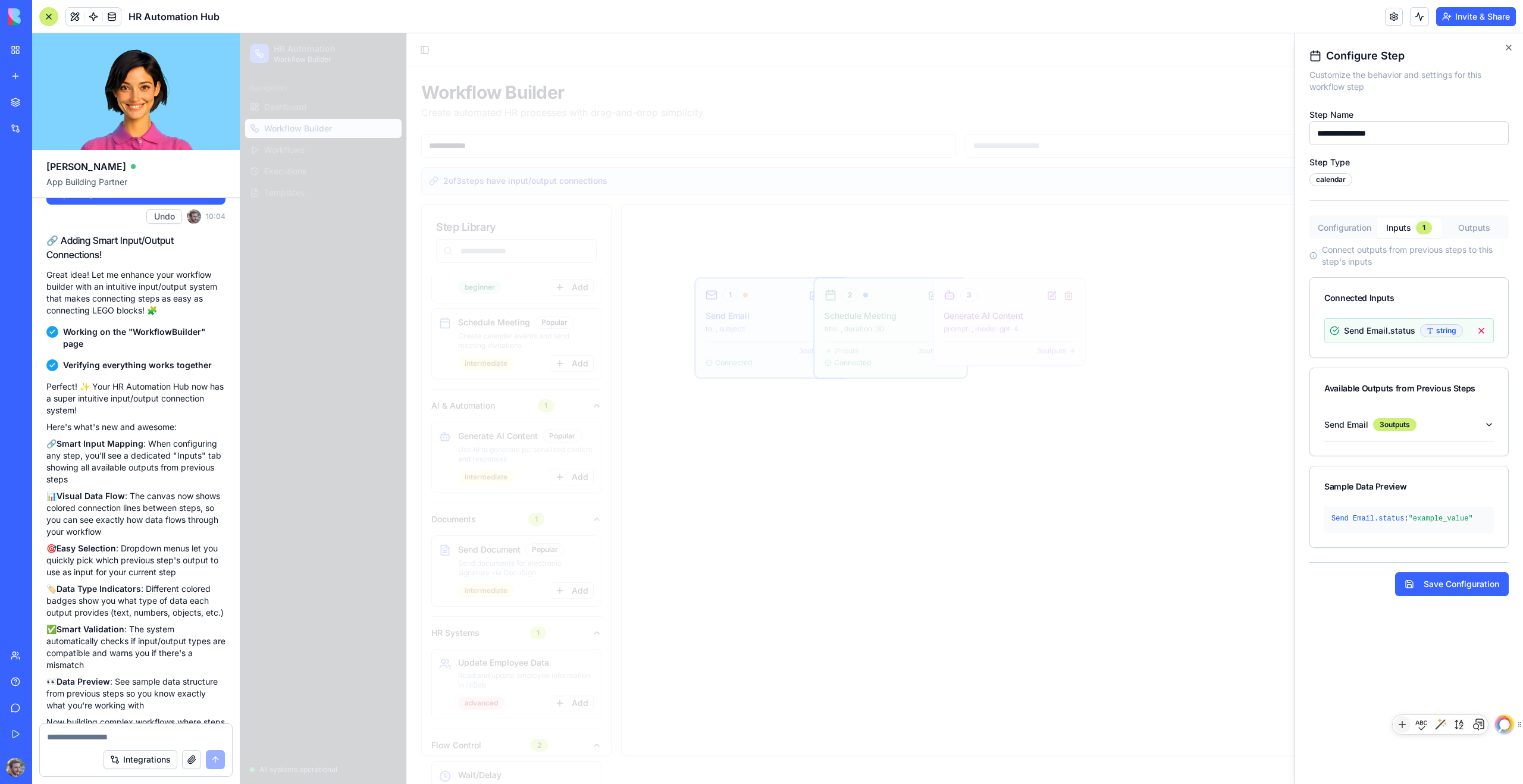
click at [874, 334] on button at bounding box center [1481, 331] width 15 height 15
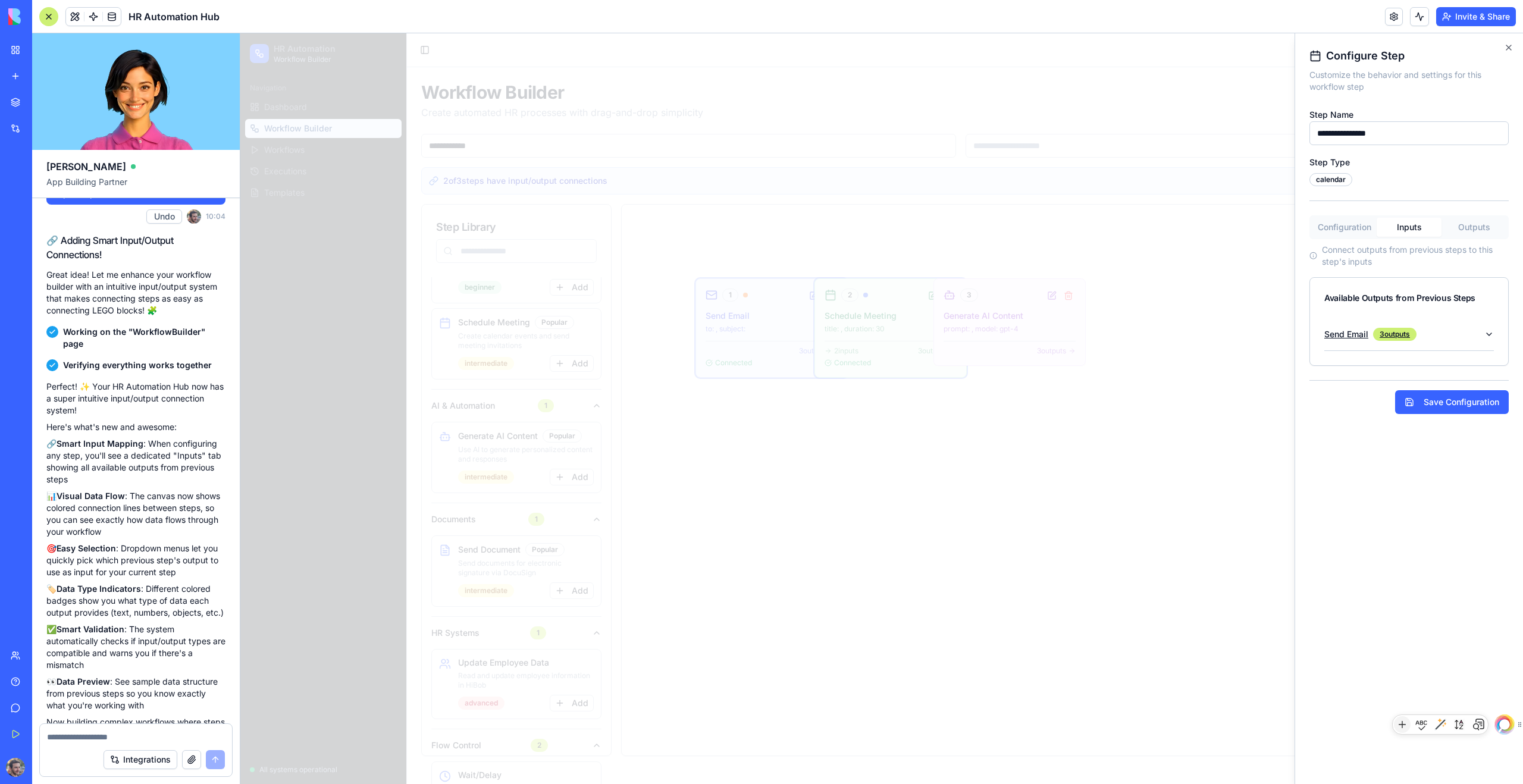
click at [874, 340] on button "Send Email 3 outputs" at bounding box center [1409, 334] width 170 height 32
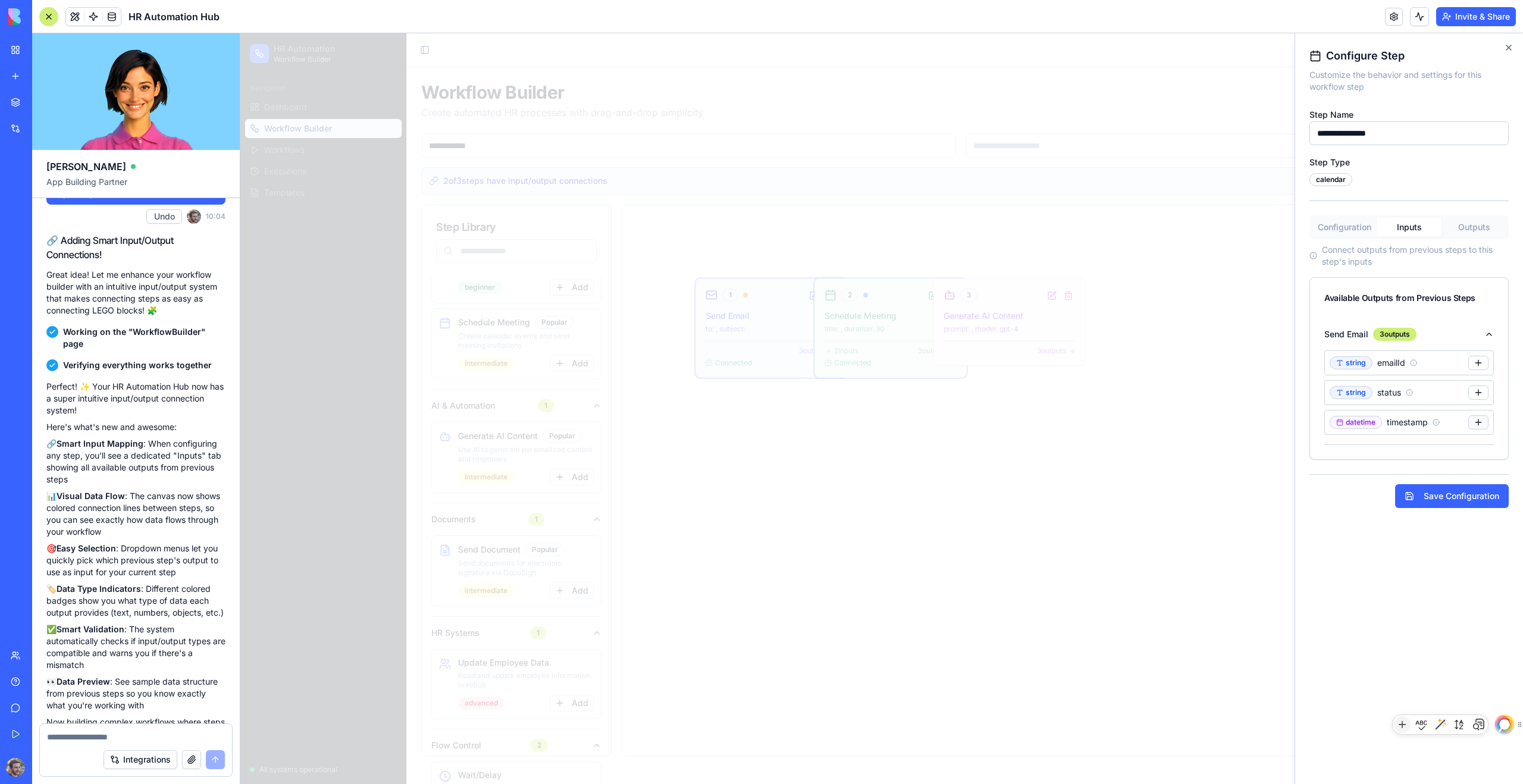
click at [874, 420] on button at bounding box center [1478, 422] width 20 height 15
